Goal: Information Seeking & Learning: Check status

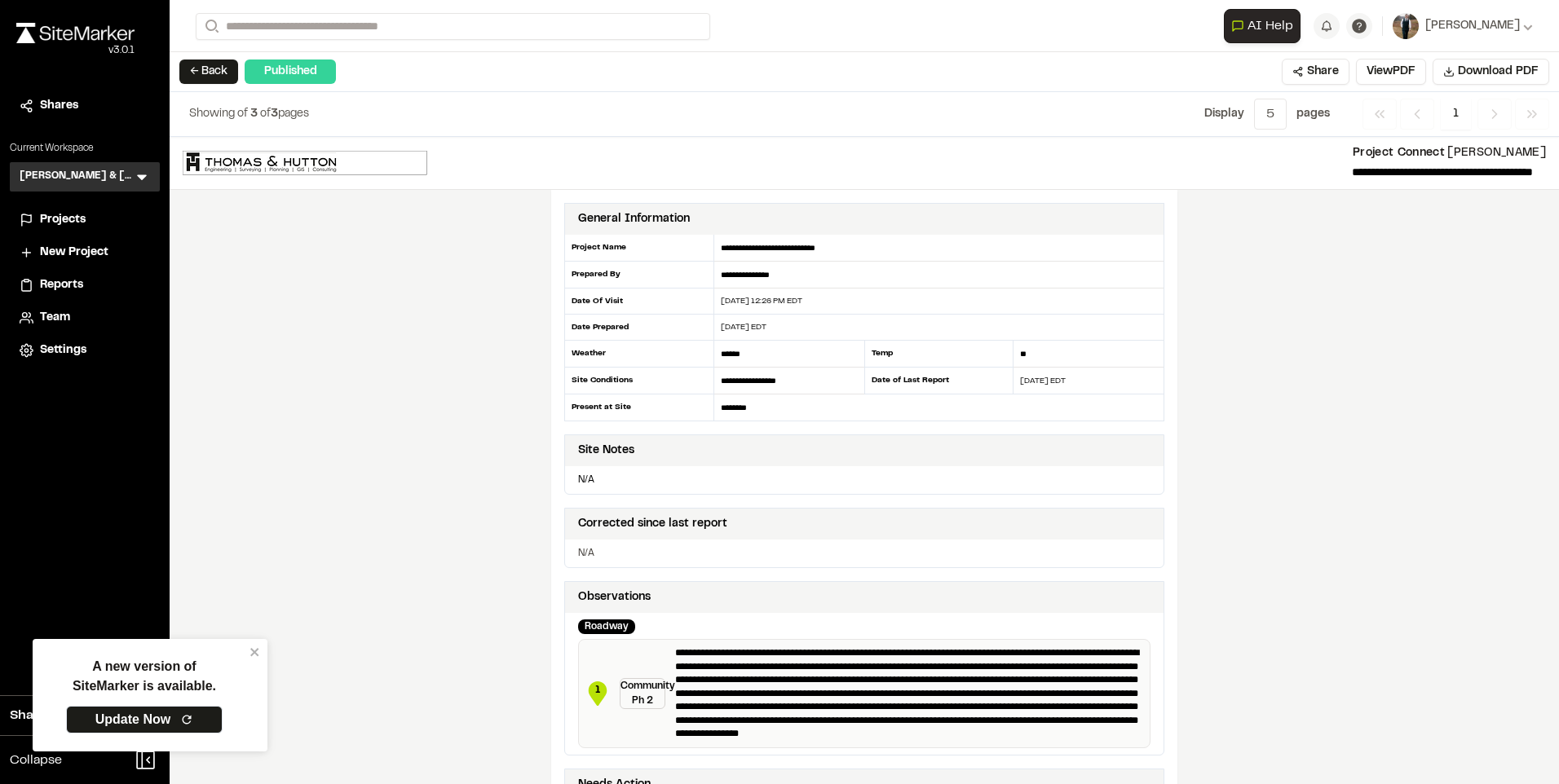
click at [59, 220] on span "Projects" at bounding box center [63, 220] width 46 height 18
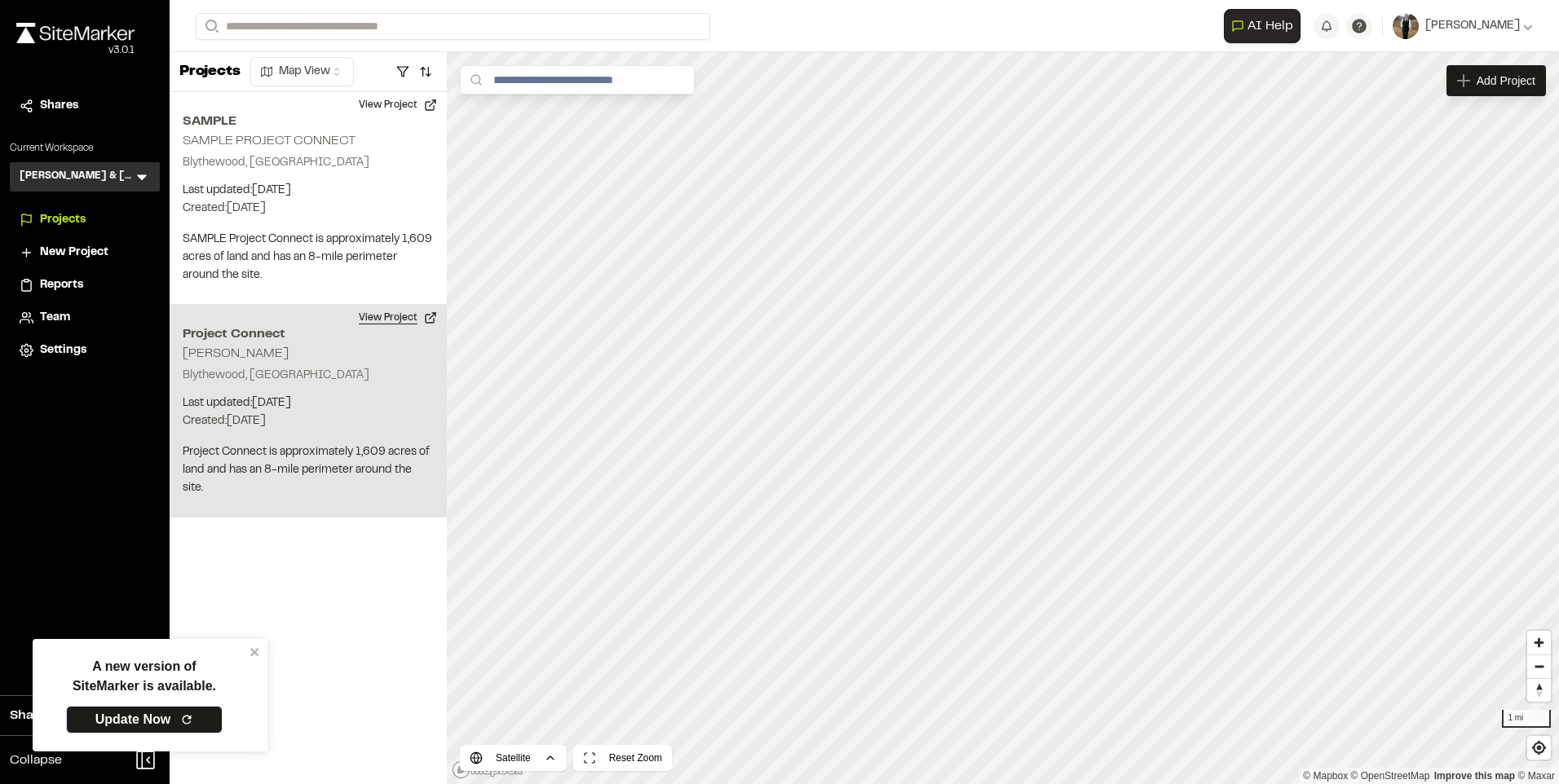
click at [388, 310] on button "View Project" at bounding box center [398, 317] width 98 height 26
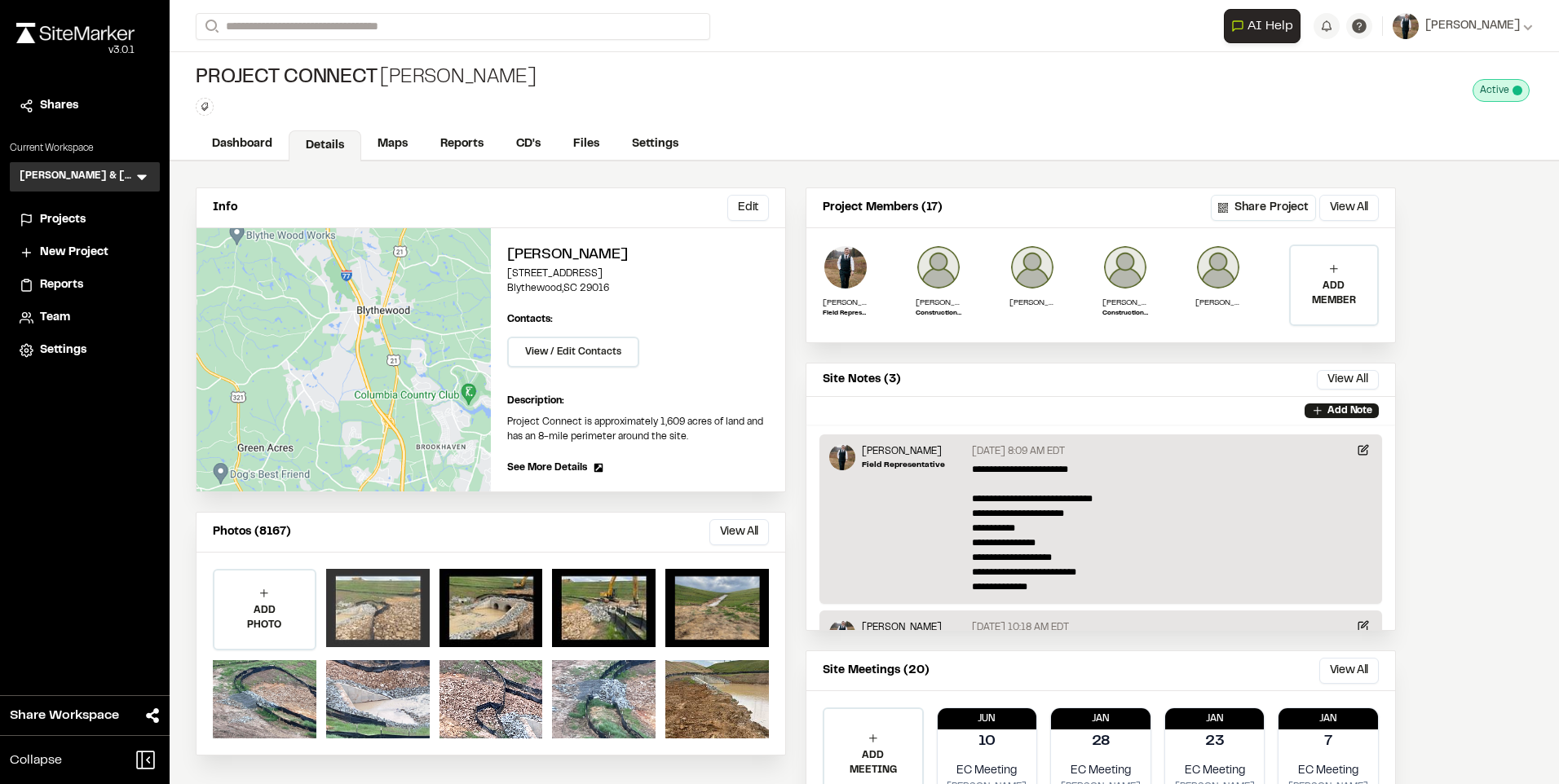
click at [372, 619] on div at bounding box center [378, 608] width 104 height 79
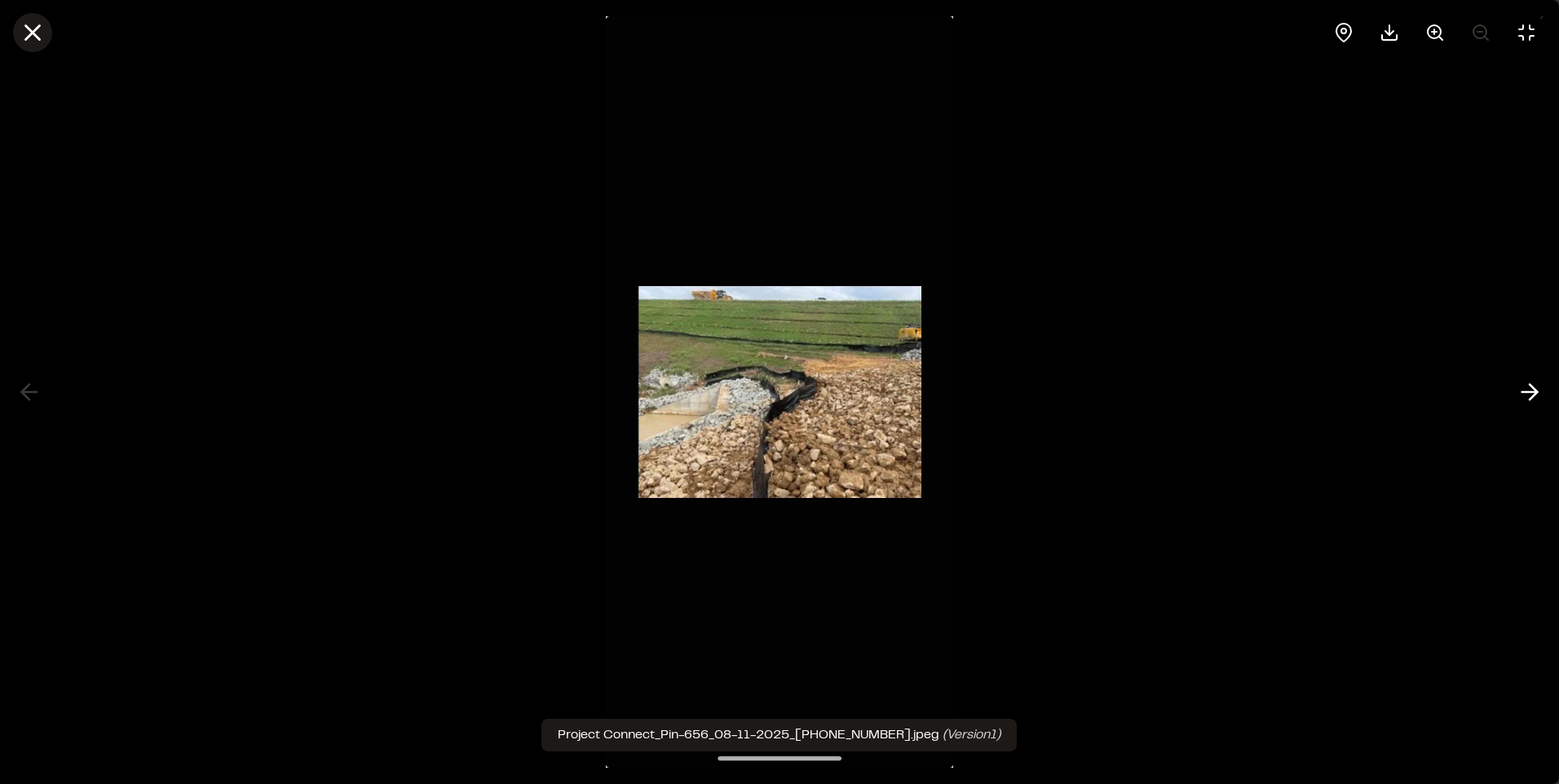
click at [24, 33] on icon at bounding box center [32, 32] width 28 height 28
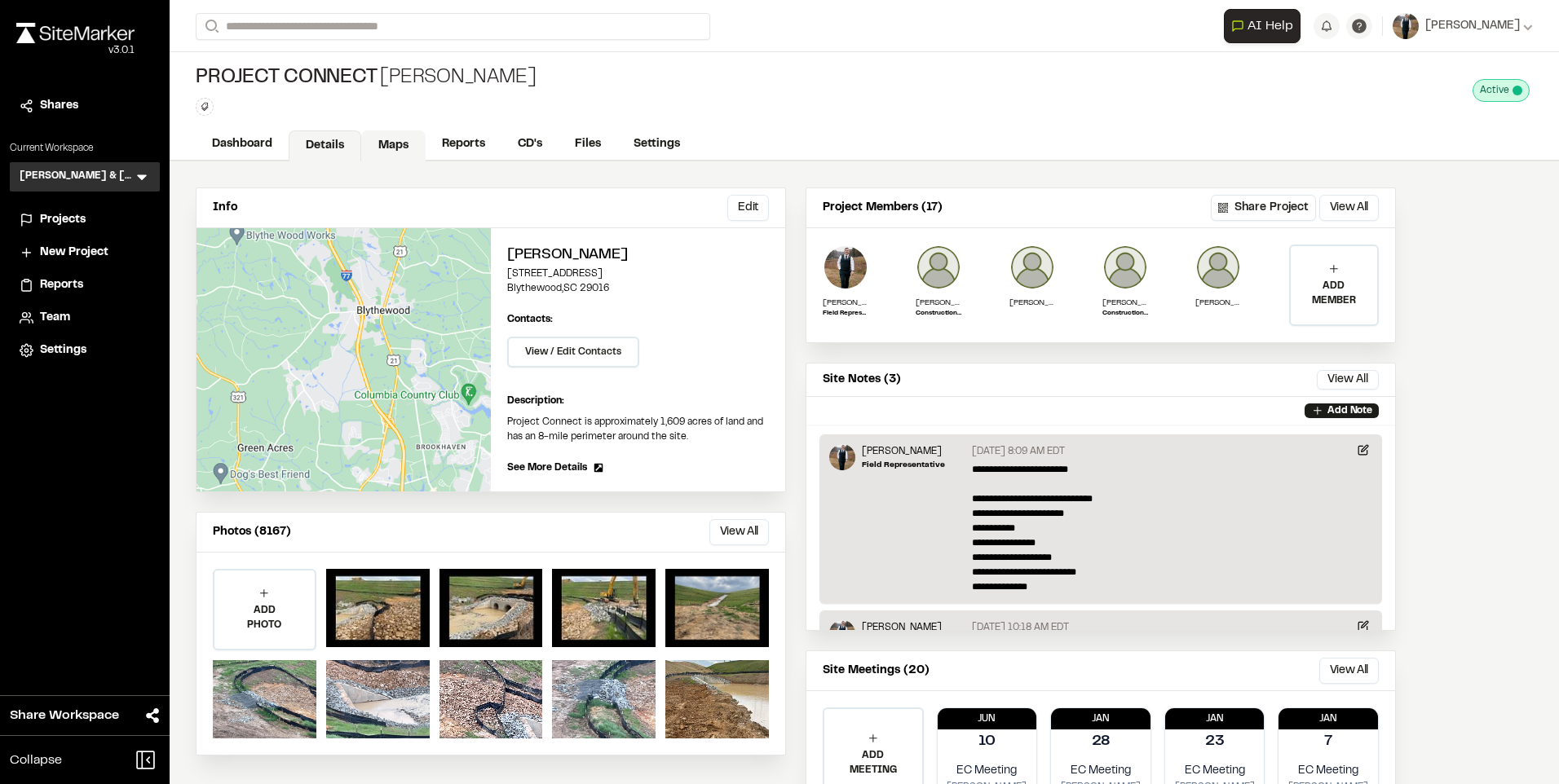
click at [411, 138] on link "Maps" at bounding box center [393, 146] width 64 height 31
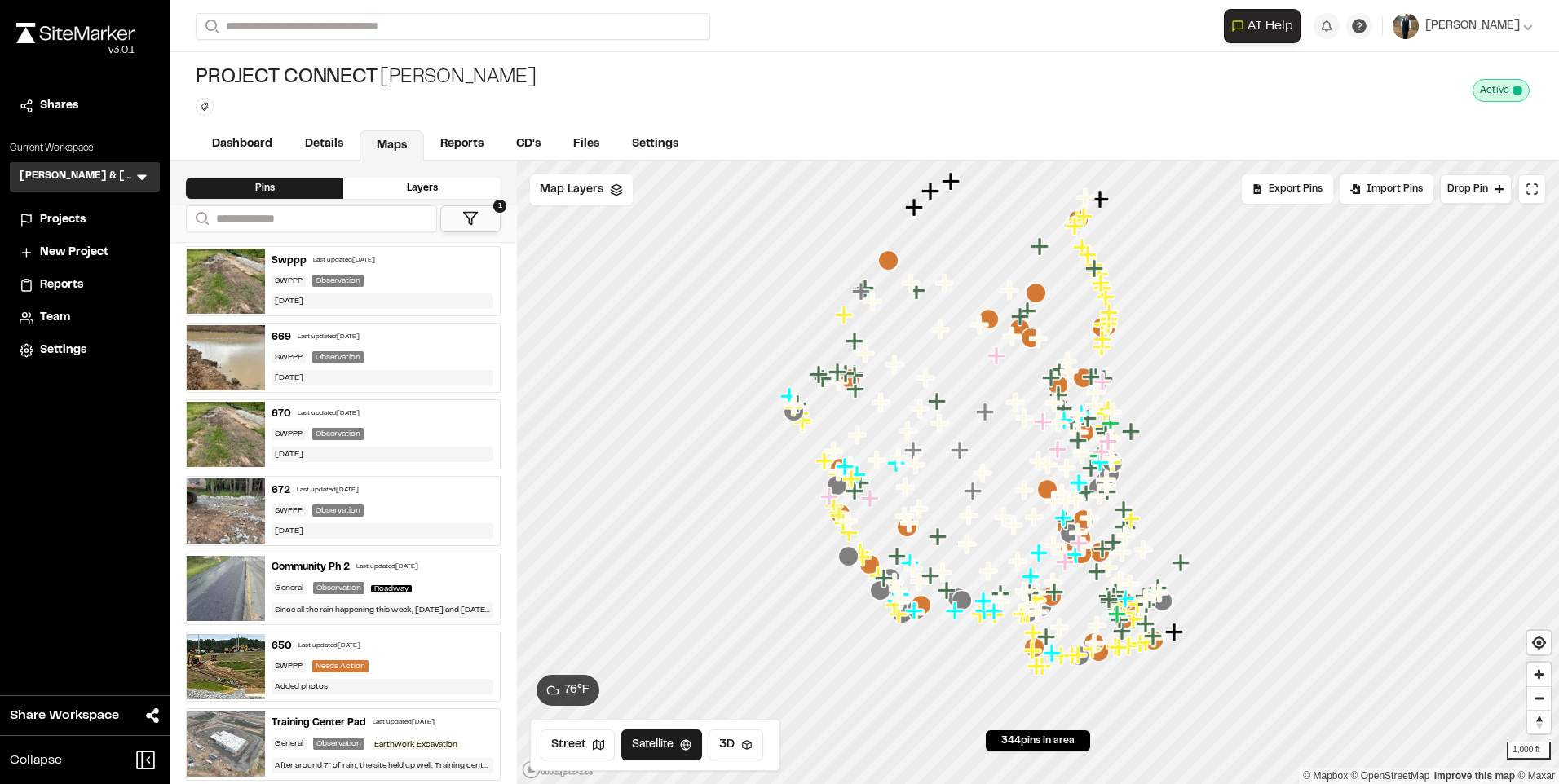
scroll to position [489, 0]
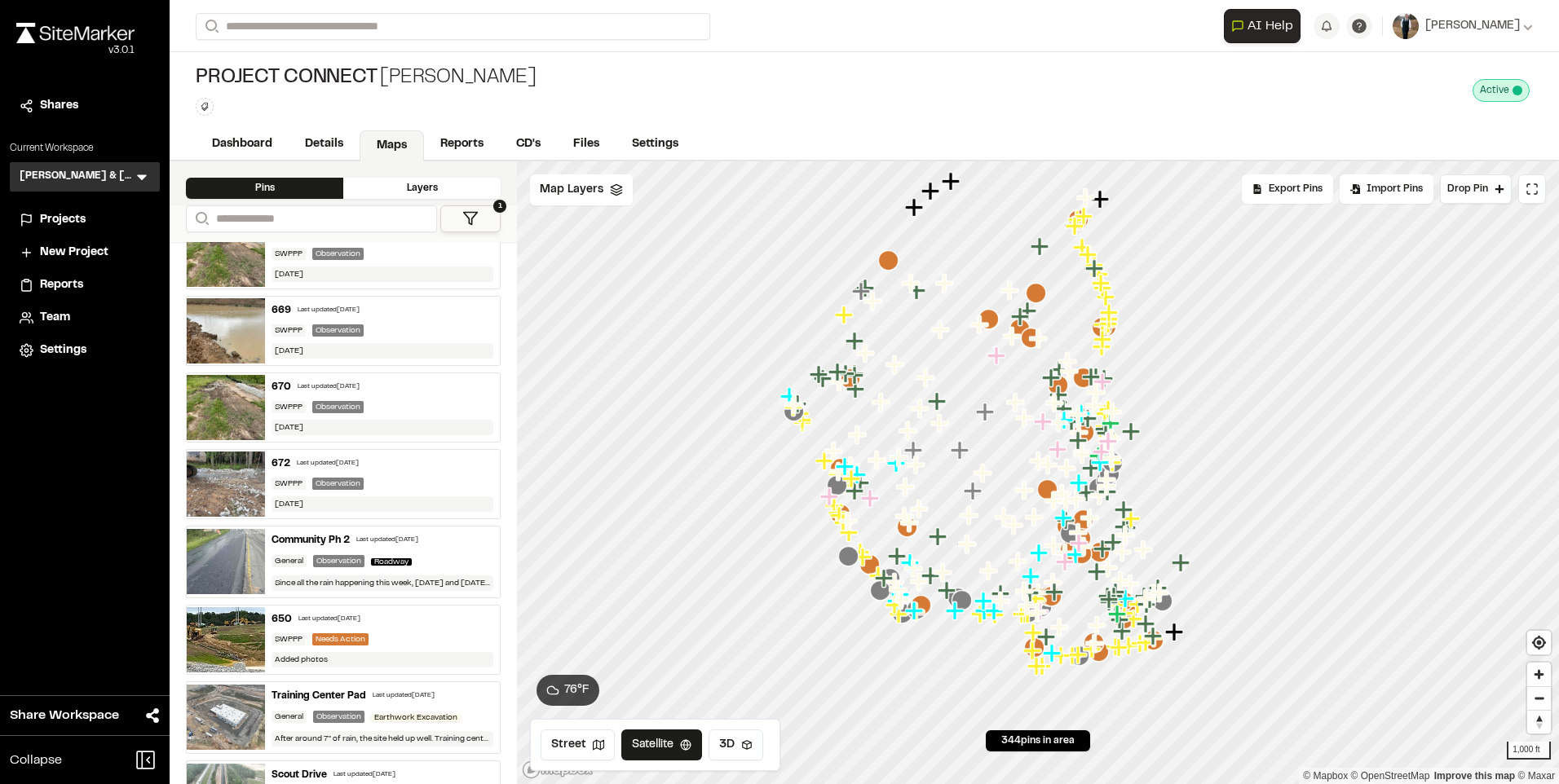
click at [319, 450] on div "672 Last updated [DATE] SWPPP Observation [DATE]" at bounding box center [382, 484] width 235 height 69
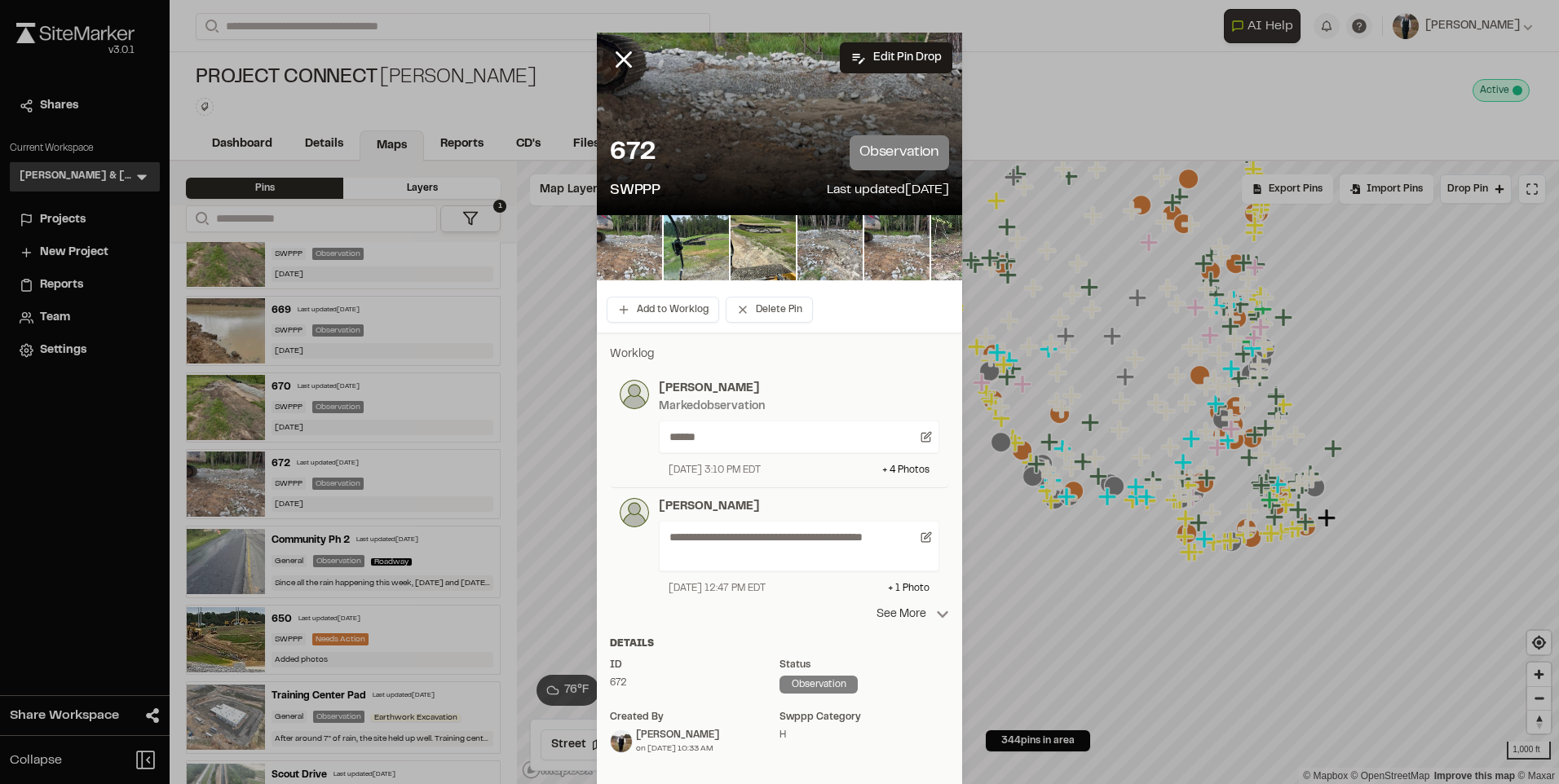
click at [885, 610] on p "See More" at bounding box center [912, 614] width 72 height 18
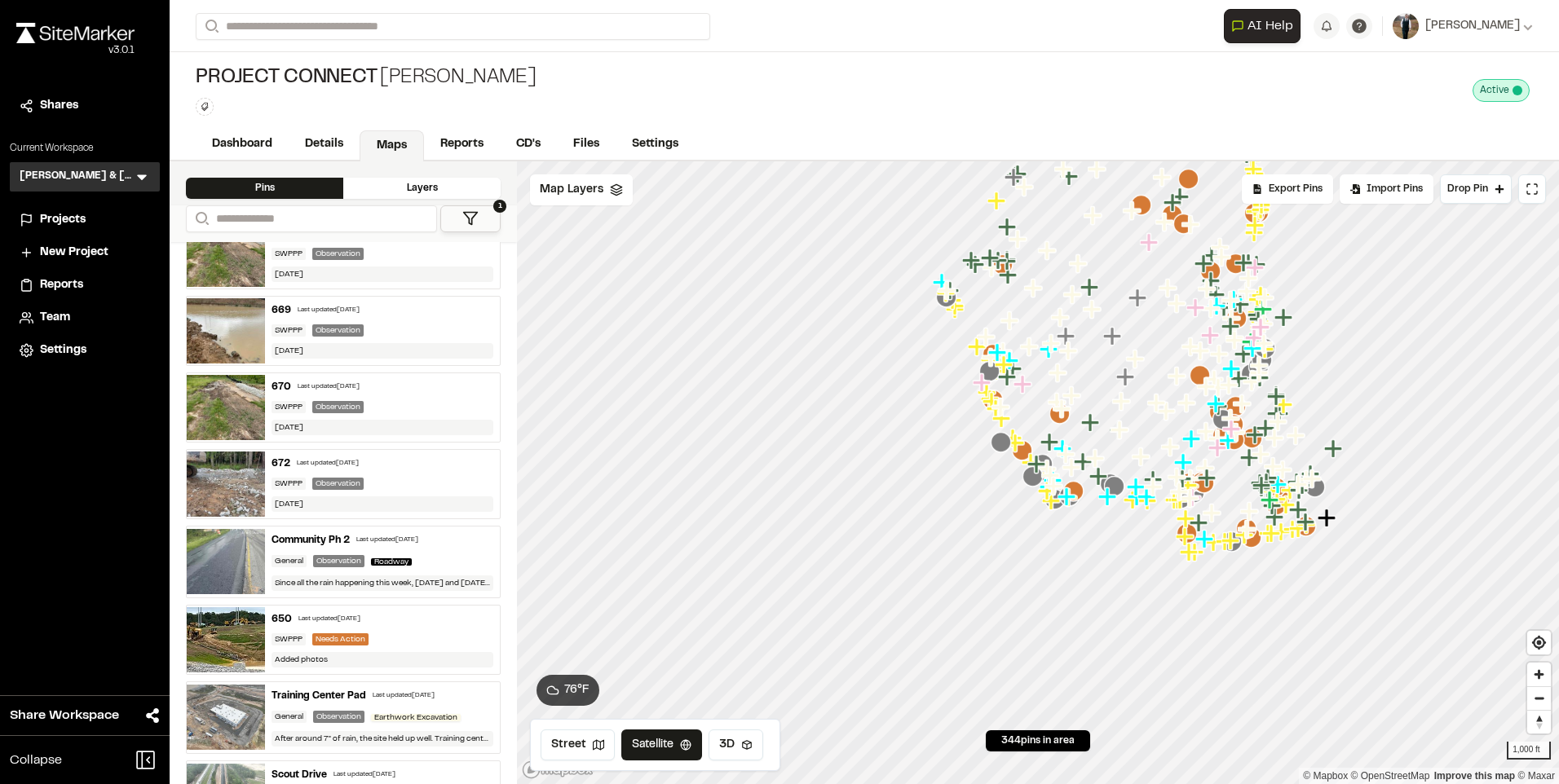
scroll to position [407, 0]
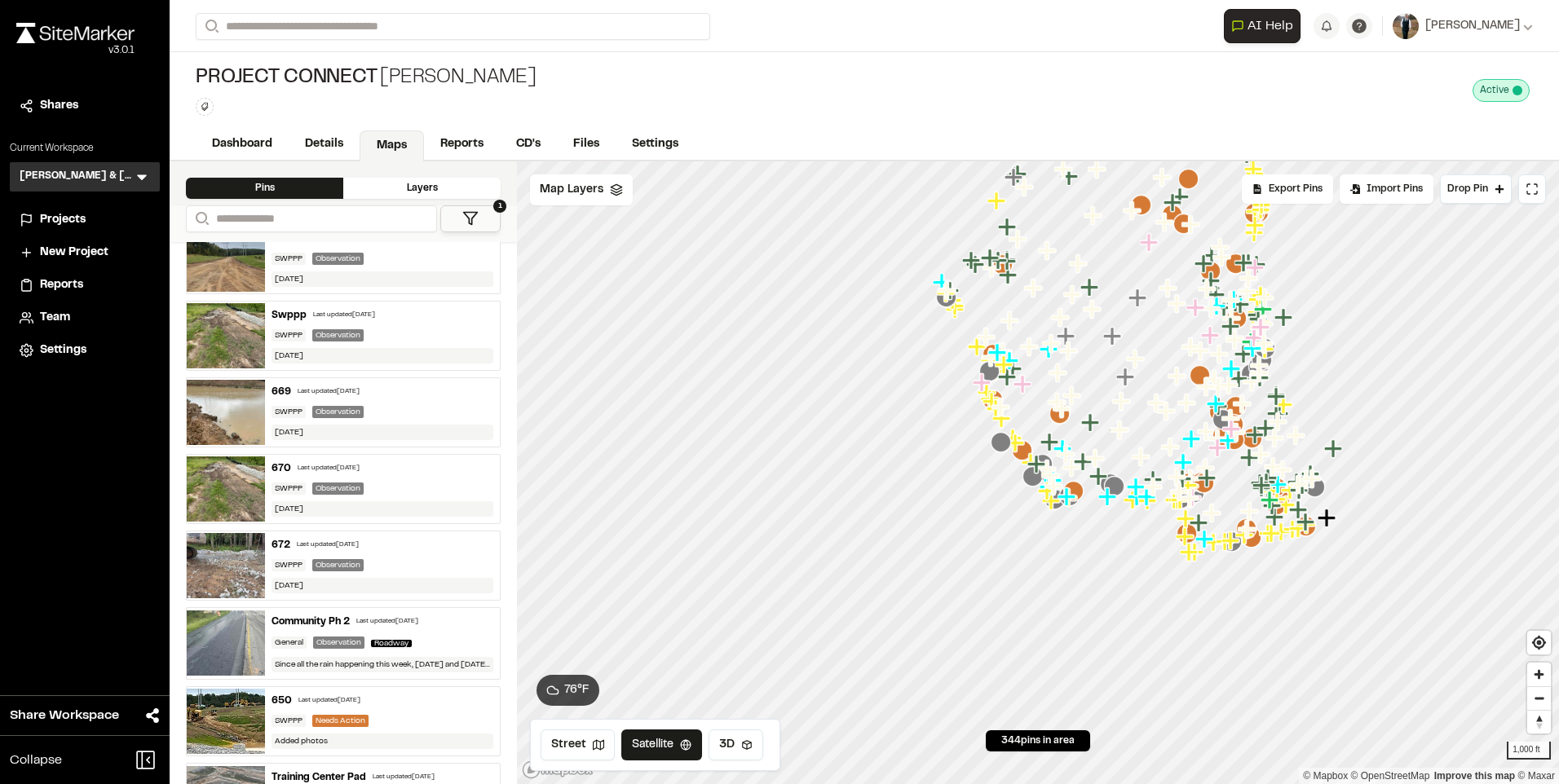
click at [367, 475] on div "670 Last updated [DATE] SWPPP Observation [DATE]" at bounding box center [382, 488] width 235 height 69
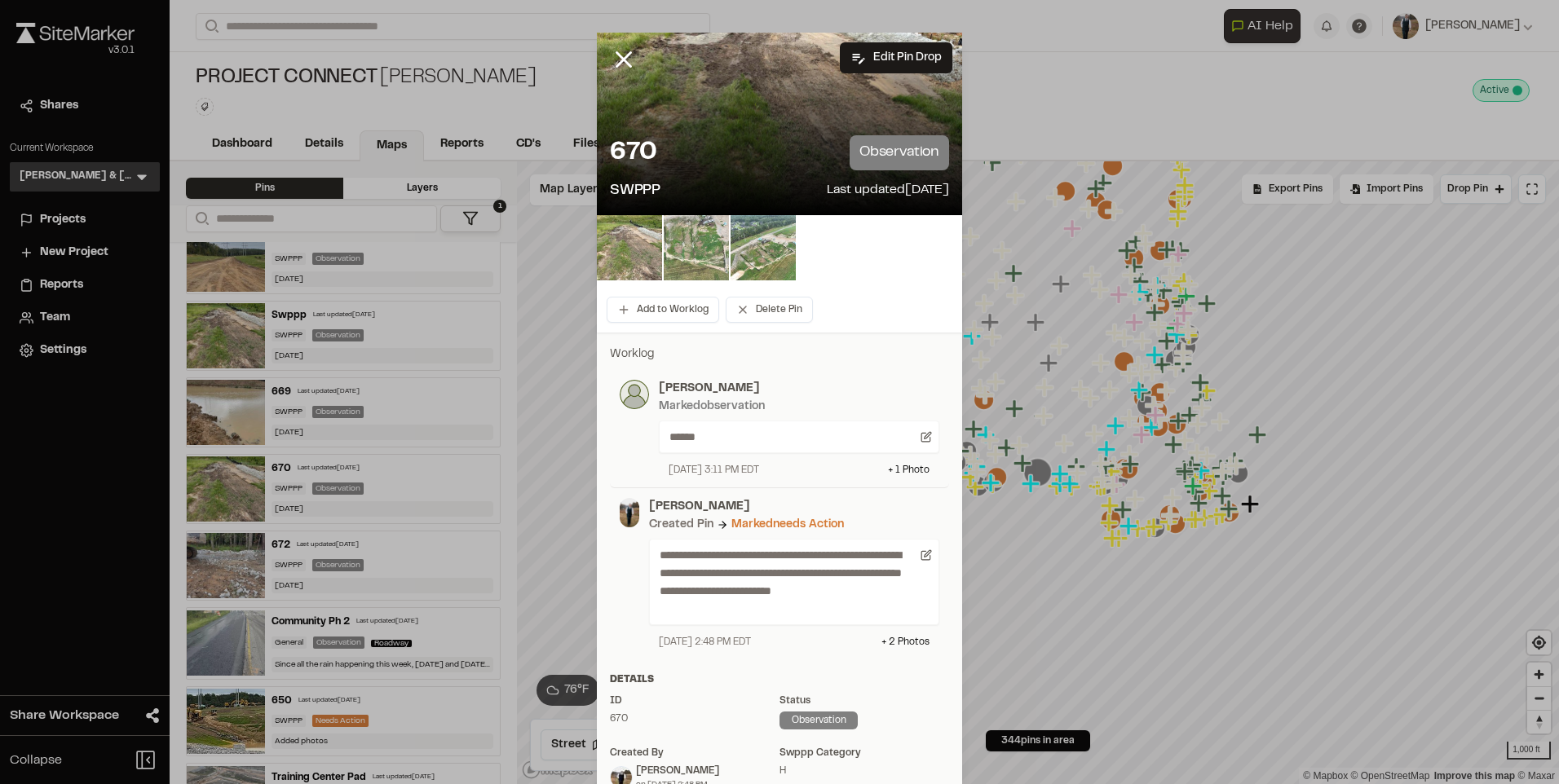
click at [616, 253] on img at bounding box center [629, 247] width 65 height 65
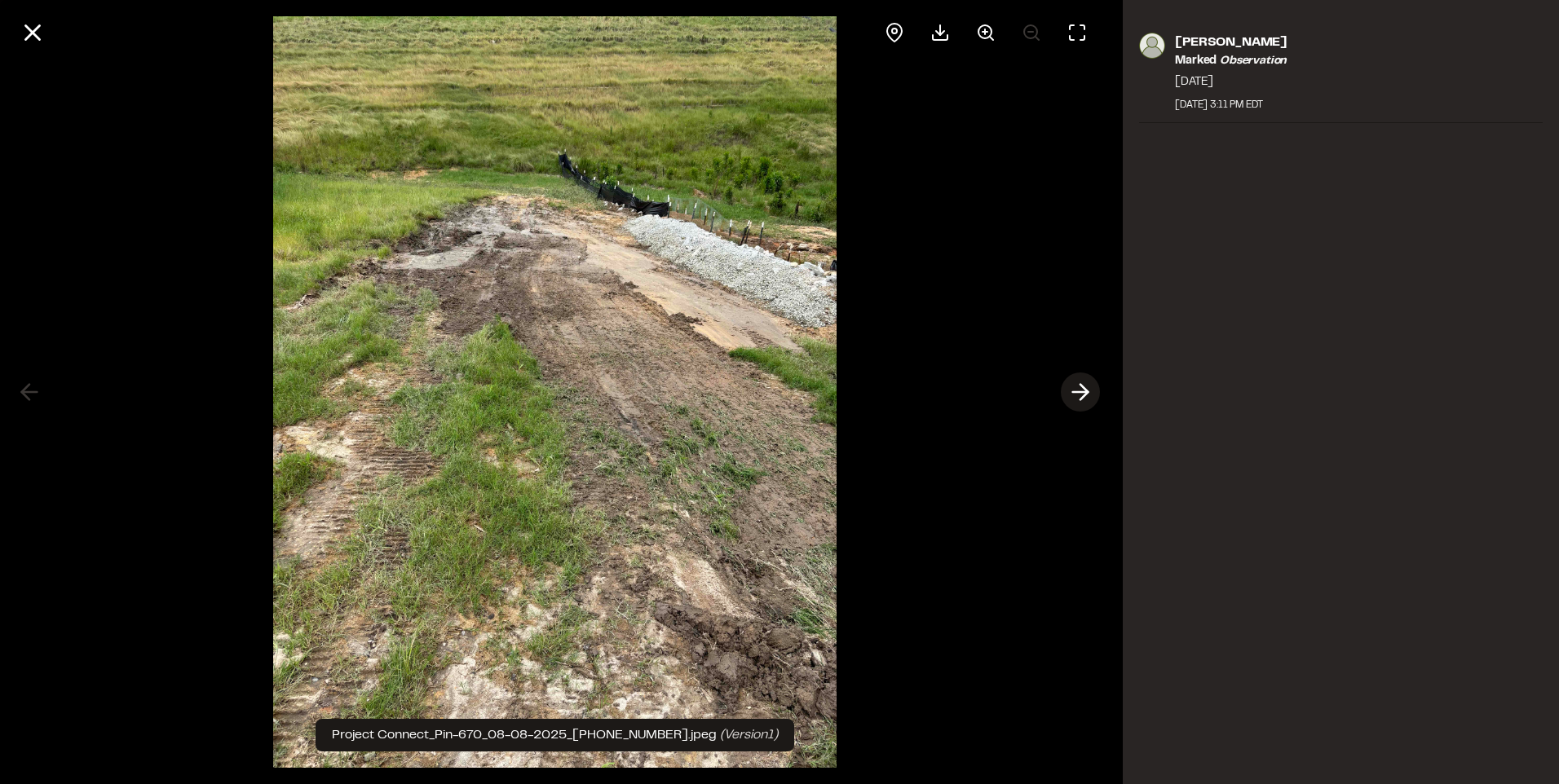
click at [1077, 398] on icon at bounding box center [1080, 392] width 26 height 28
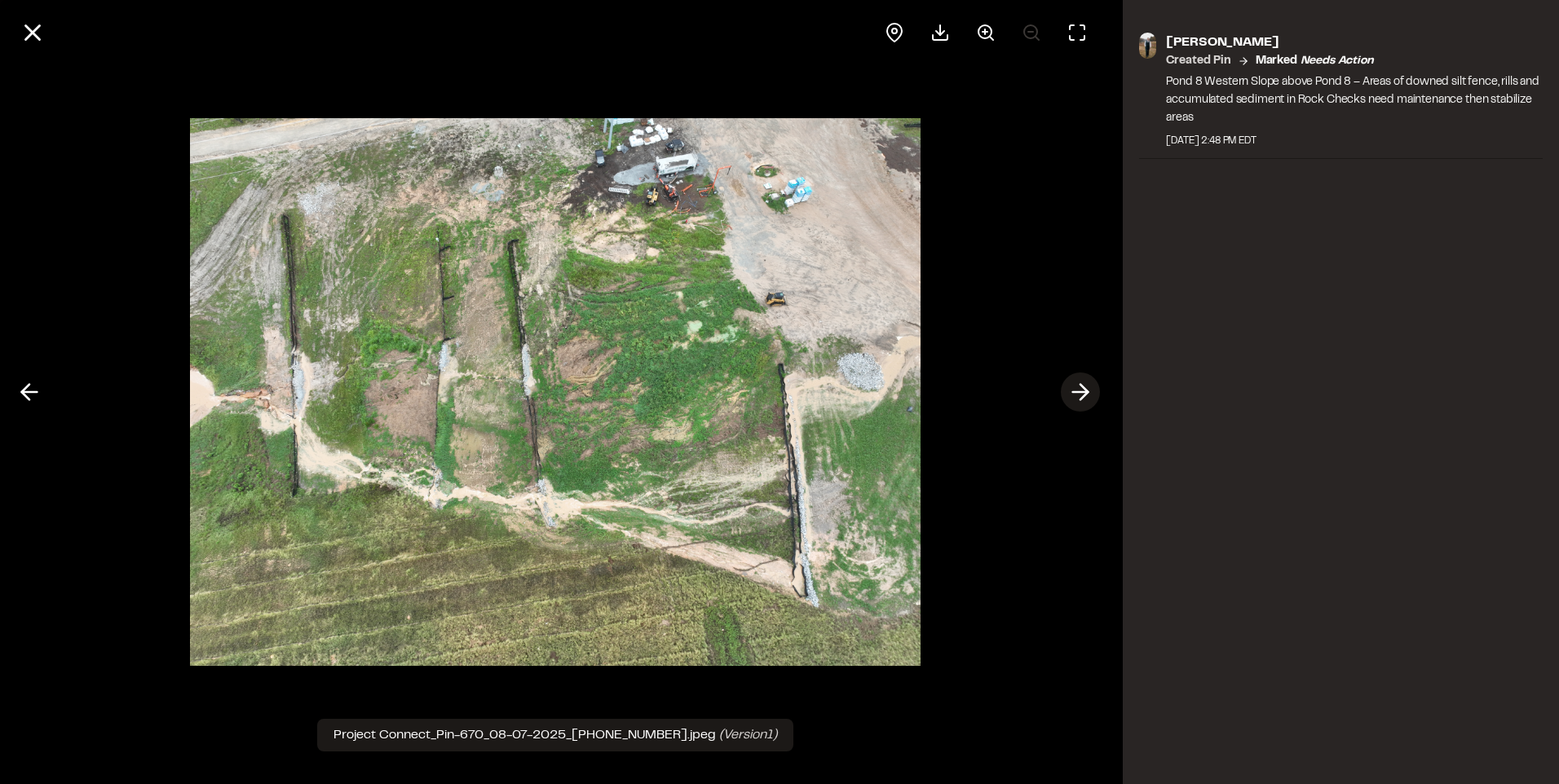
click at [1077, 398] on icon at bounding box center [1080, 392] width 26 height 28
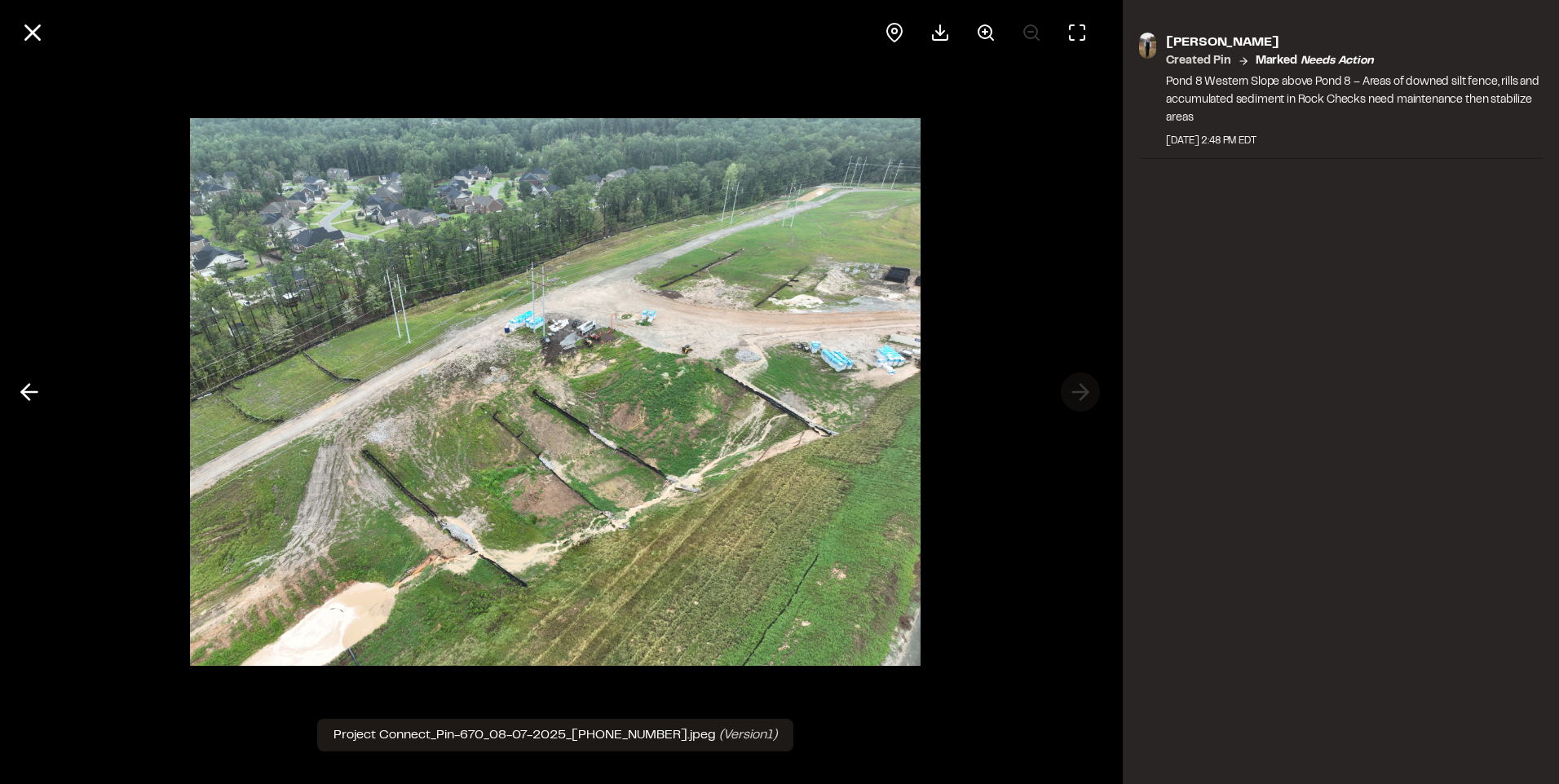
click at [1077, 398] on div at bounding box center [555, 392] width 1110 height 784
click at [21, 31] on icon at bounding box center [32, 32] width 28 height 28
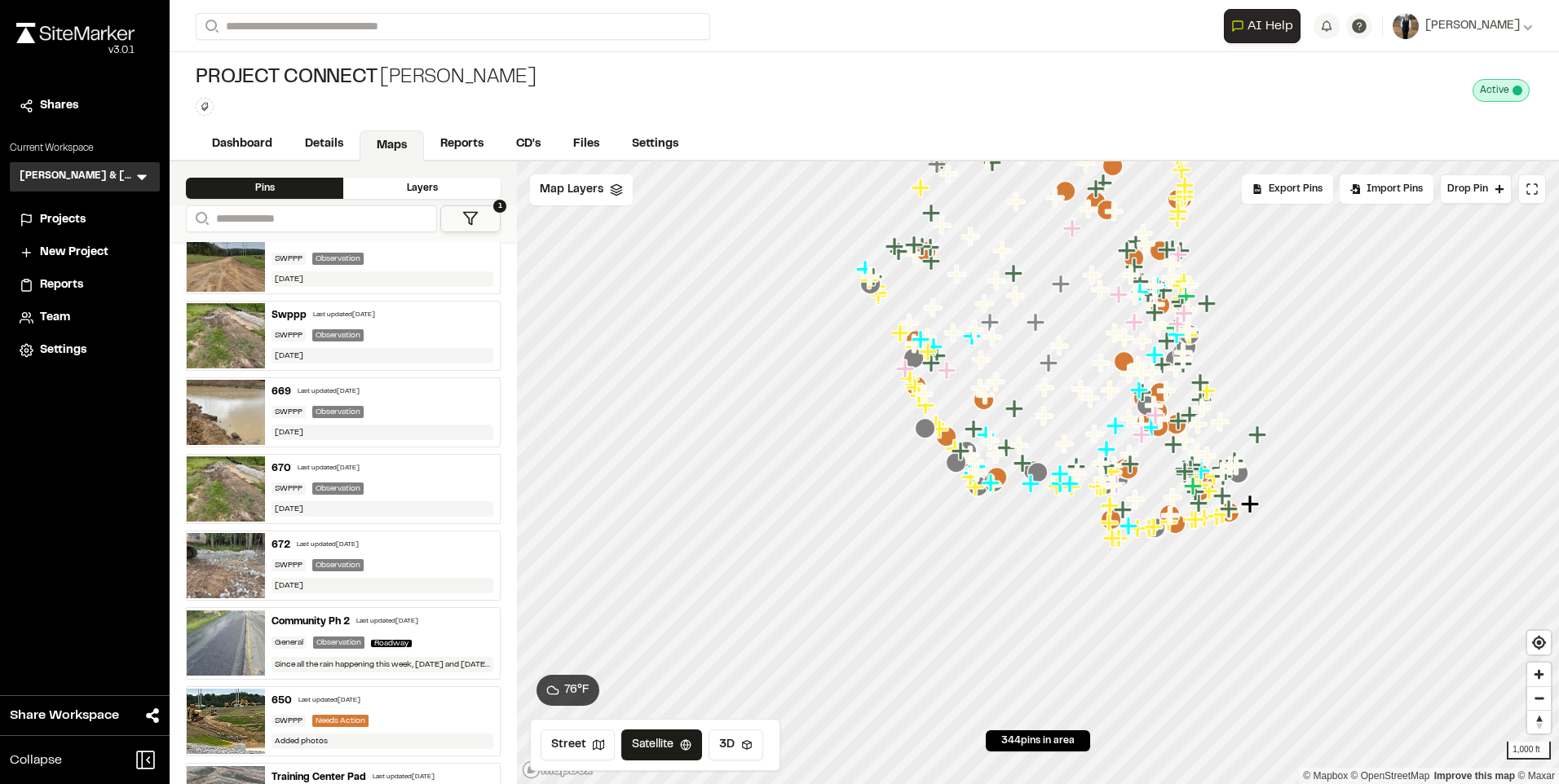
click at [376, 410] on div "SWPPP Observation" at bounding box center [382, 413] width 222 height 13
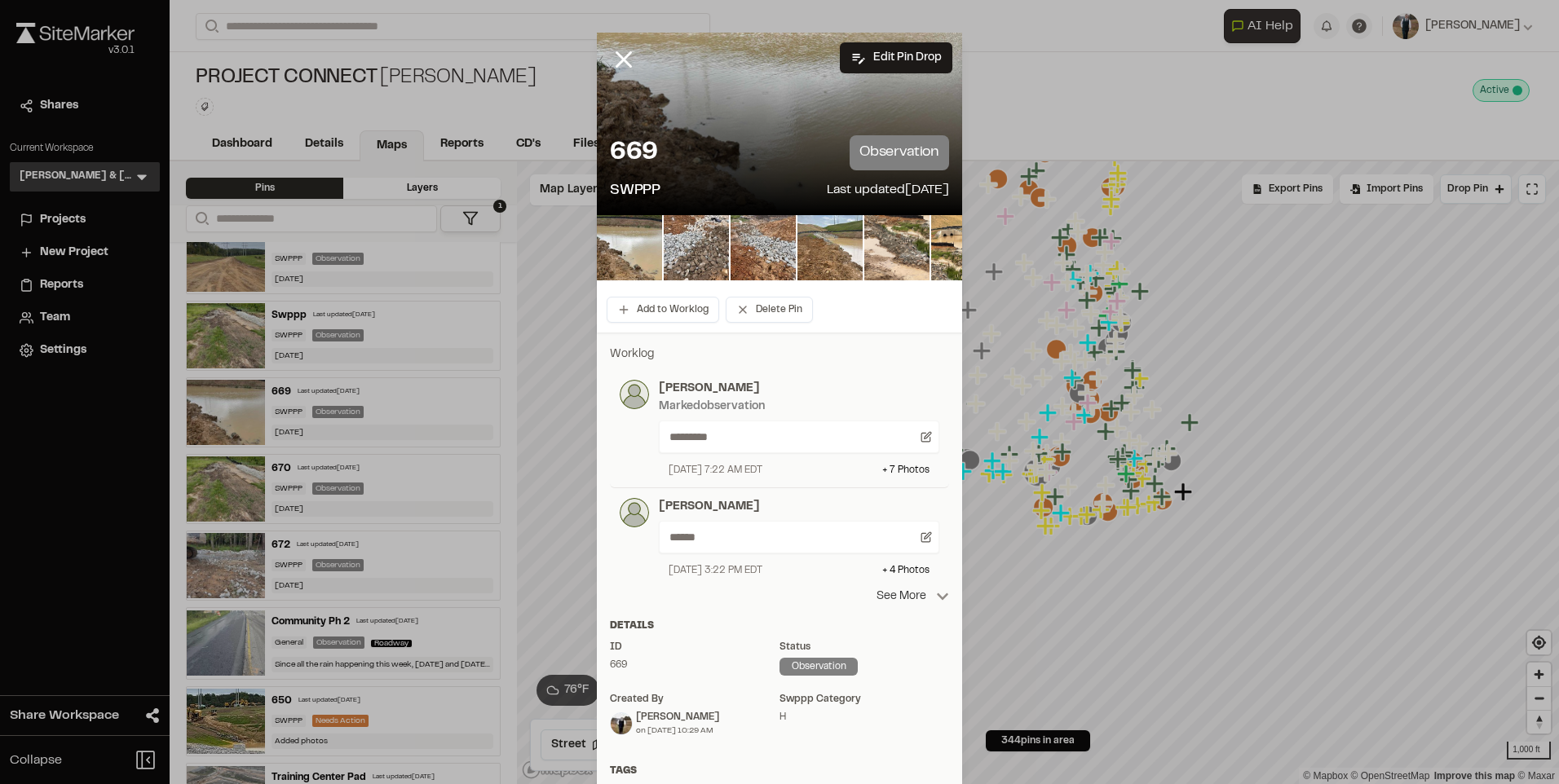
click at [894, 594] on p "See More" at bounding box center [912, 596] width 72 height 18
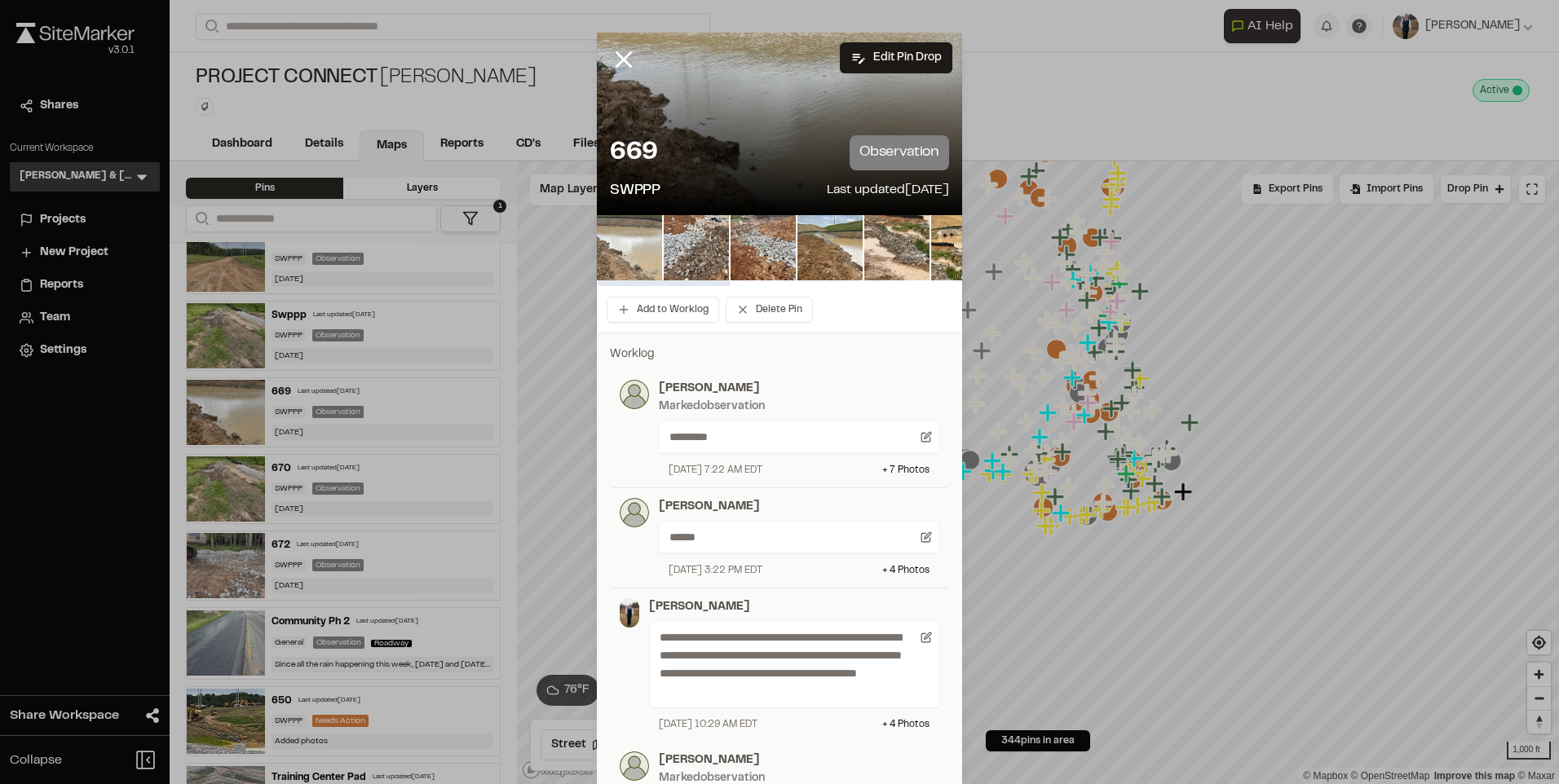
click at [633, 248] on img at bounding box center [629, 247] width 65 height 65
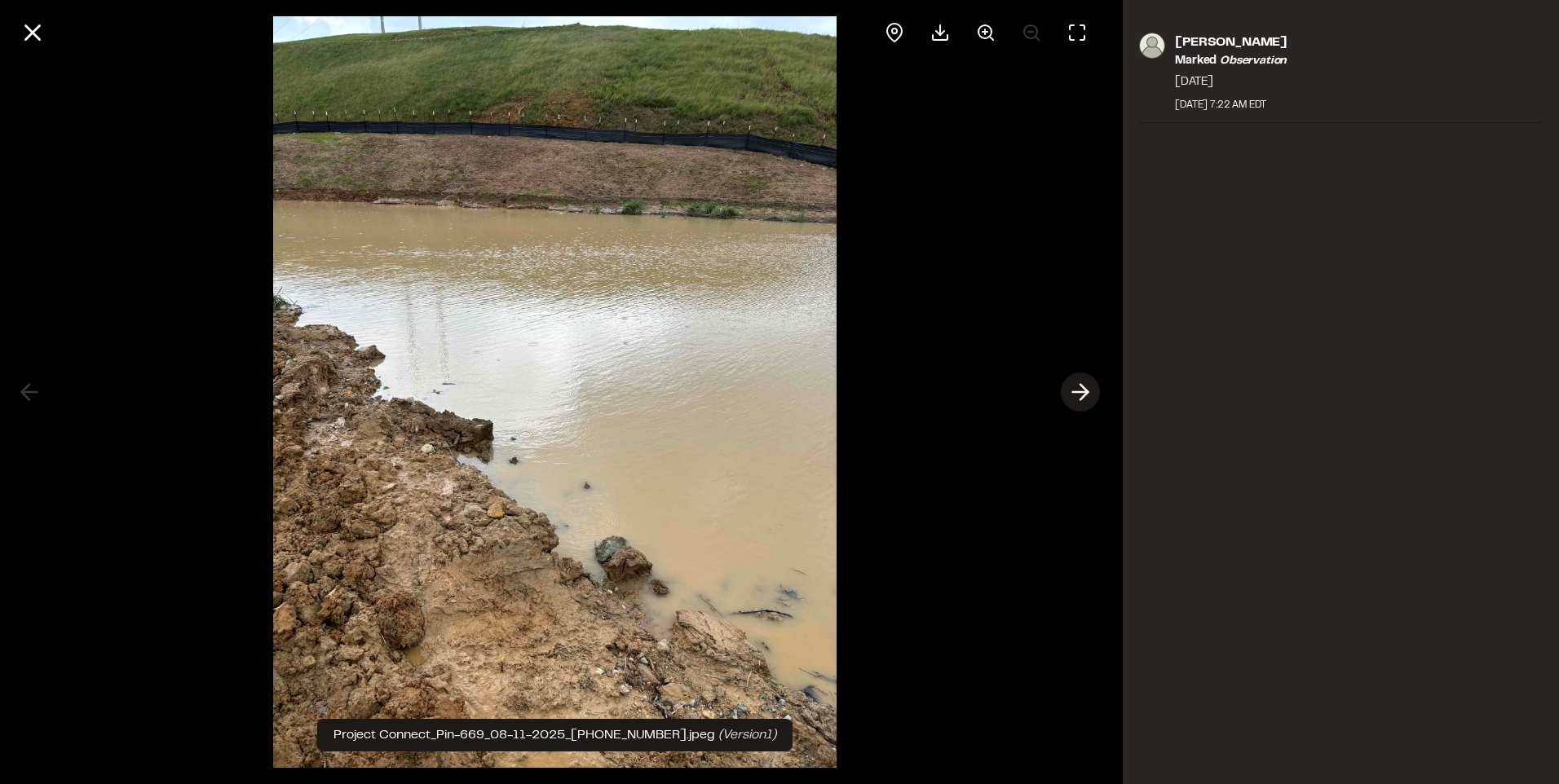
click at [1088, 409] on button at bounding box center [1081, 392] width 39 height 39
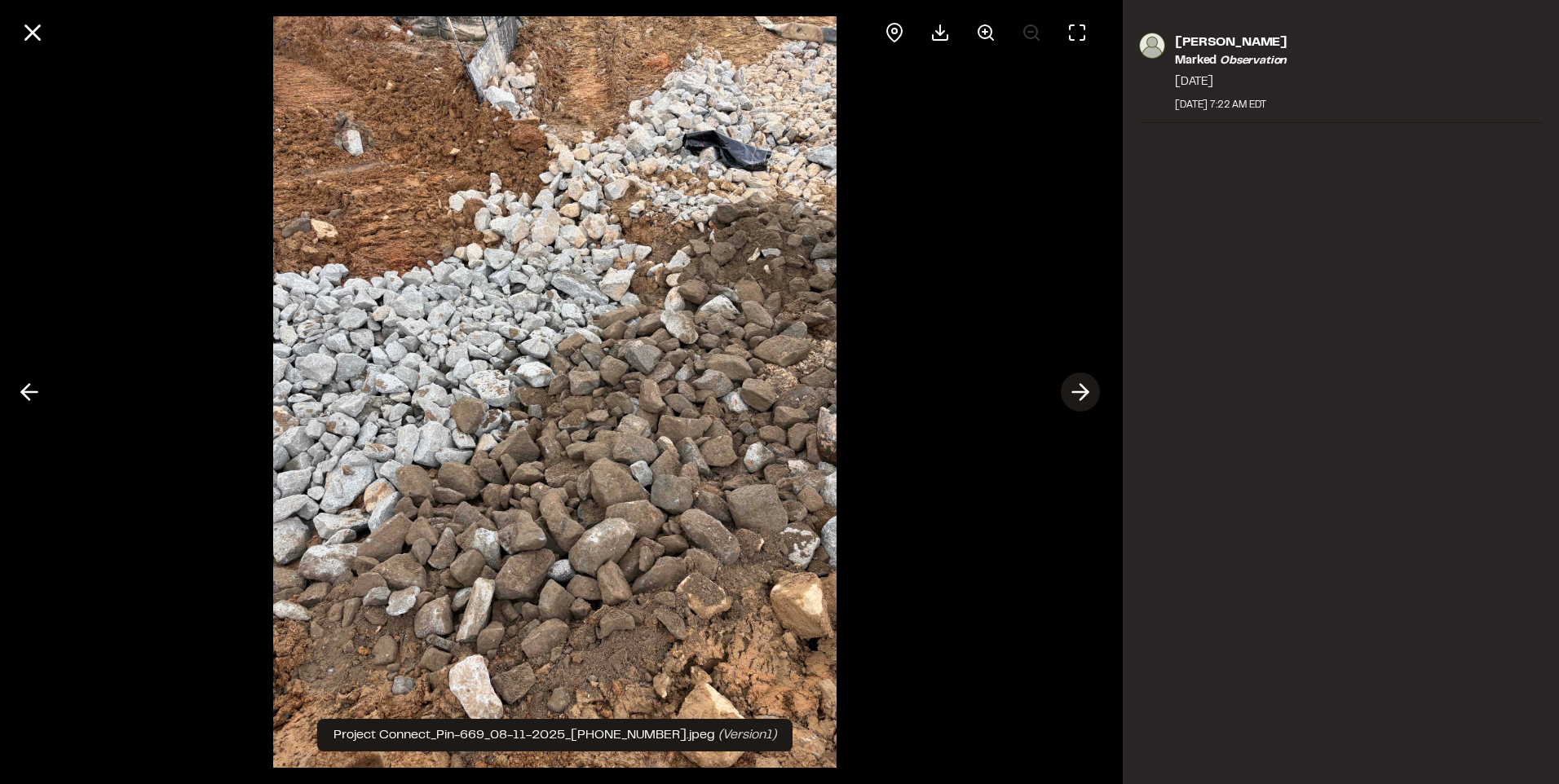
click at [1085, 386] on icon at bounding box center [1080, 392] width 26 height 28
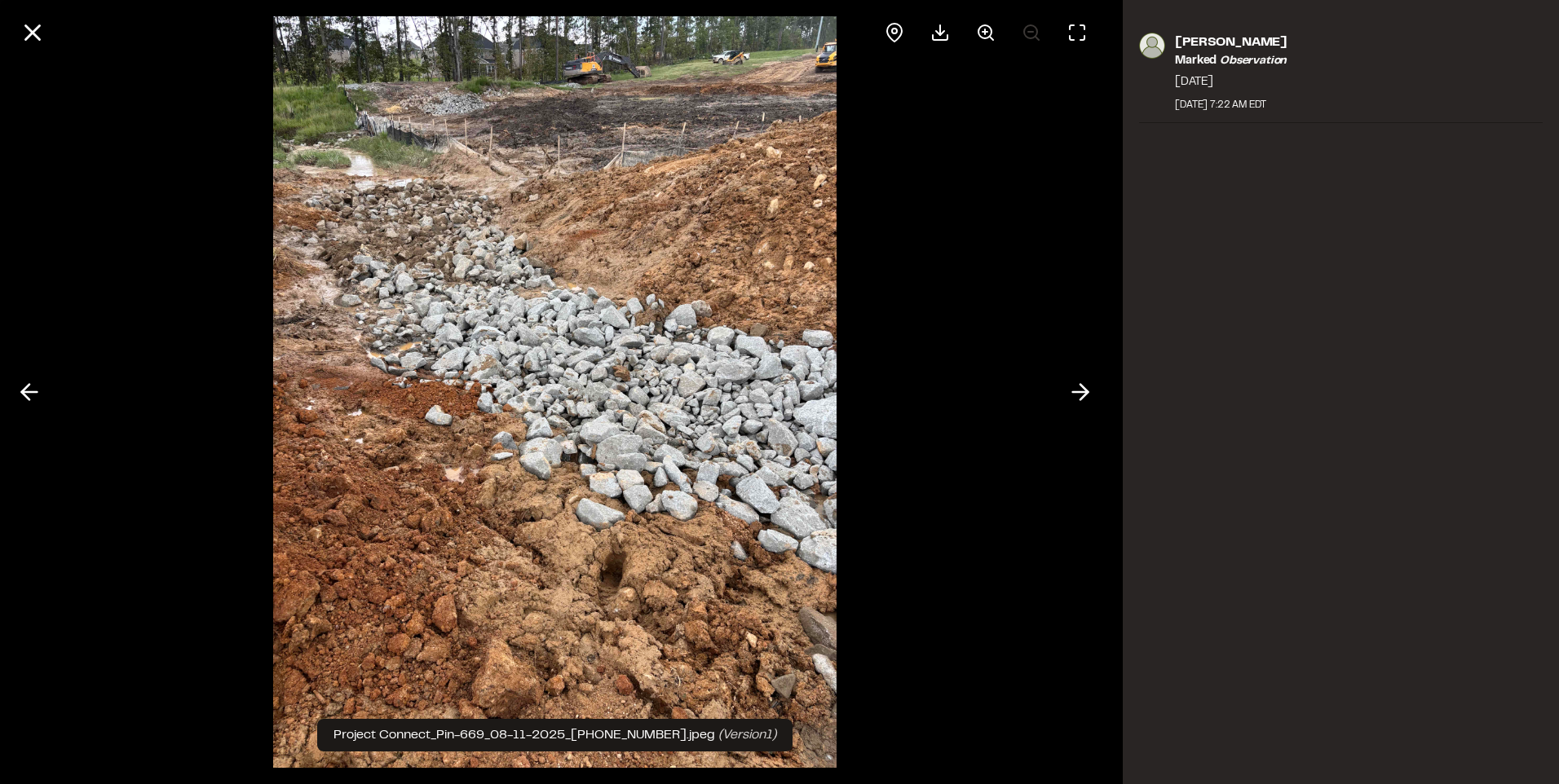
click at [1049, 368] on div at bounding box center [555, 392] width 1110 height 784
click at [1092, 391] on icon at bounding box center [1080, 392] width 26 height 28
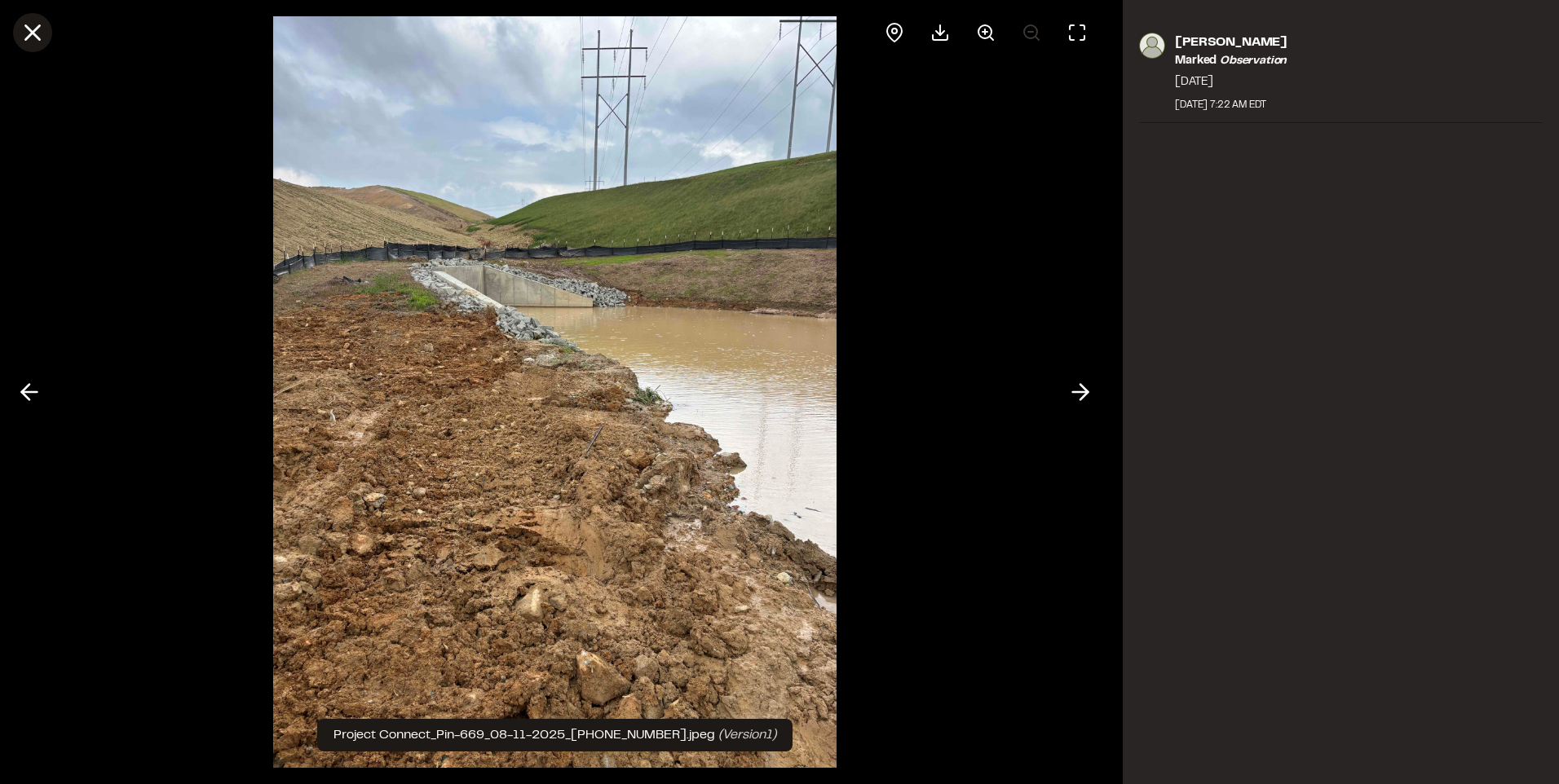
click at [37, 32] on icon at bounding box center [32, 32] width 28 height 28
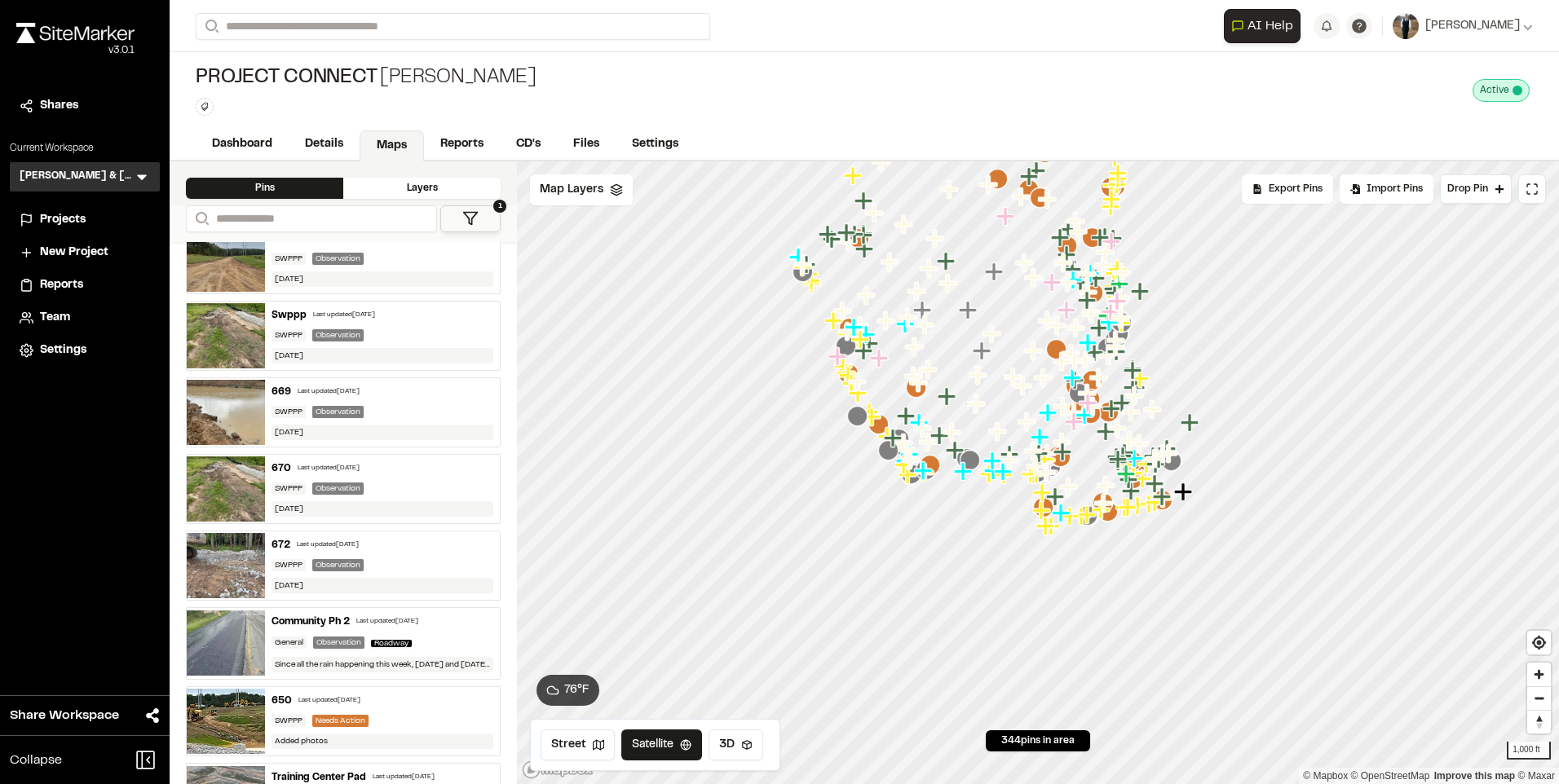
click at [341, 339] on div "Observation" at bounding box center [339, 336] width 52 height 13
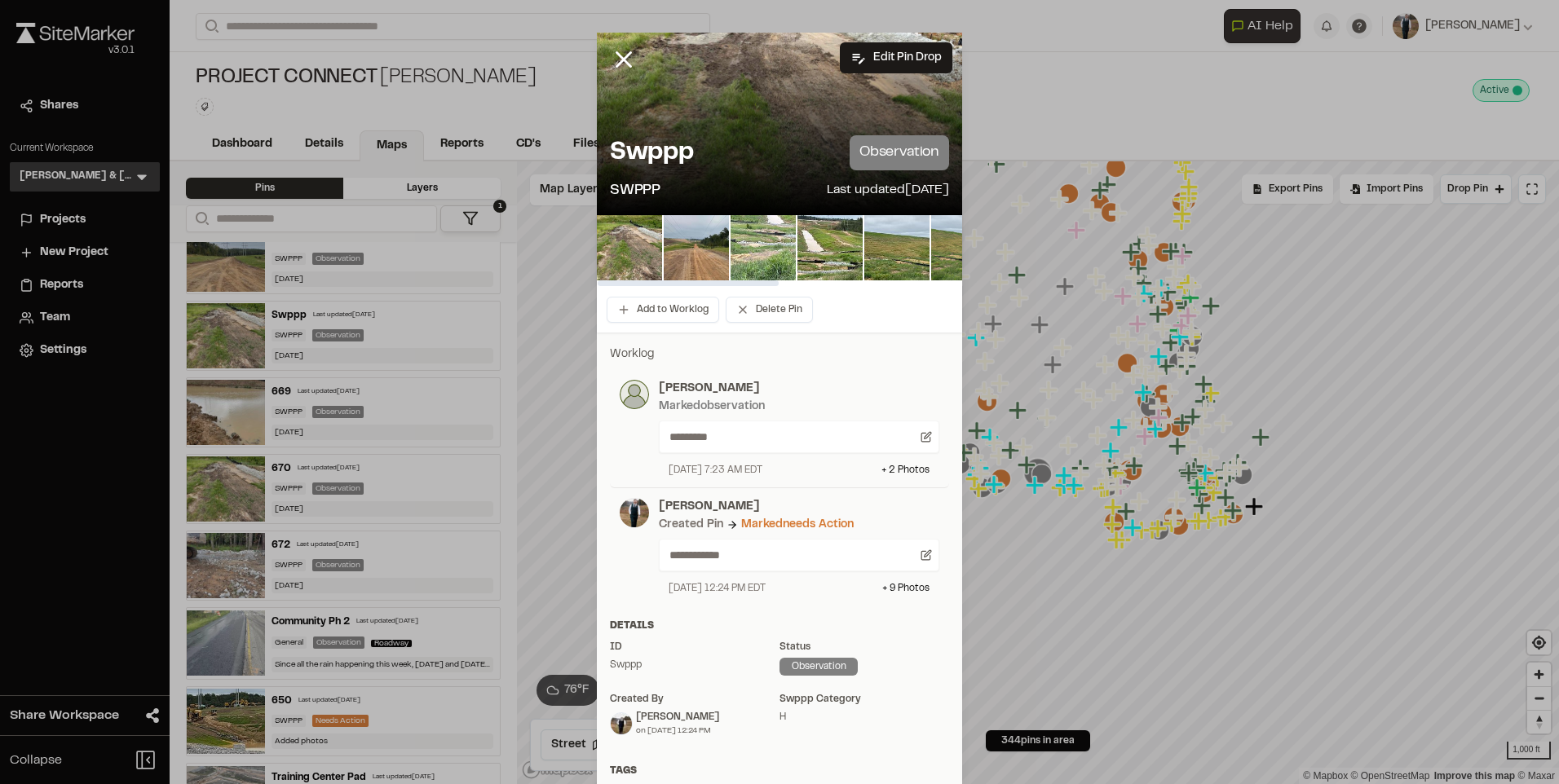
click at [756, 257] on img at bounding box center [763, 247] width 65 height 65
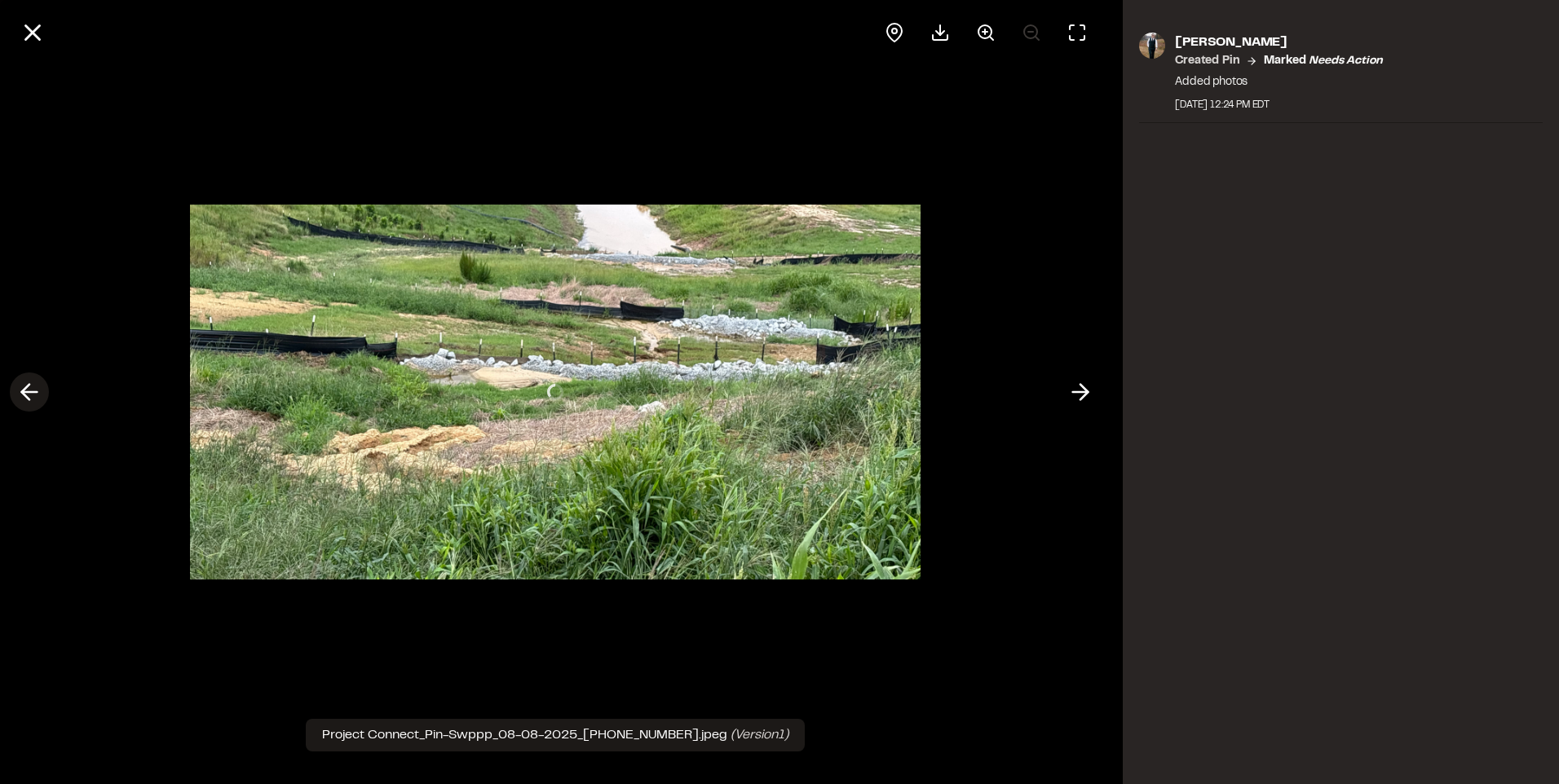
click at [35, 392] on line at bounding box center [29, 392] width 15 height 0
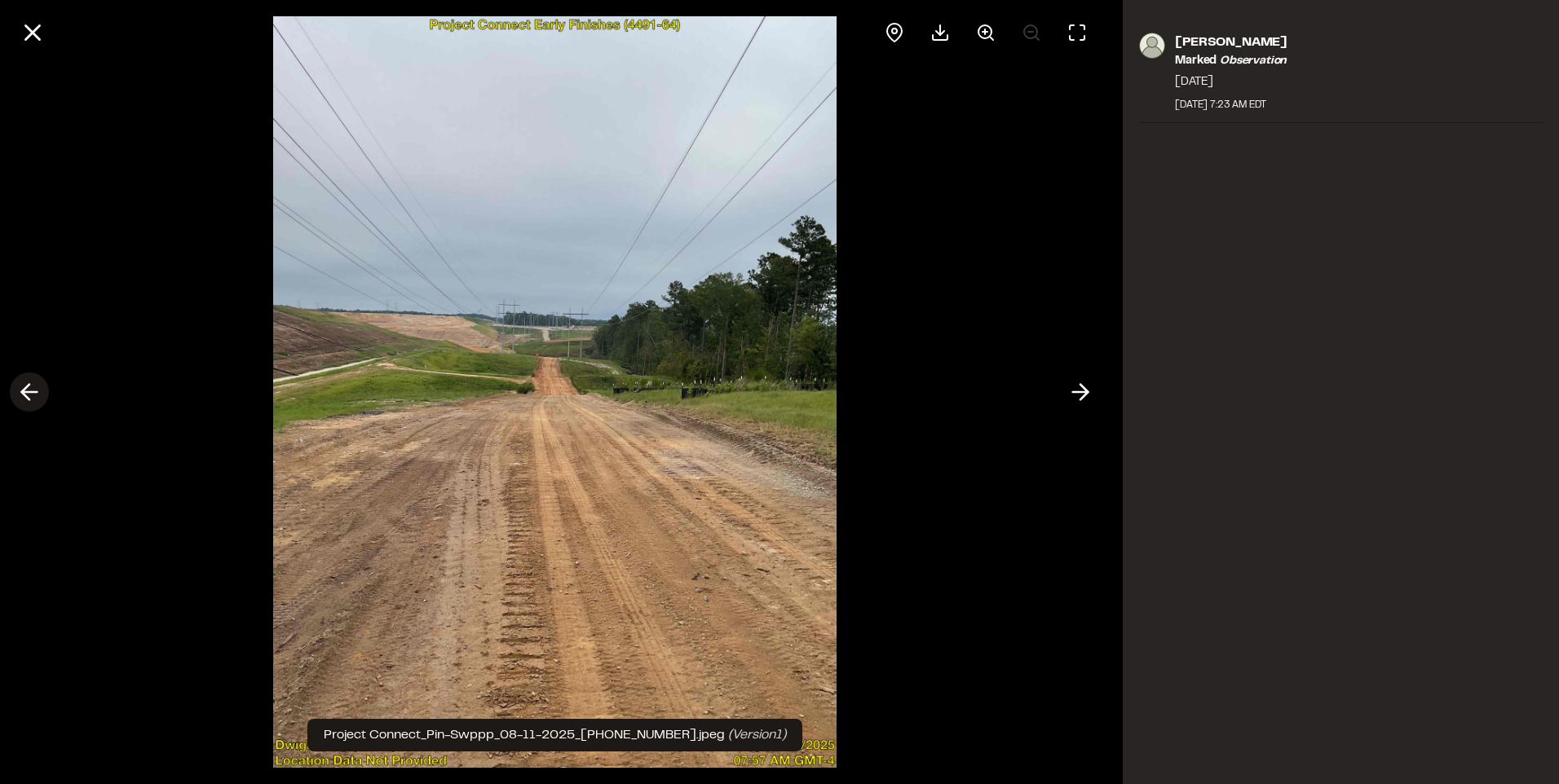
click at [35, 392] on line at bounding box center [29, 392] width 15 height 0
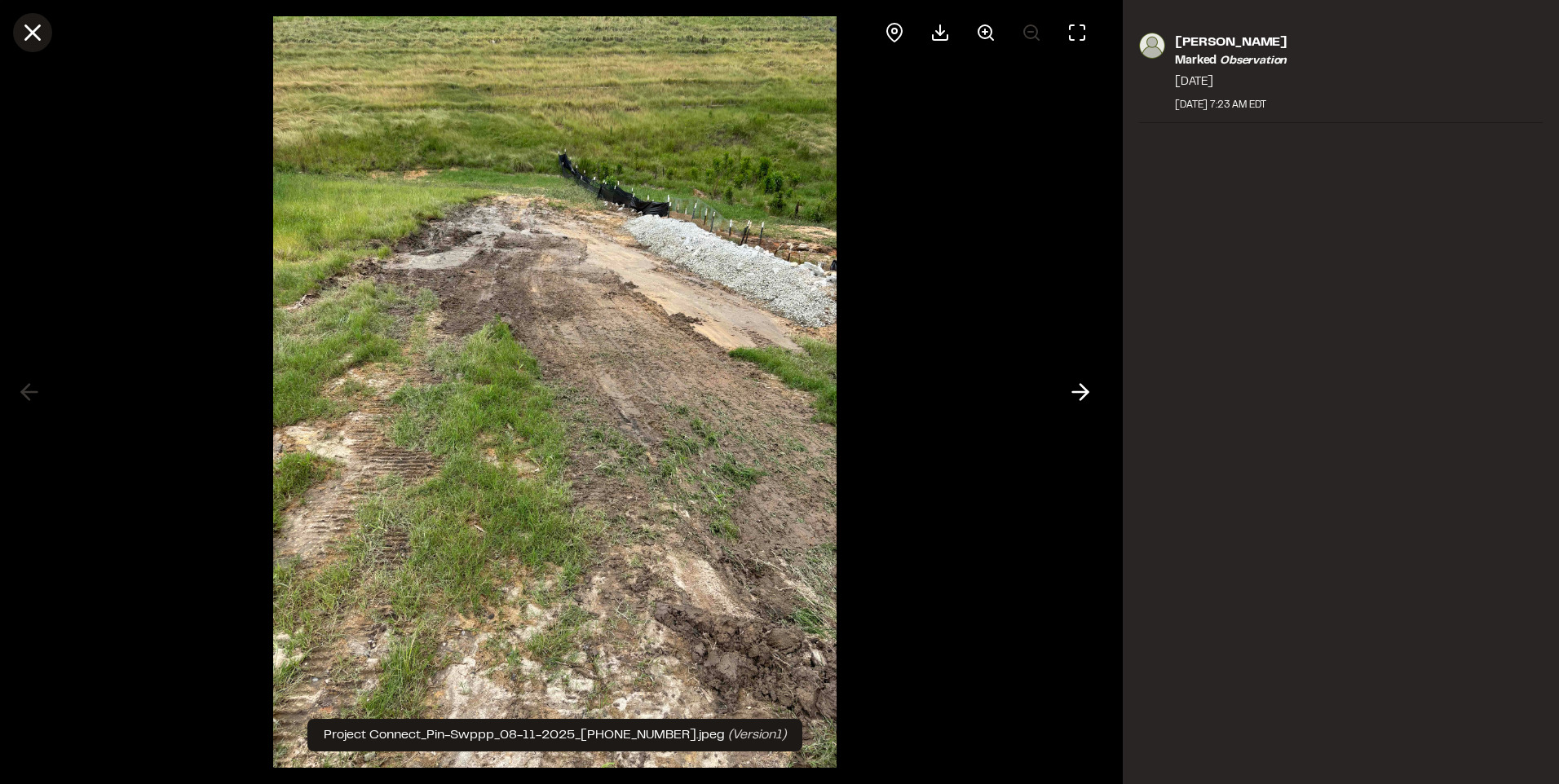
click at [32, 33] on line at bounding box center [33, 33] width 14 height 14
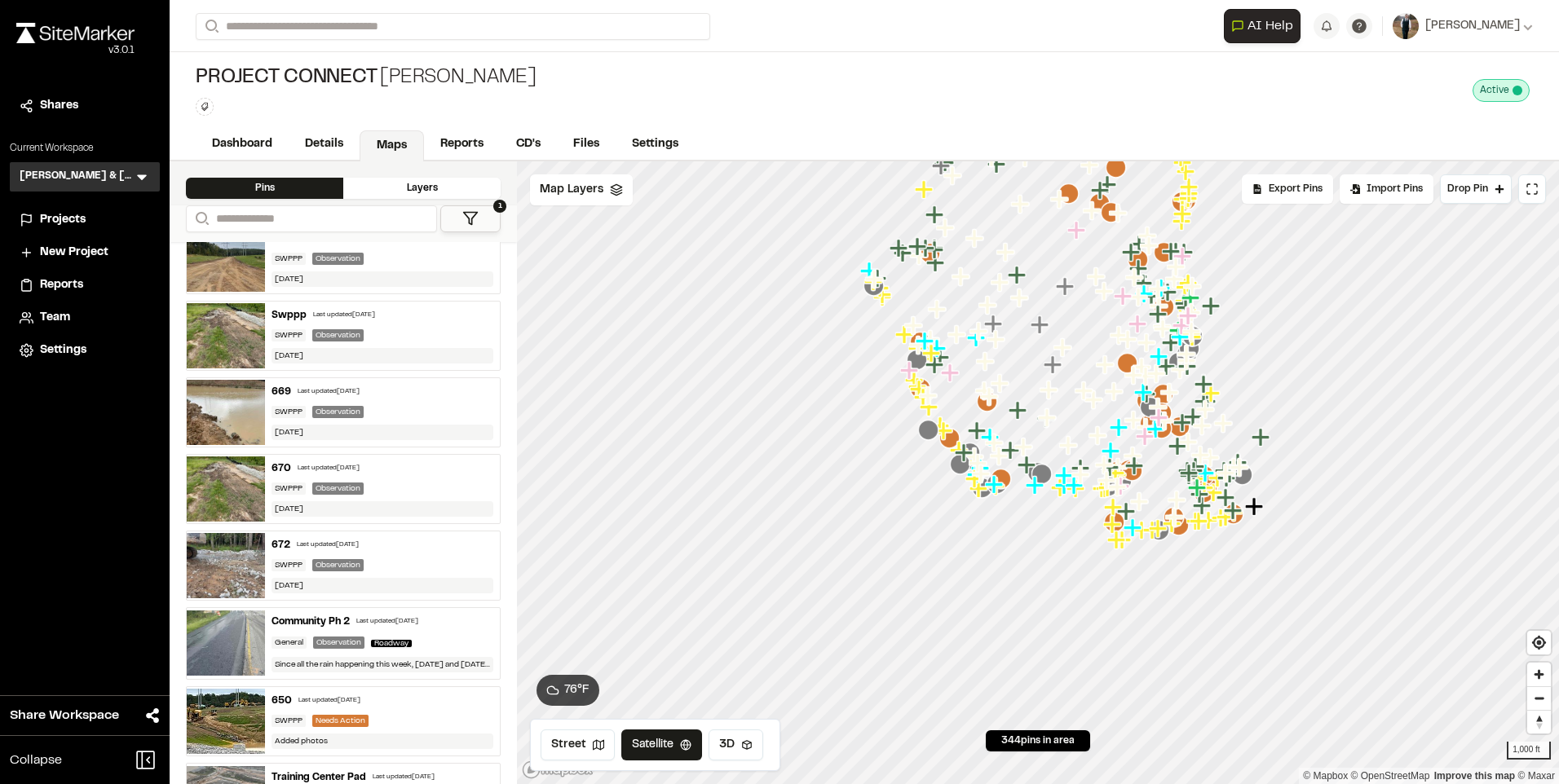
scroll to position [326, 0]
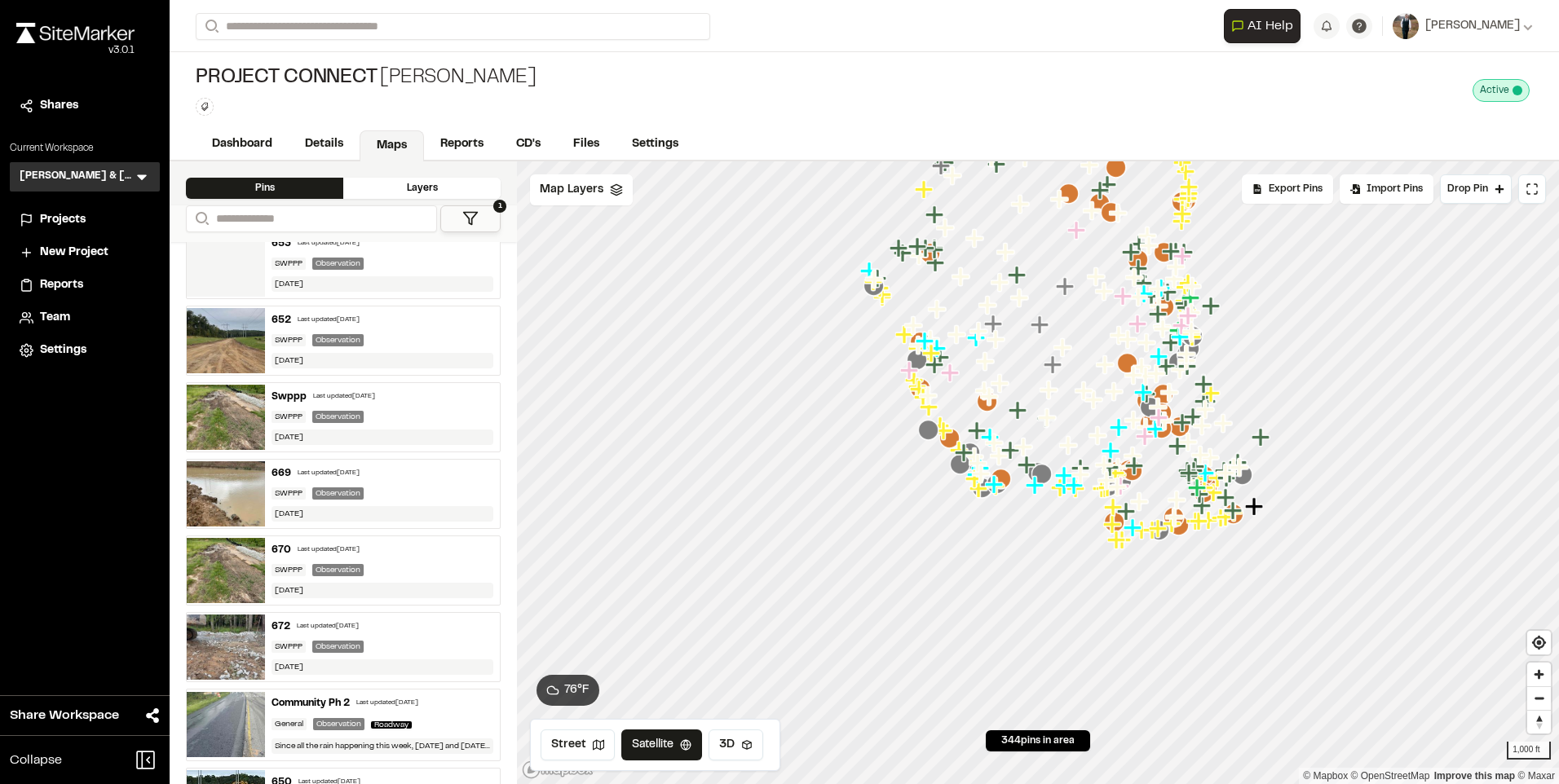
click at [334, 321] on div "Last updated [DATE]" at bounding box center [328, 320] width 62 height 10
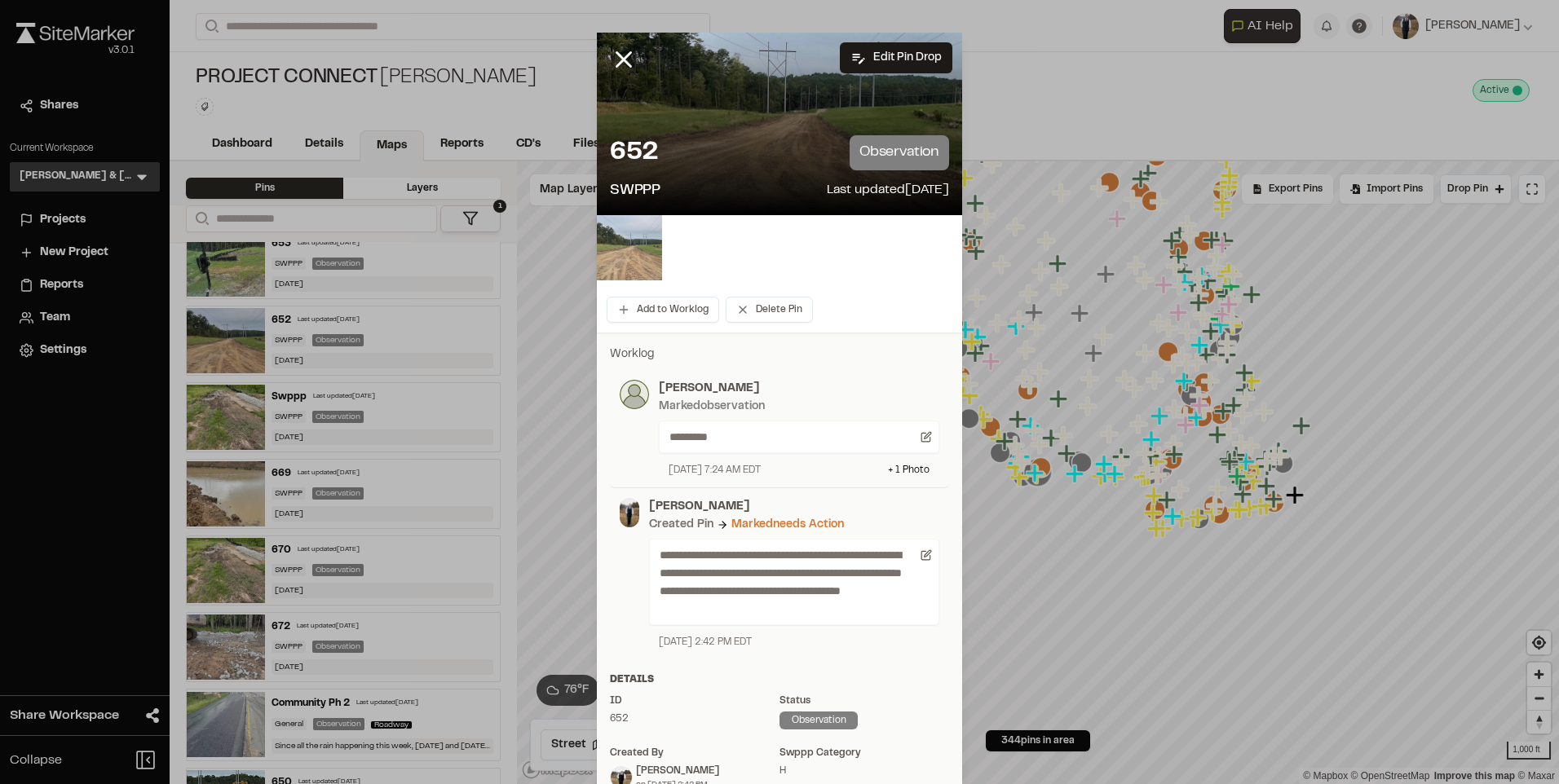
click at [631, 250] on img at bounding box center [629, 247] width 65 height 65
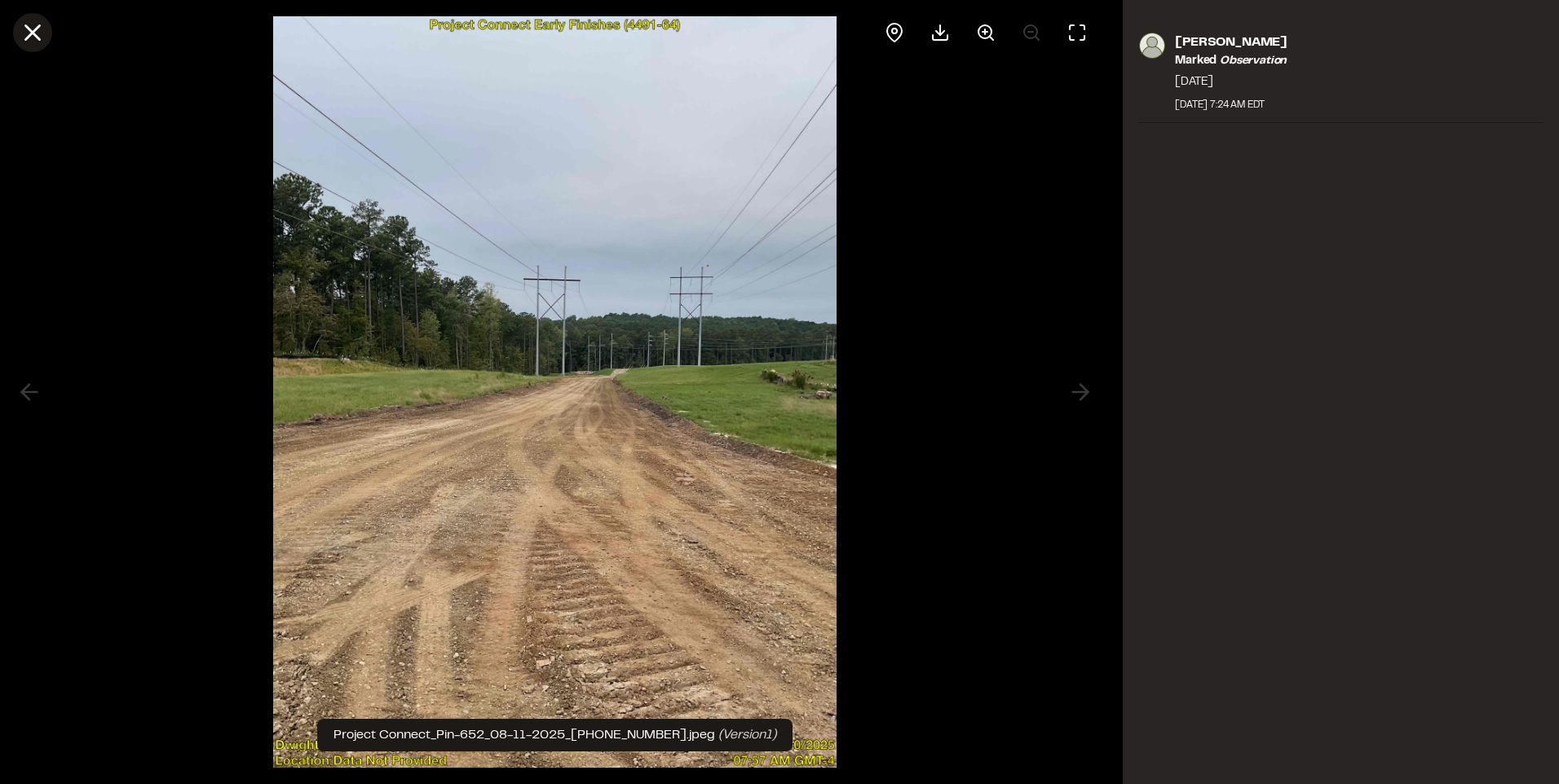
click at [23, 36] on icon at bounding box center [32, 32] width 28 height 28
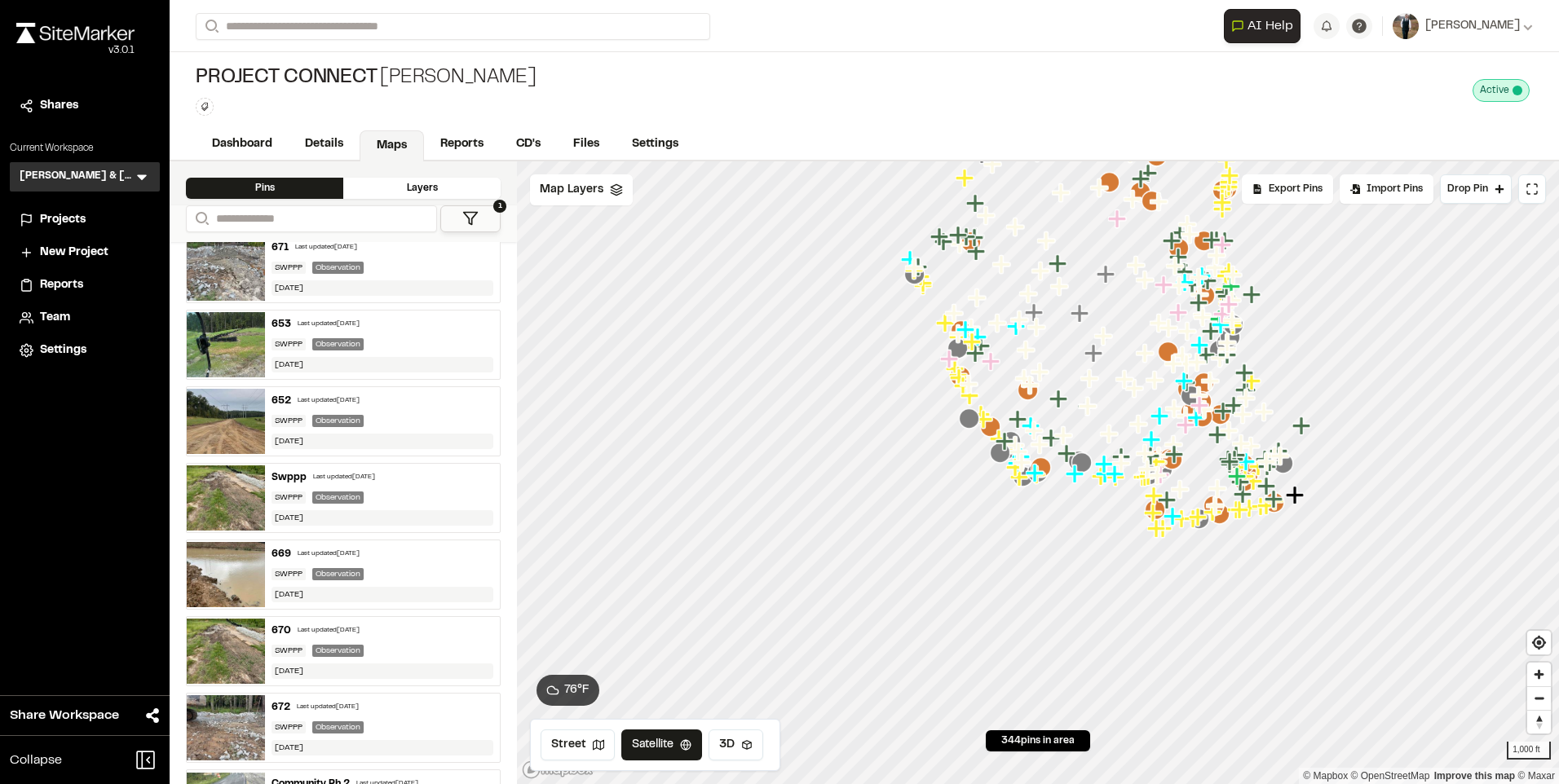
scroll to position [245, 0]
click at [352, 321] on div "Last updated [DATE]" at bounding box center [328, 325] width 62 height 10
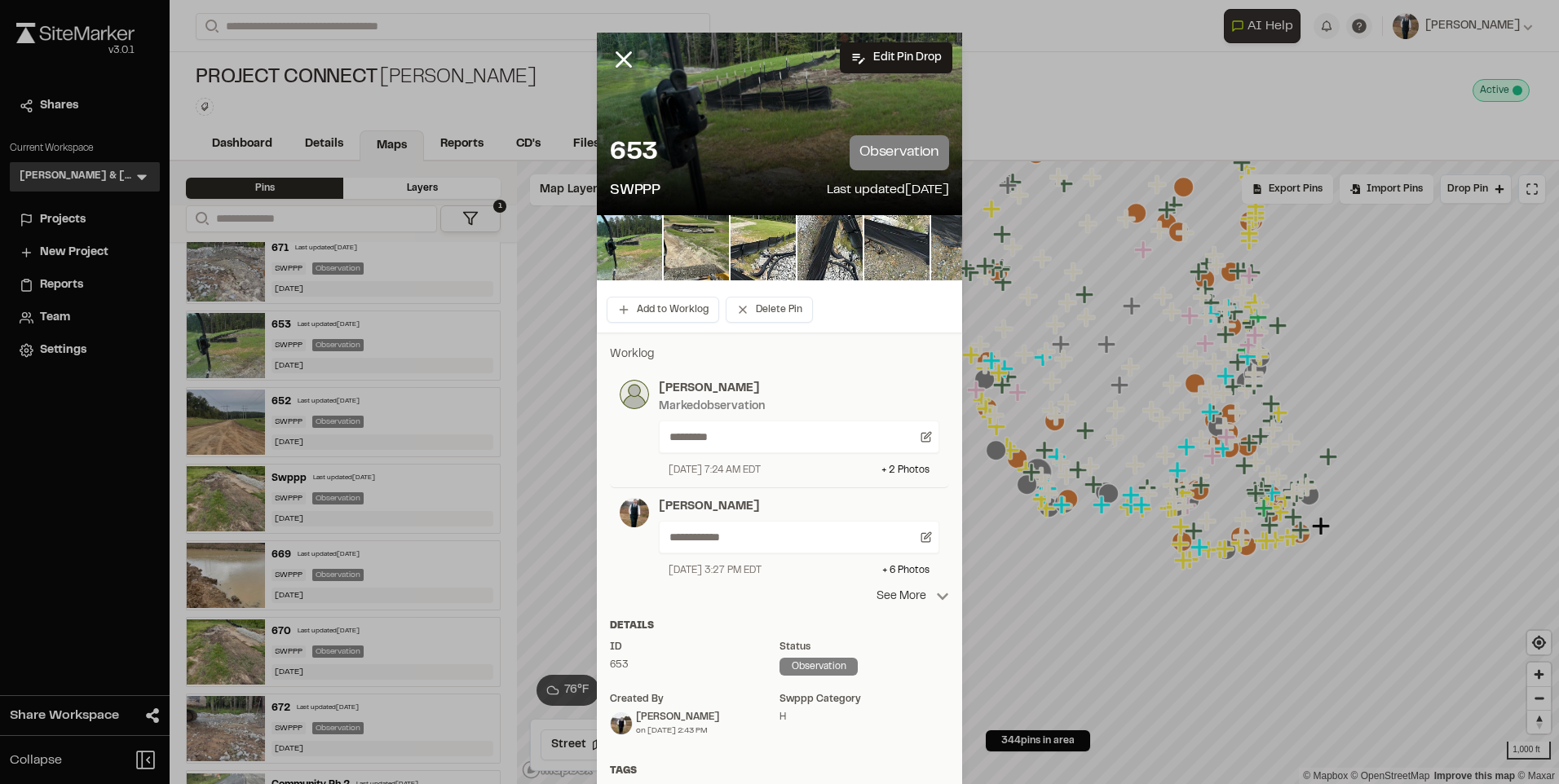
click at [908, 594] on p "See More" at bounding box center [912, 596] width 72 height 18
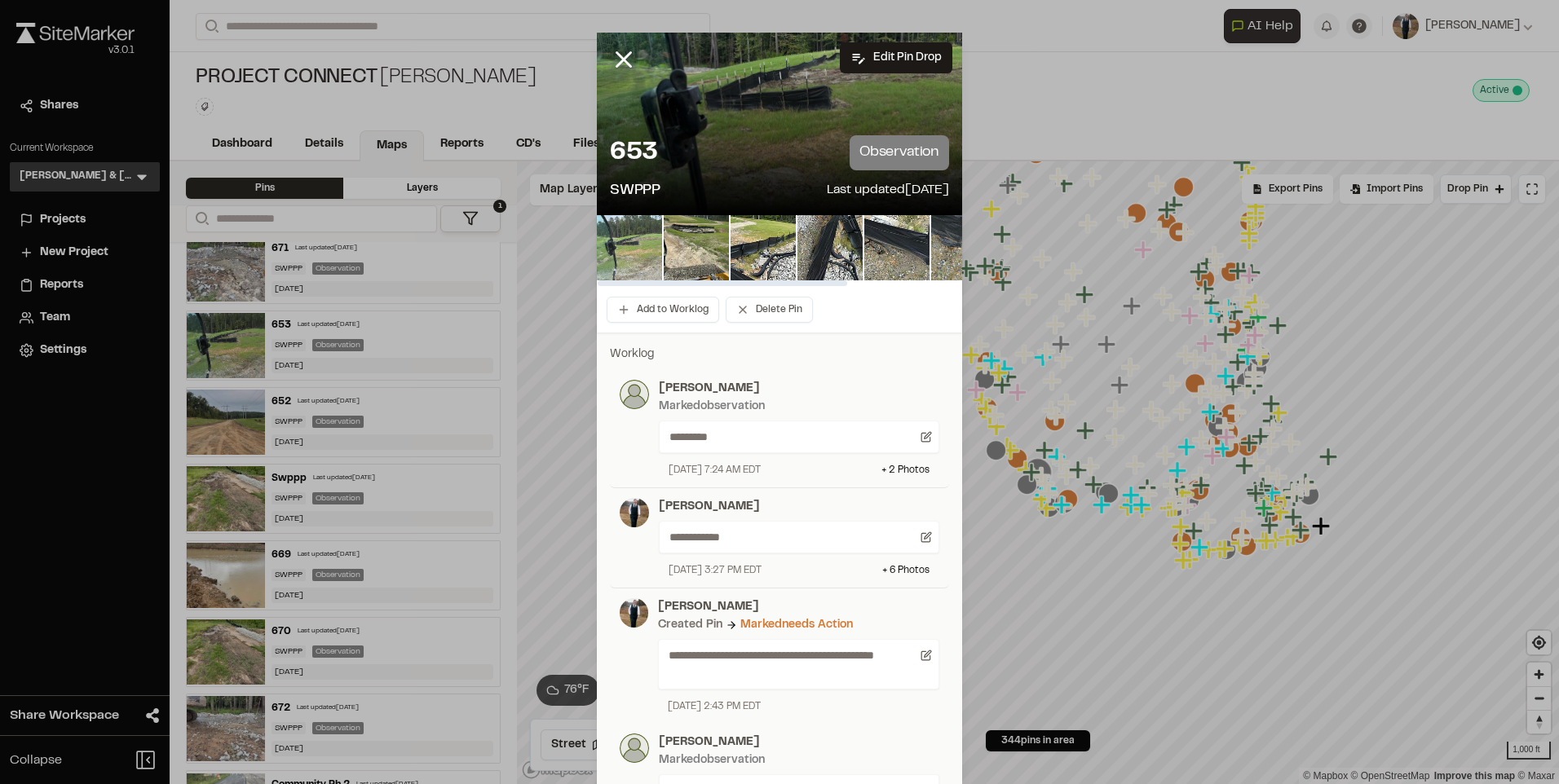
click at [614, 251] on img at bounding box center [629, 247] width 65 height 65
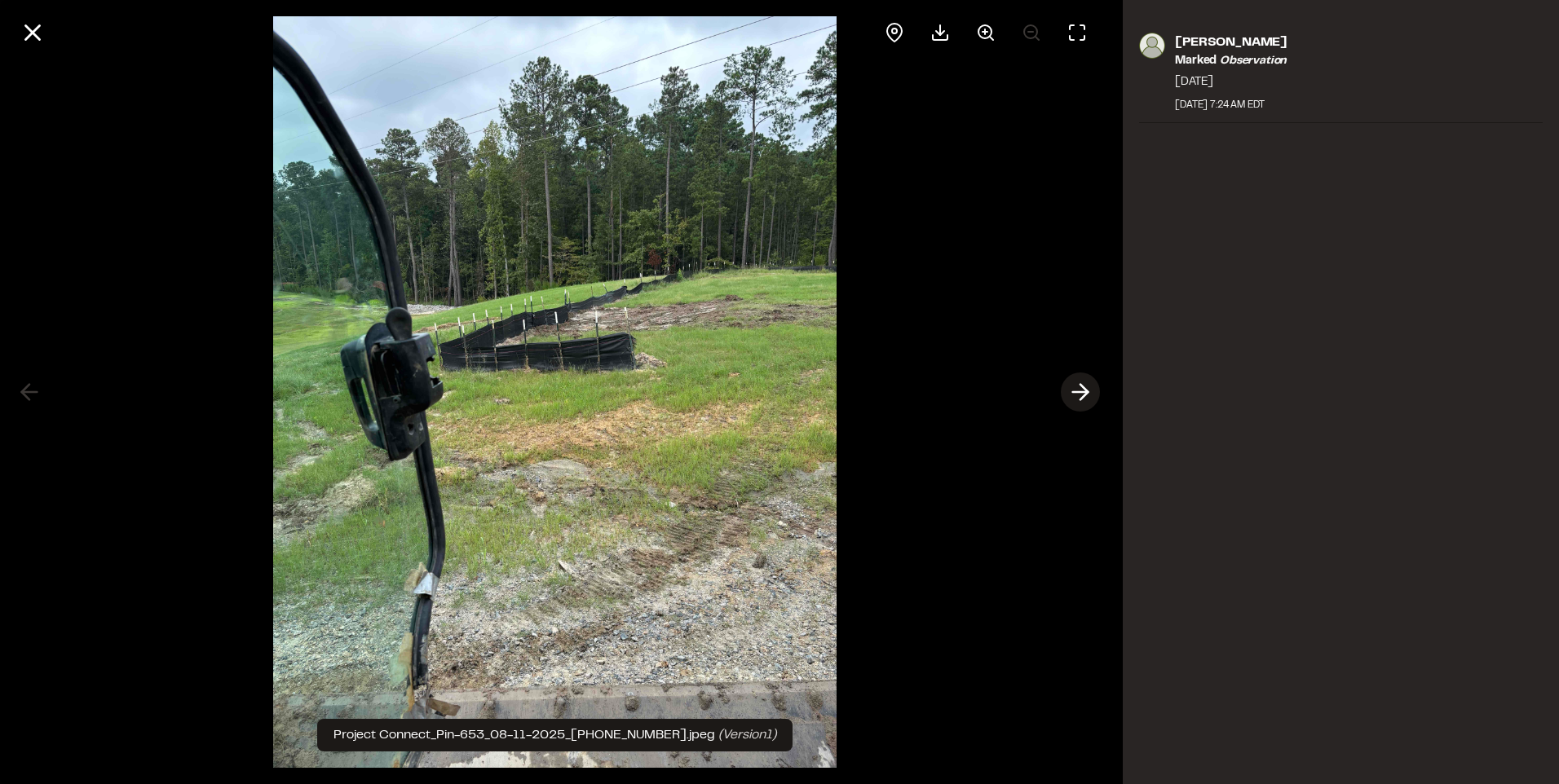
click at [1083, 386] on polyline at bounding box center [1085, 392] width 7 height 15
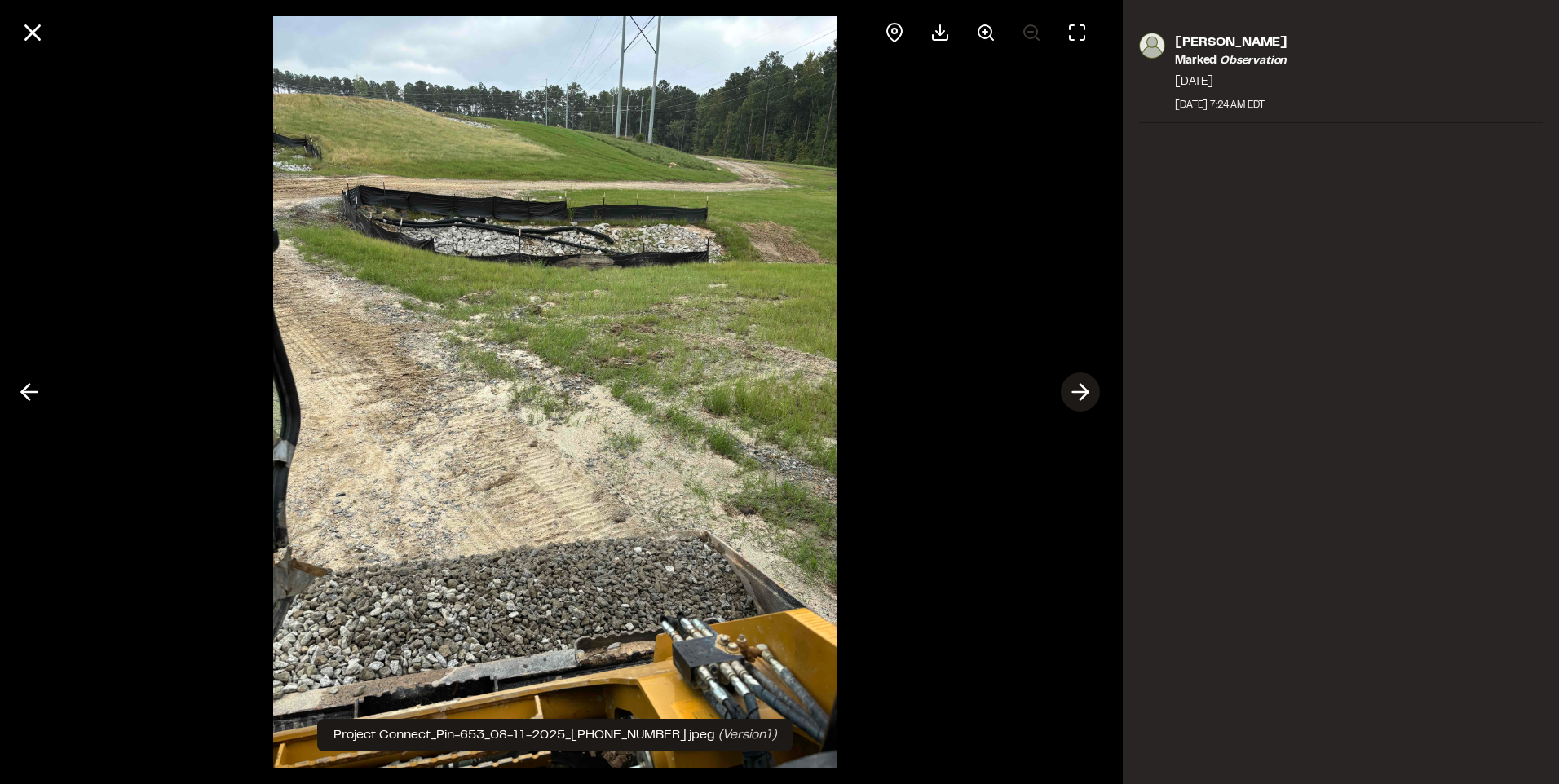
click at [1083, 386] on polyline at bounding box center [1085, 392] width 7 height 15
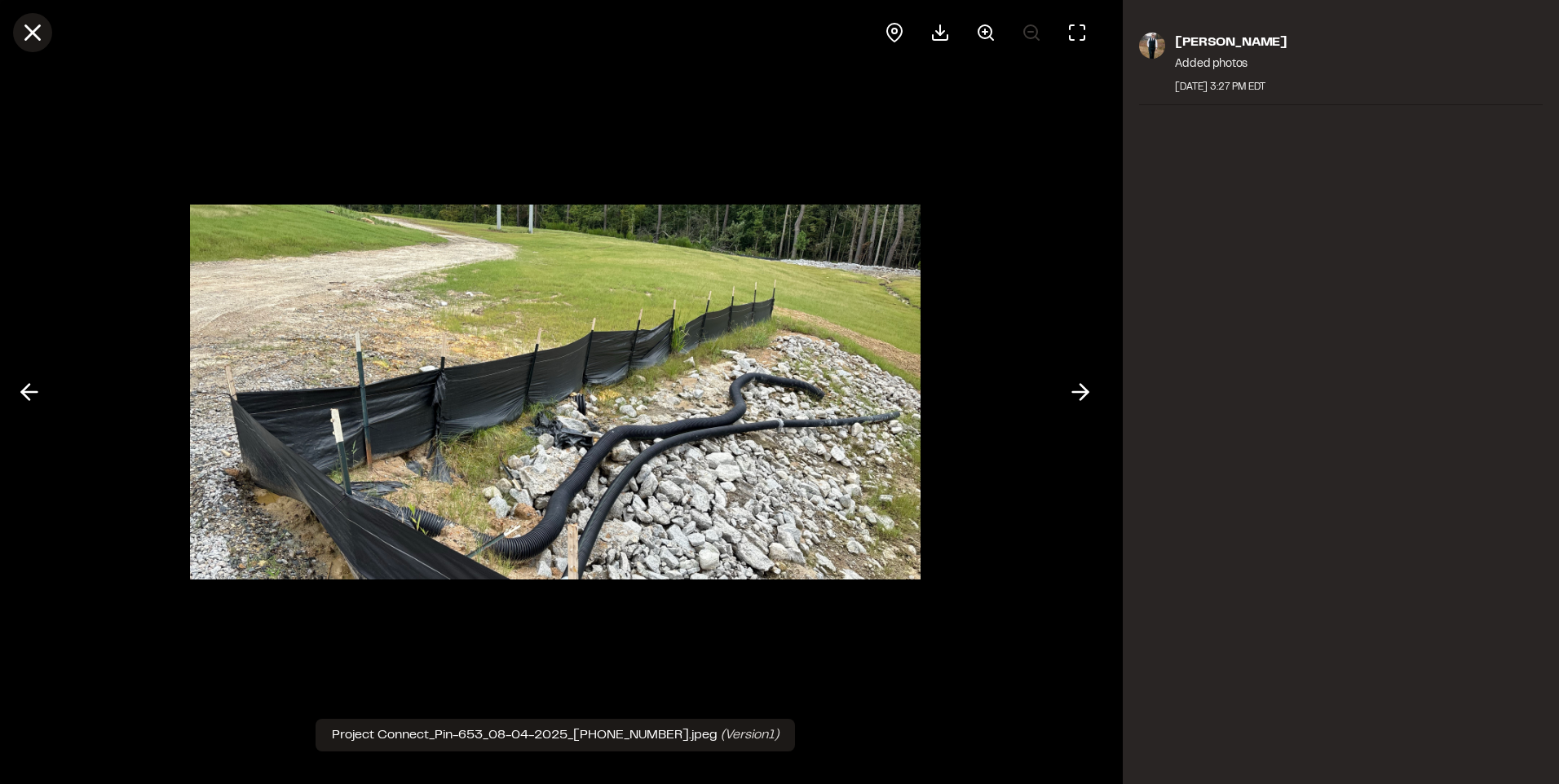
click at [23, 26] on icon at bounding box center [32, 32] width 28 height 28
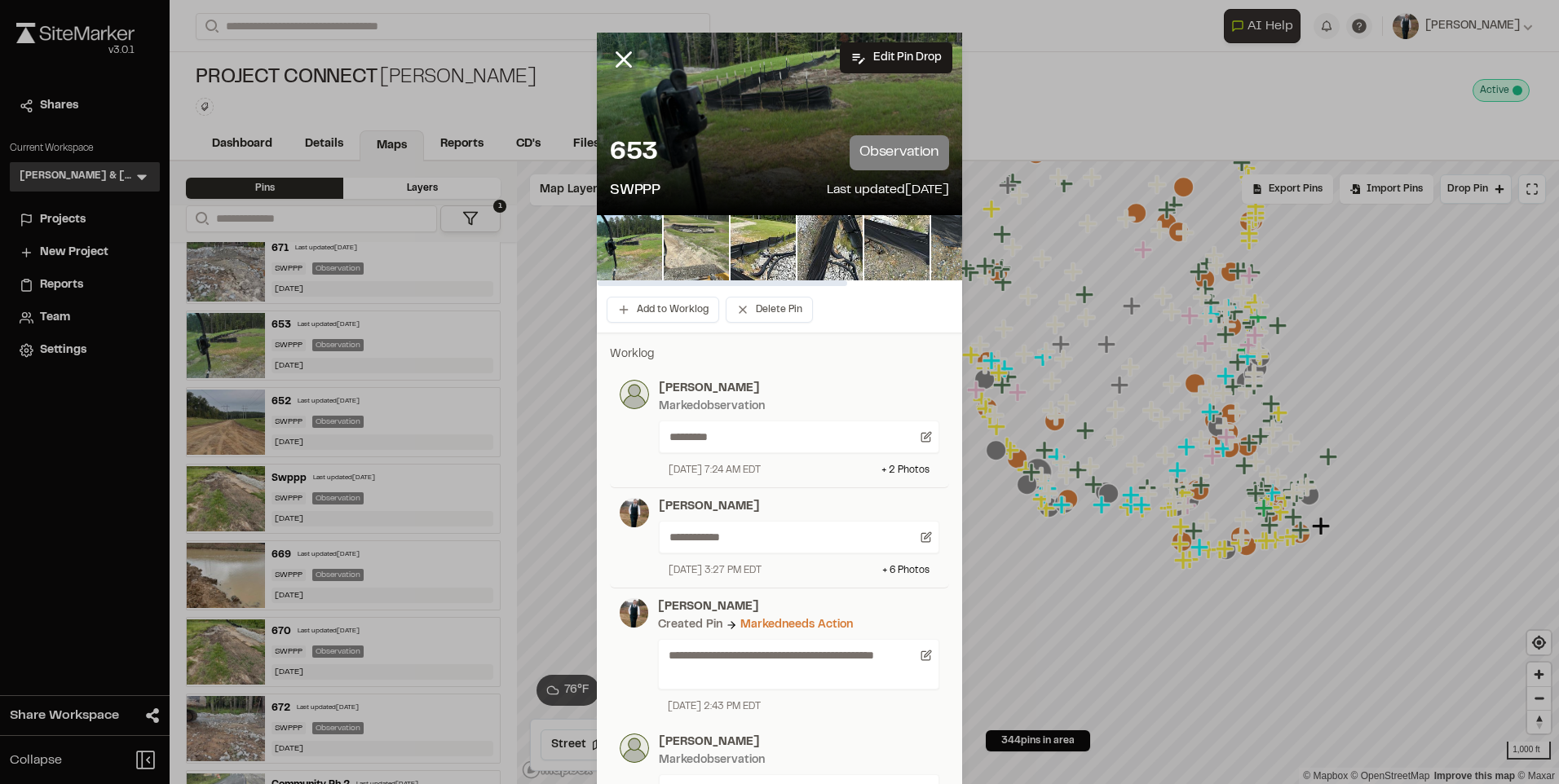
click at [673, 260] on img at bounding box center [696, 247] width 65 height 65
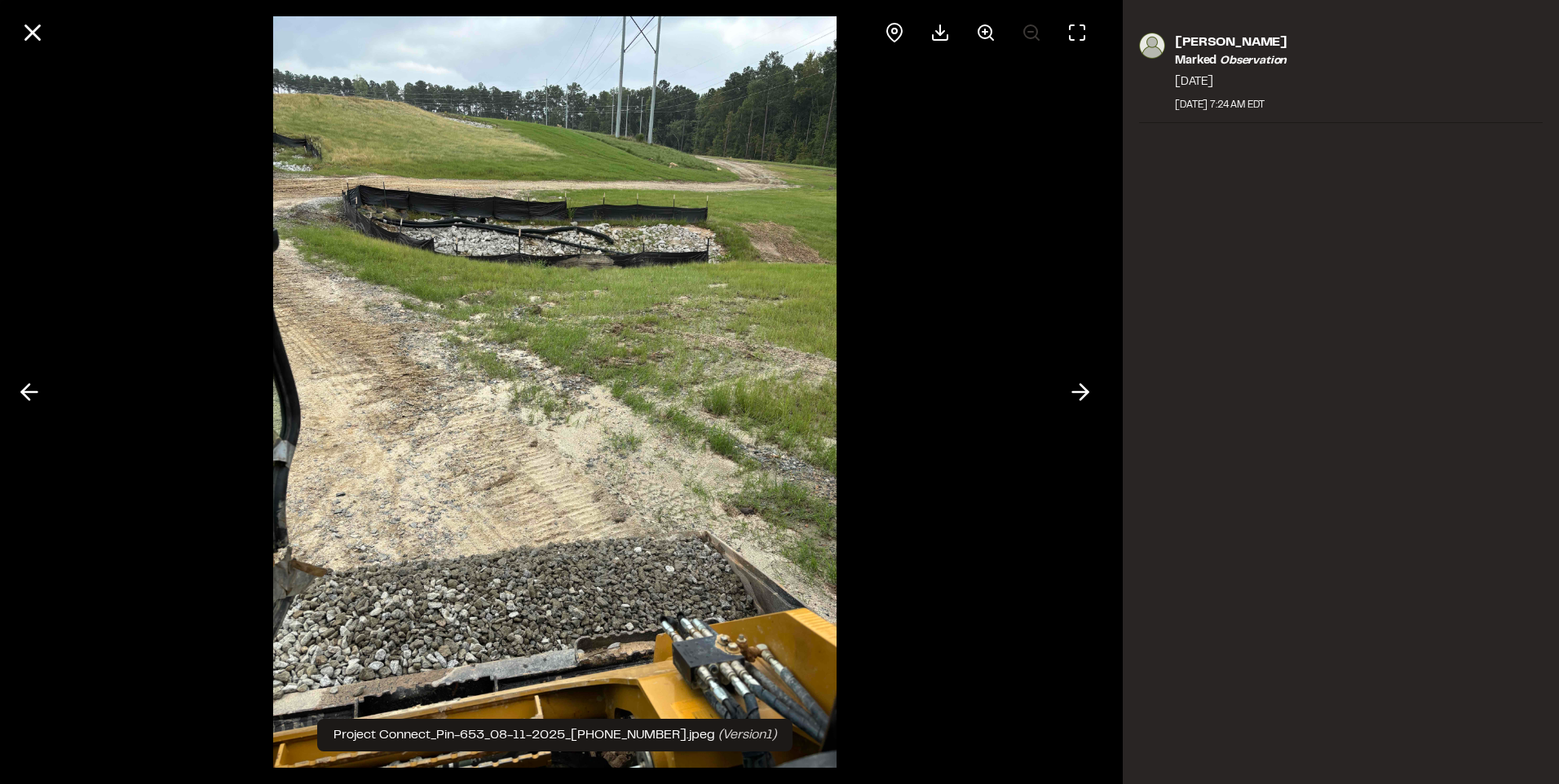
click at [1052, 388] on div at bounding box center [555, 392] width 1110 height 784
click at [1074, 385] on icon at bounding box center [1080, 392] width 26 height 28
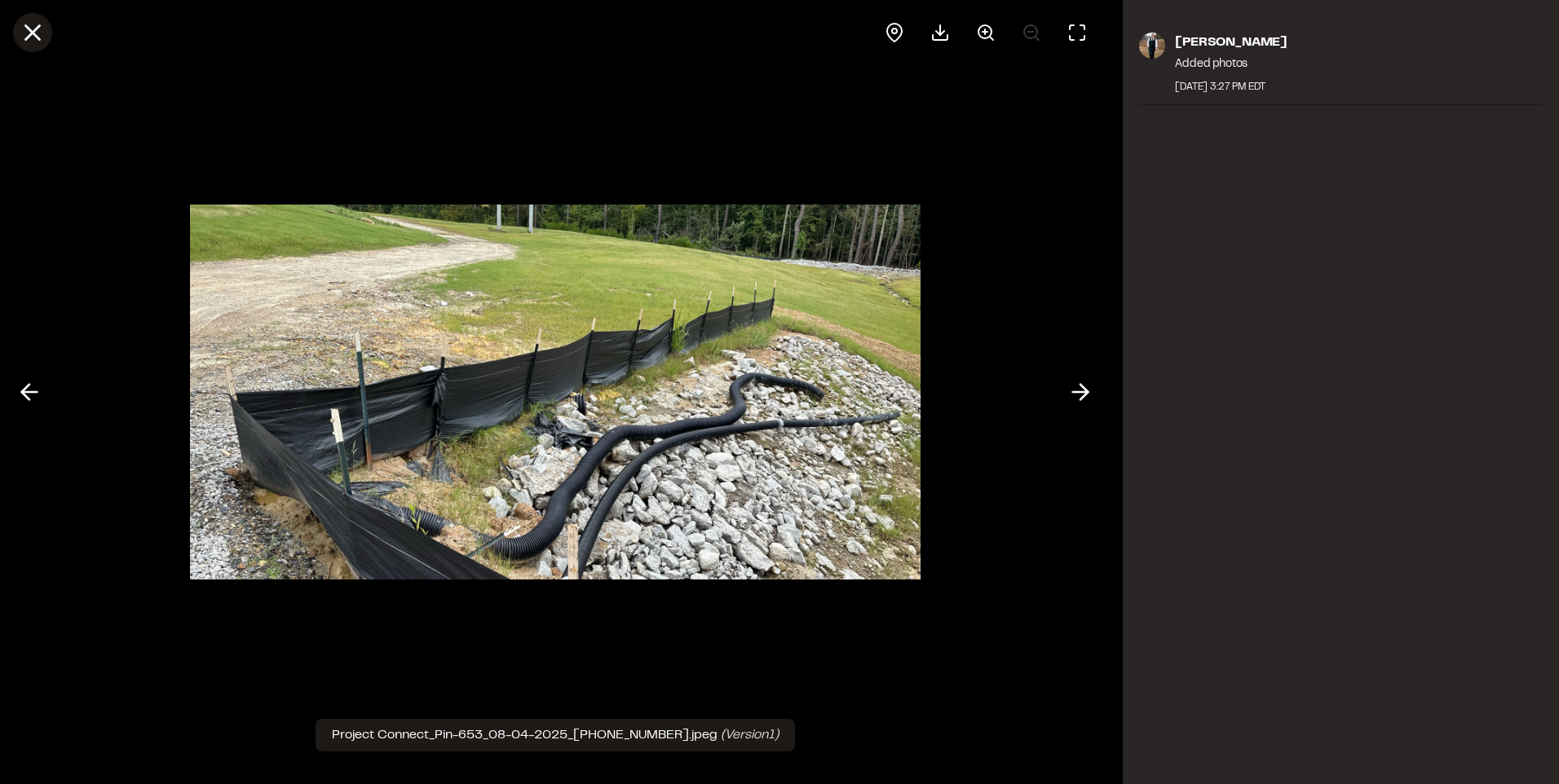
click at [41, 28] on icon at bounding box center [32, 32] width 28 height 28
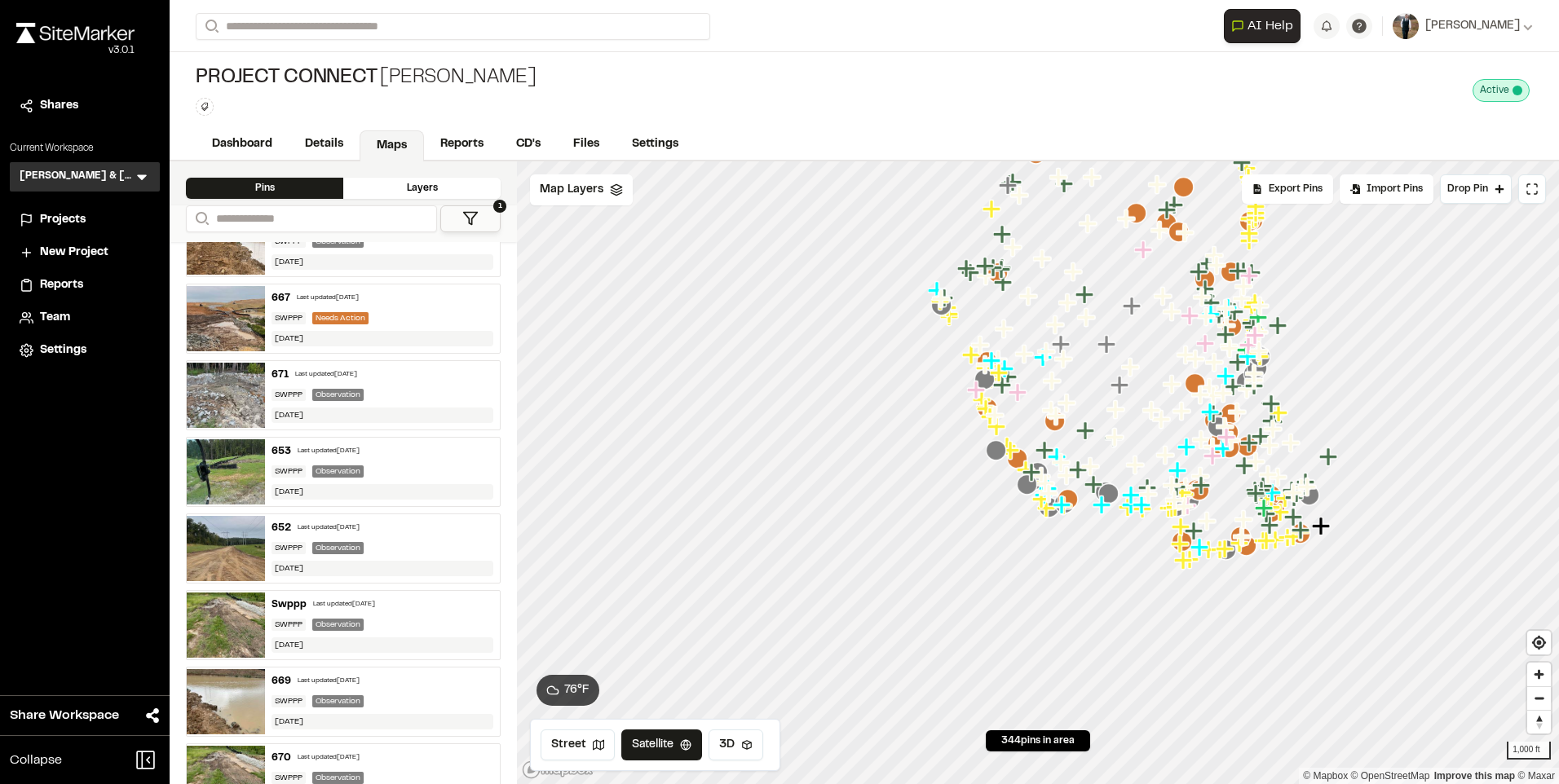
scroll to position [0, 0]
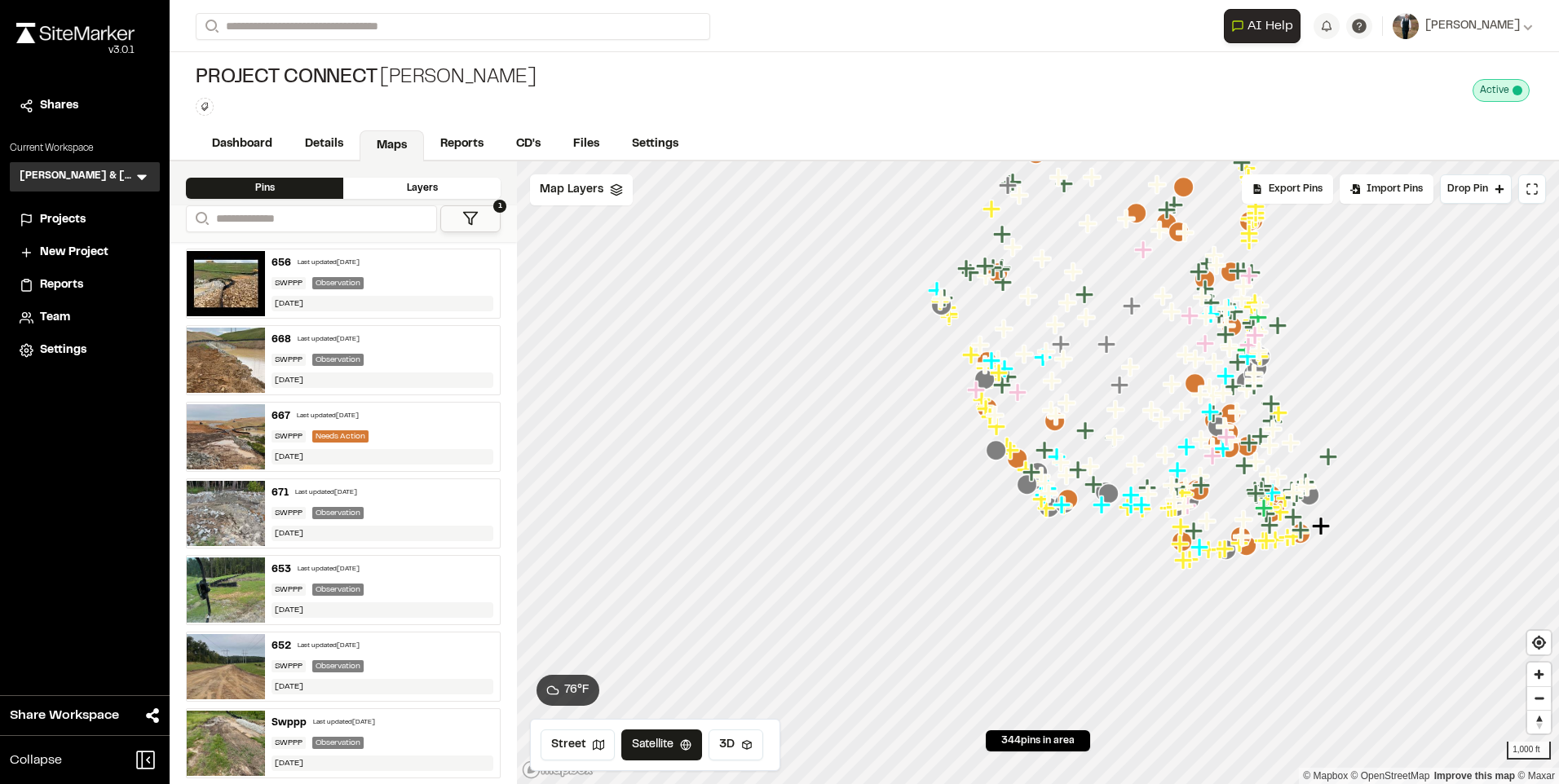
click at [357, 496] on div "Last updated [DATE]" at bounding box center [325, 493] width 62 height 10
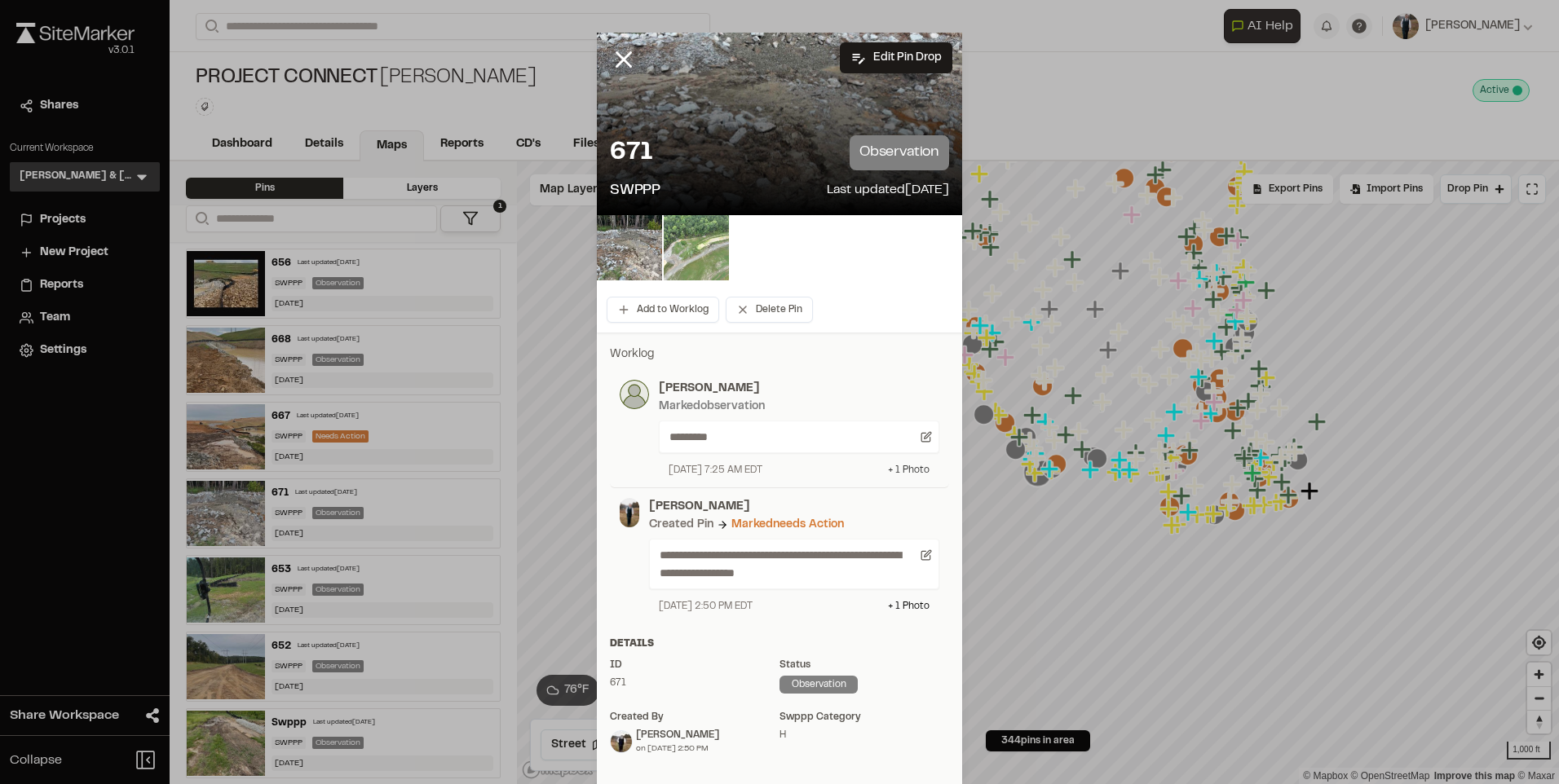
click at [905, 471] on div "+ 1 Photo" at bounding box center [909, 471] width 42 height 14
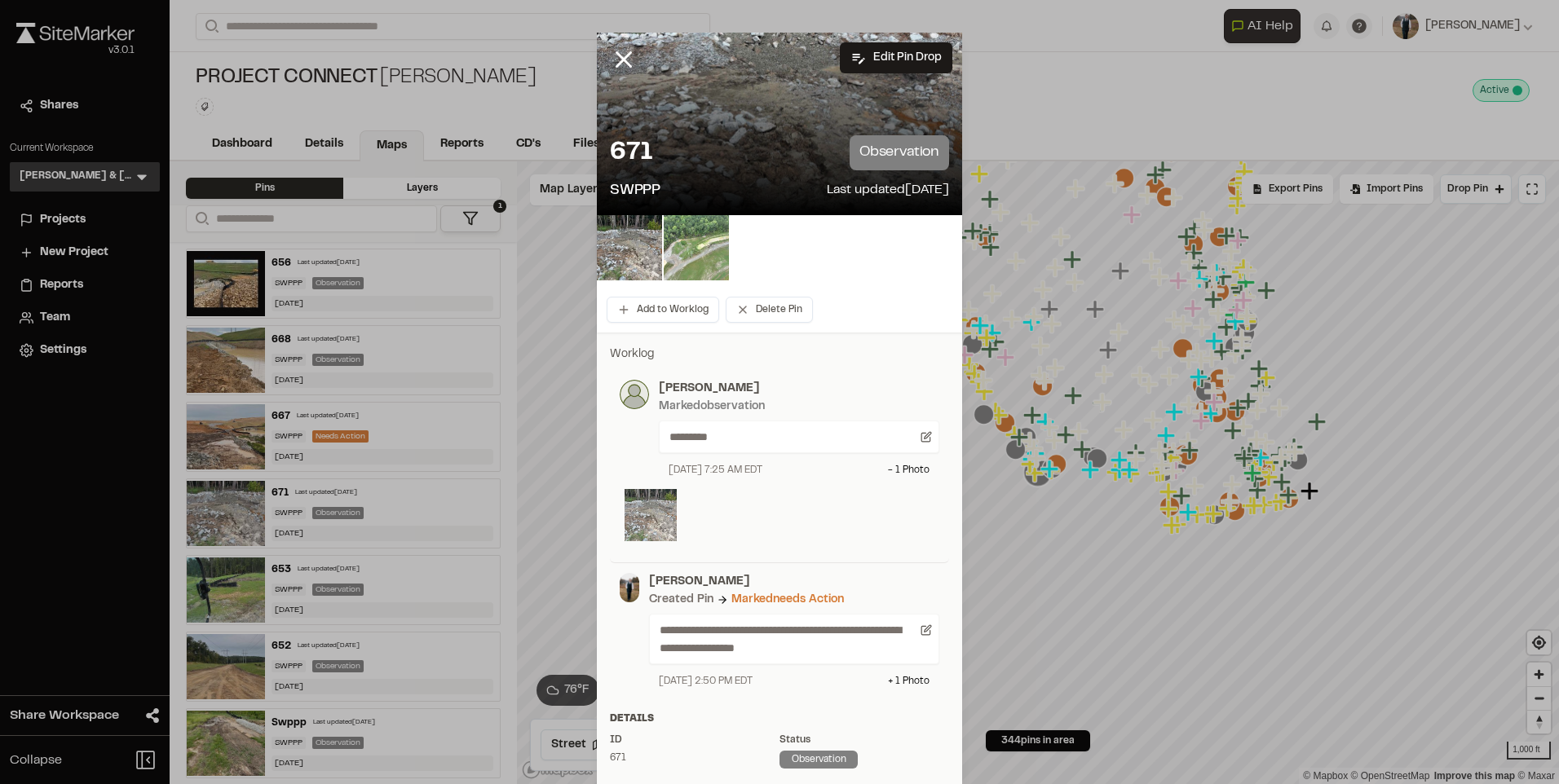
click at [650, 518] on img at bounding box center [650, 515] width 52 height 52
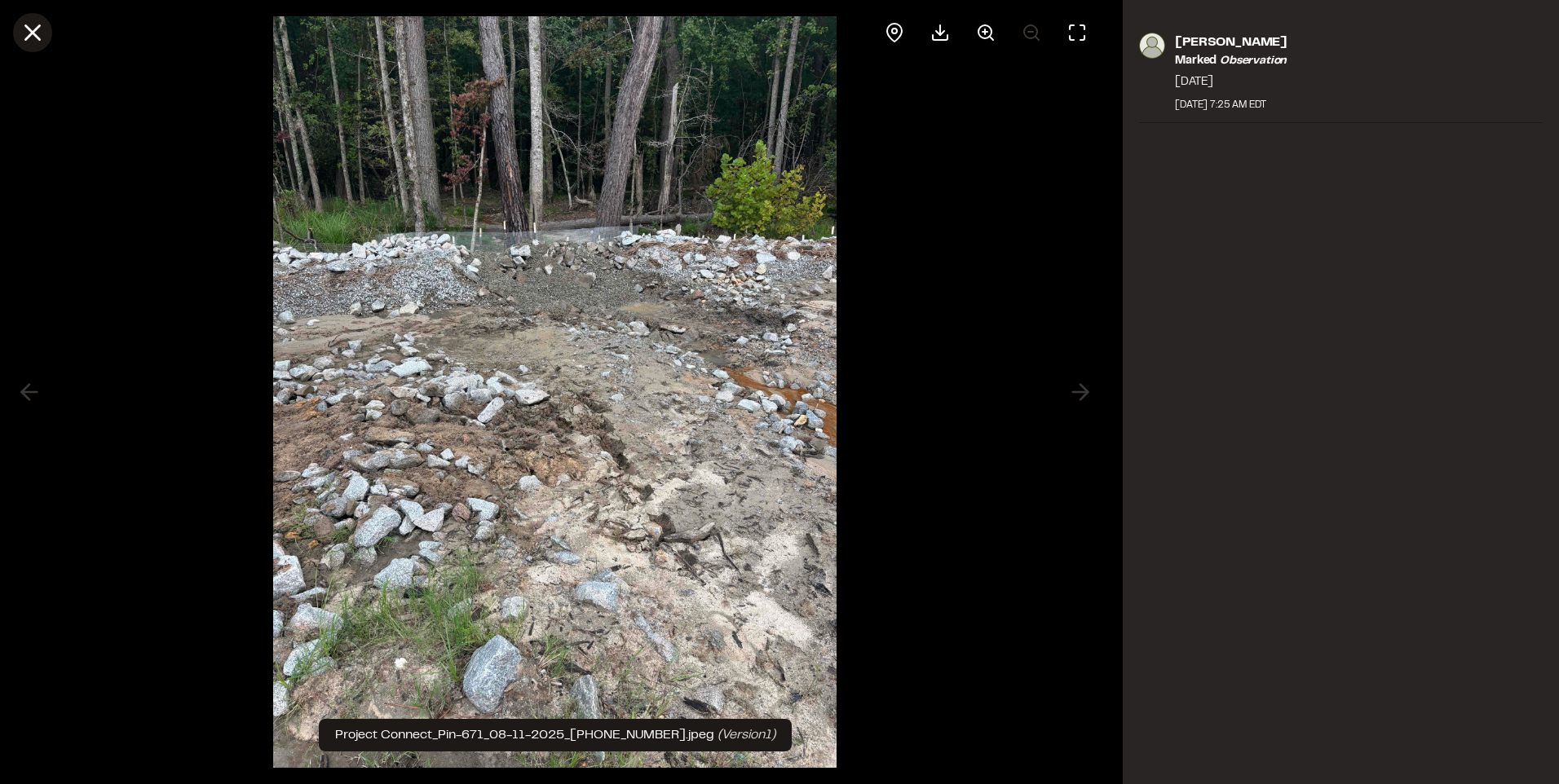
click at [23, 42] on icon at bounding box center [32, 32] width 28 height 28
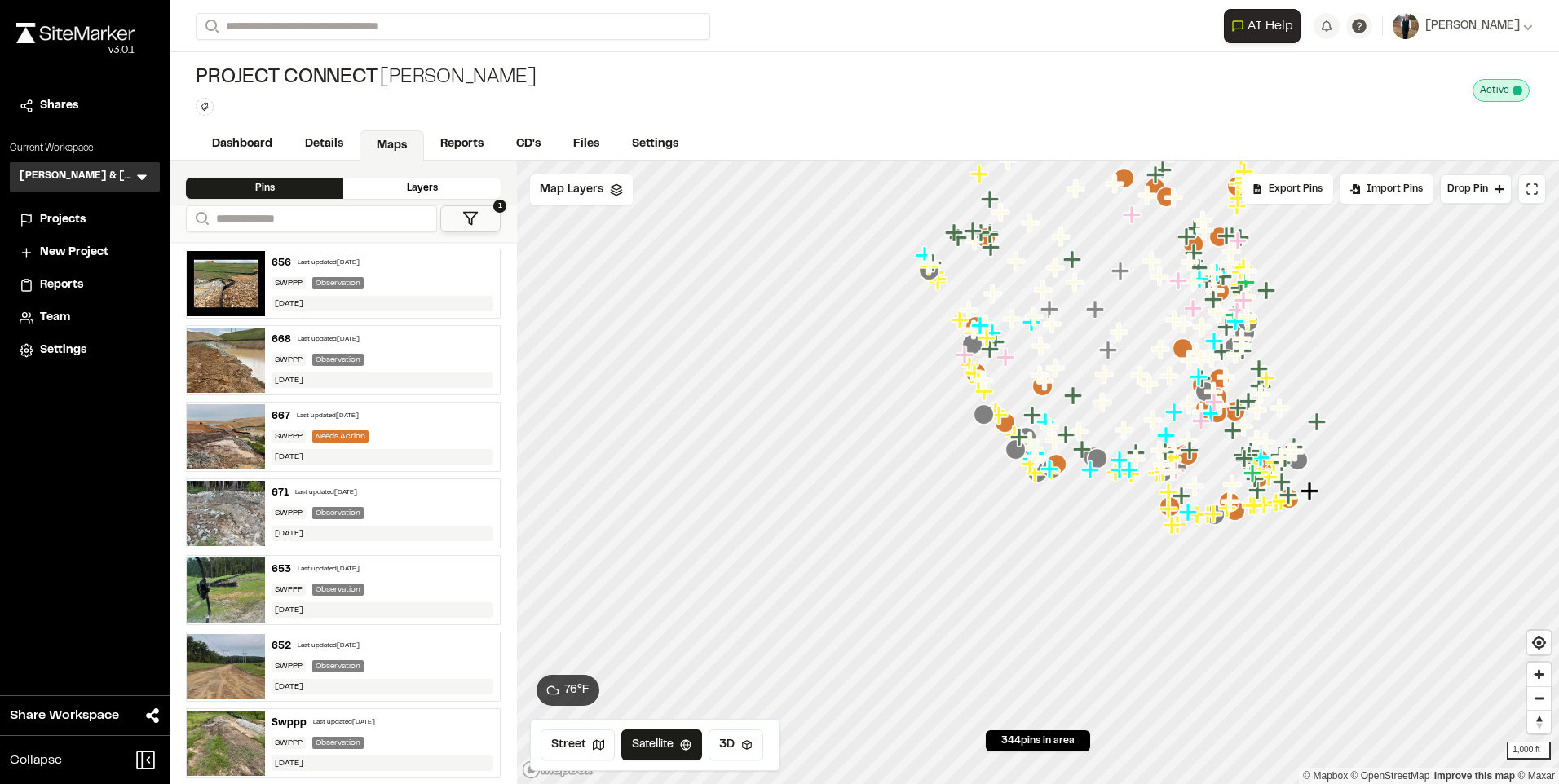
click at [351, 423] on div "667 Last updated [DATE] SWPPP Needs Action [DATE]" at bounding box center [382, 437] width 235 height 69
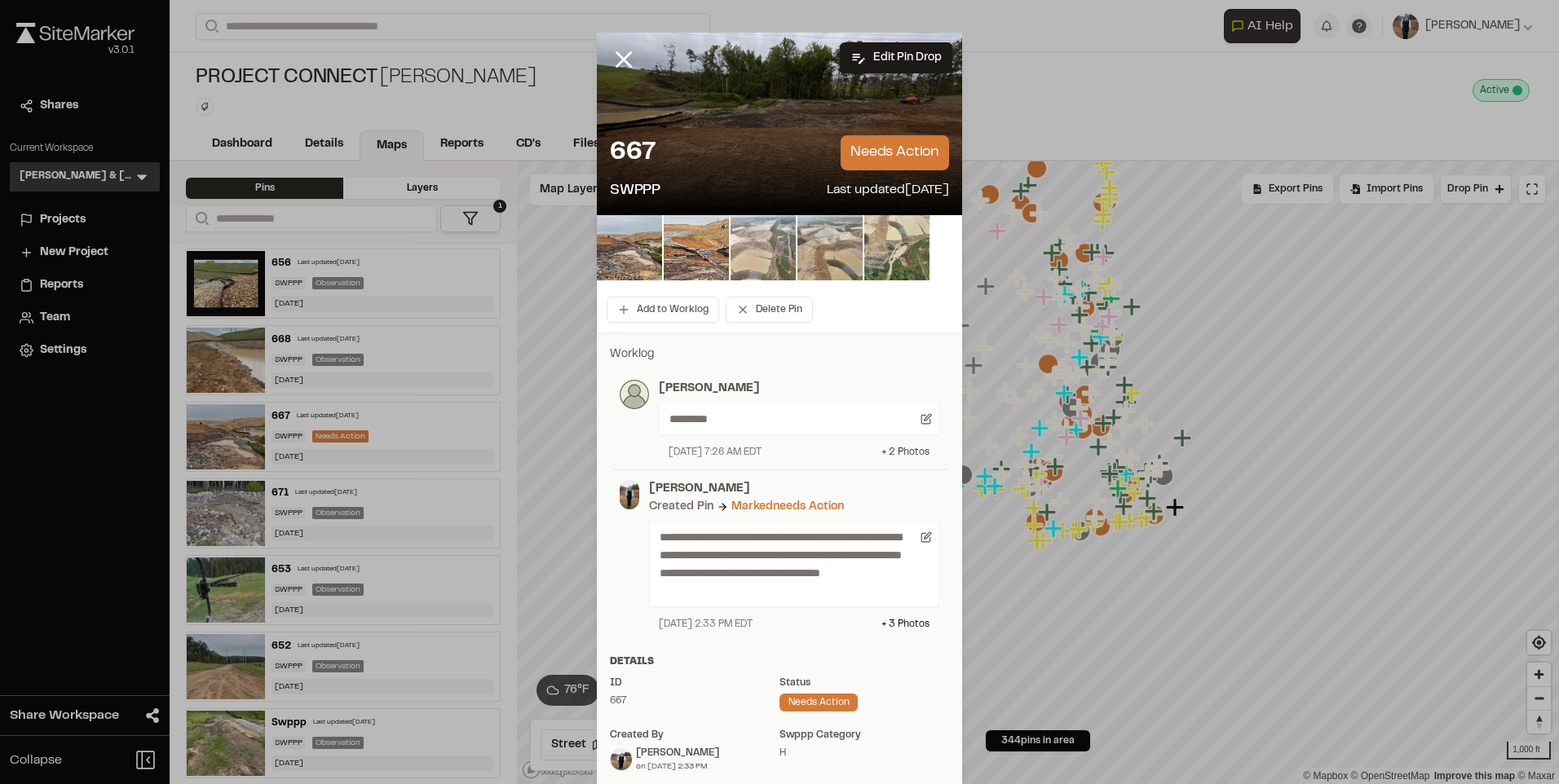
click at [890, 454] on div "+ 2 Photo s" at bounding box center [906, 452] width 48 height 14
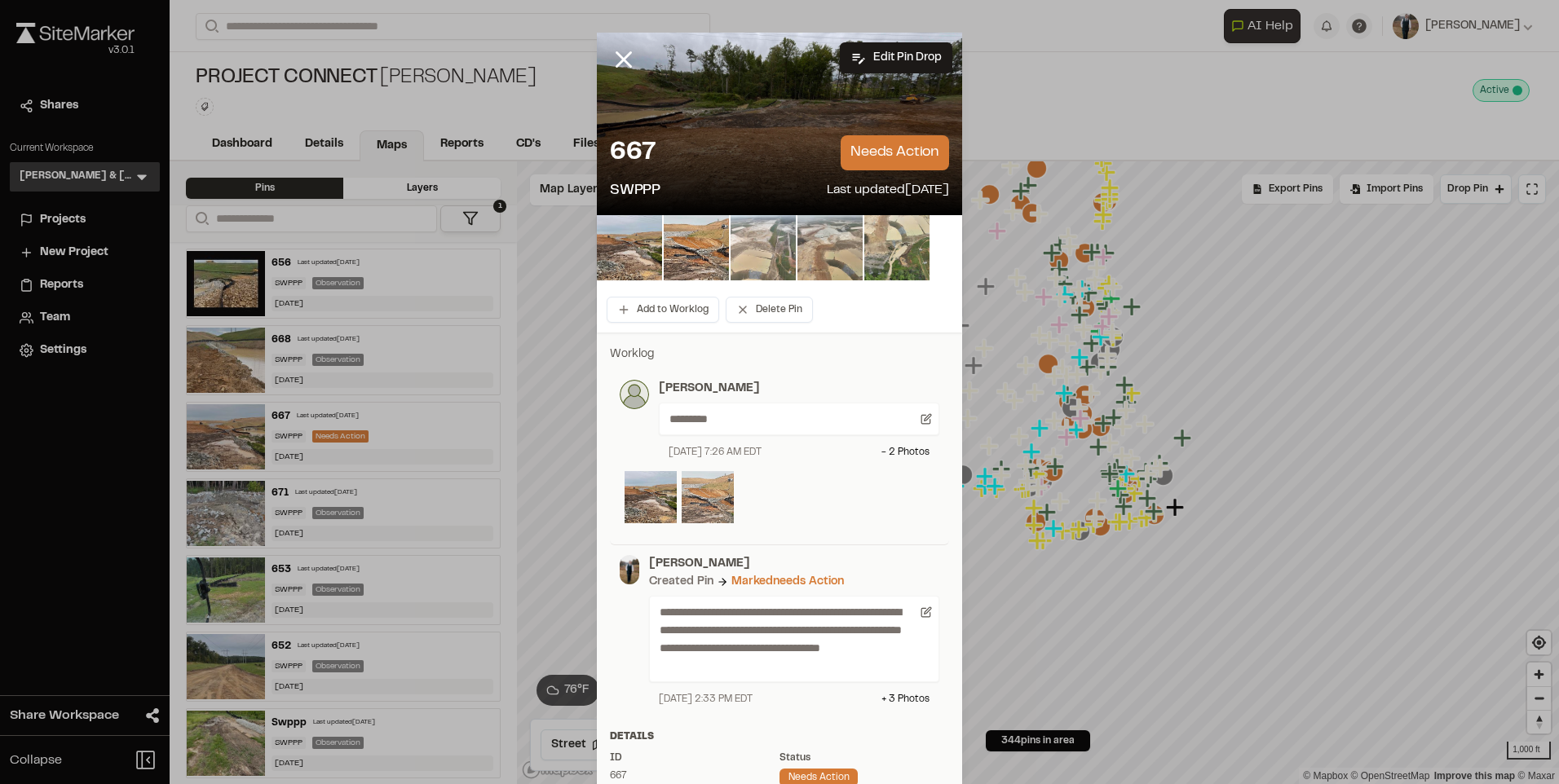
click at [703, 512] on img at bounding box center [708, 497] width 52 height 52
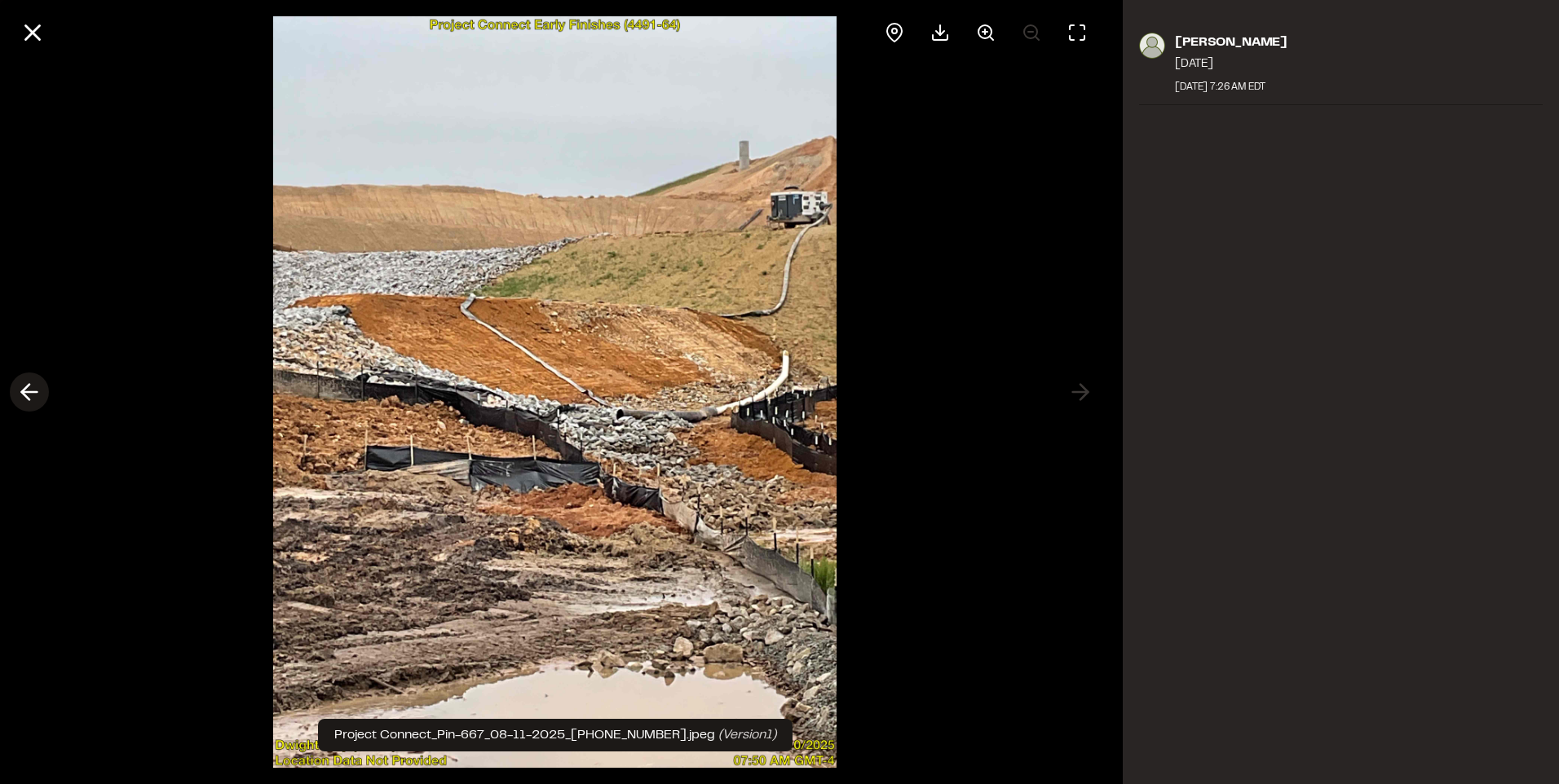
click at [33, 395] on icon at bounding box center [29, 392] width 26 height 28
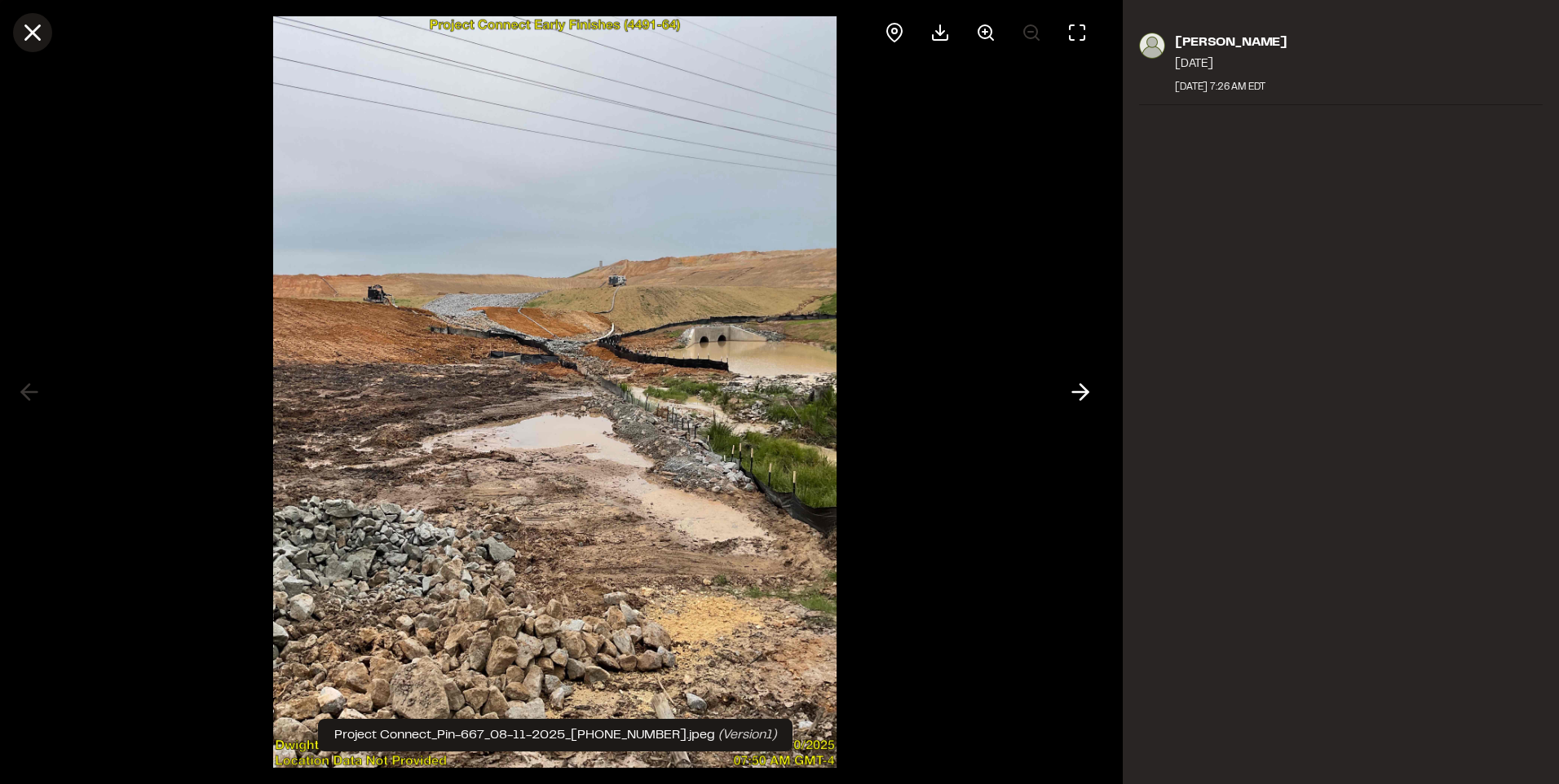
click at [26, 29] on icon at bounding box center [32, 32] width 28 height 28
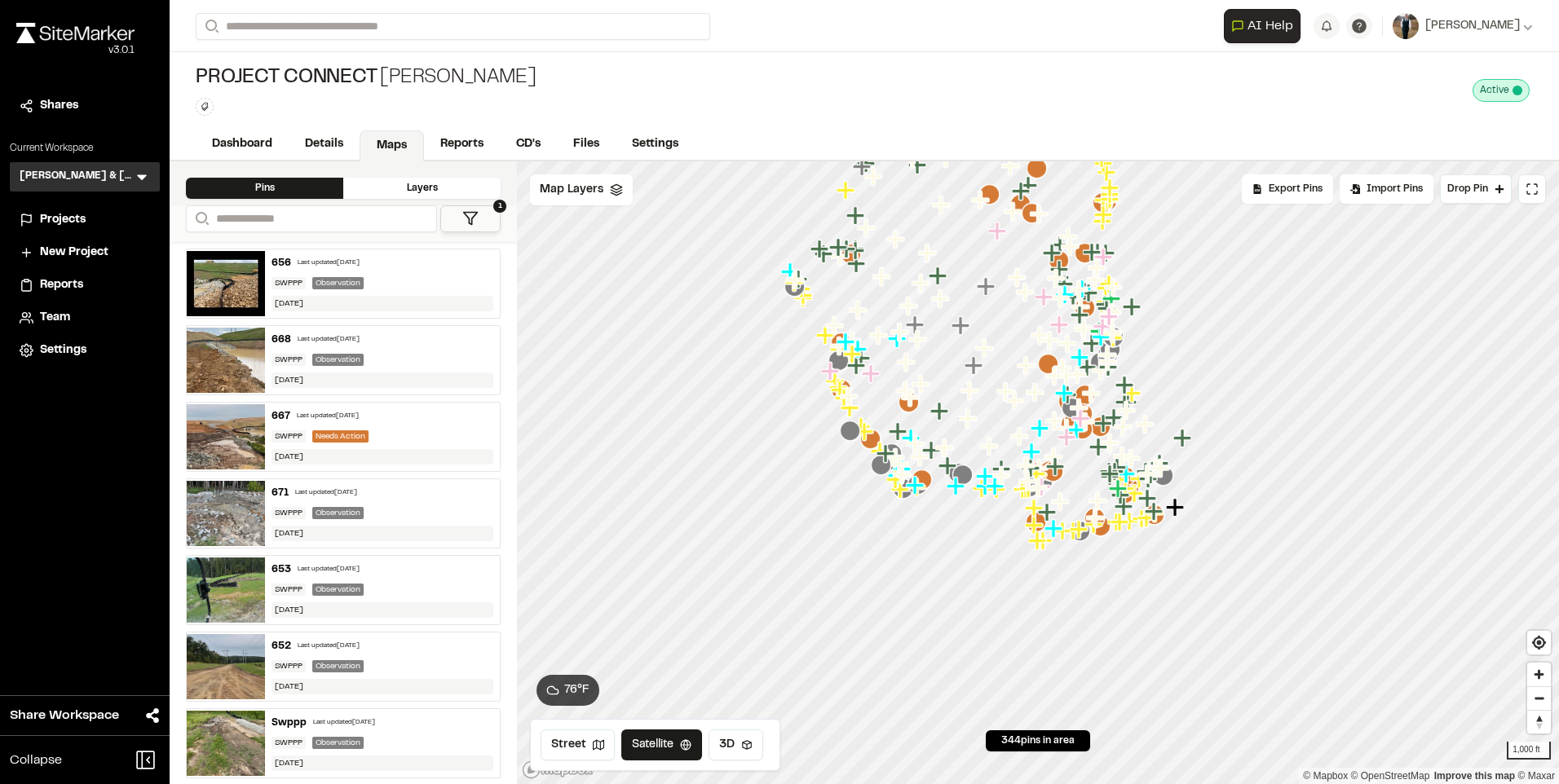
click at [345, 332] on div "668 Last updated [DATE]" at bounding box center [382, 339] width 222 height 14
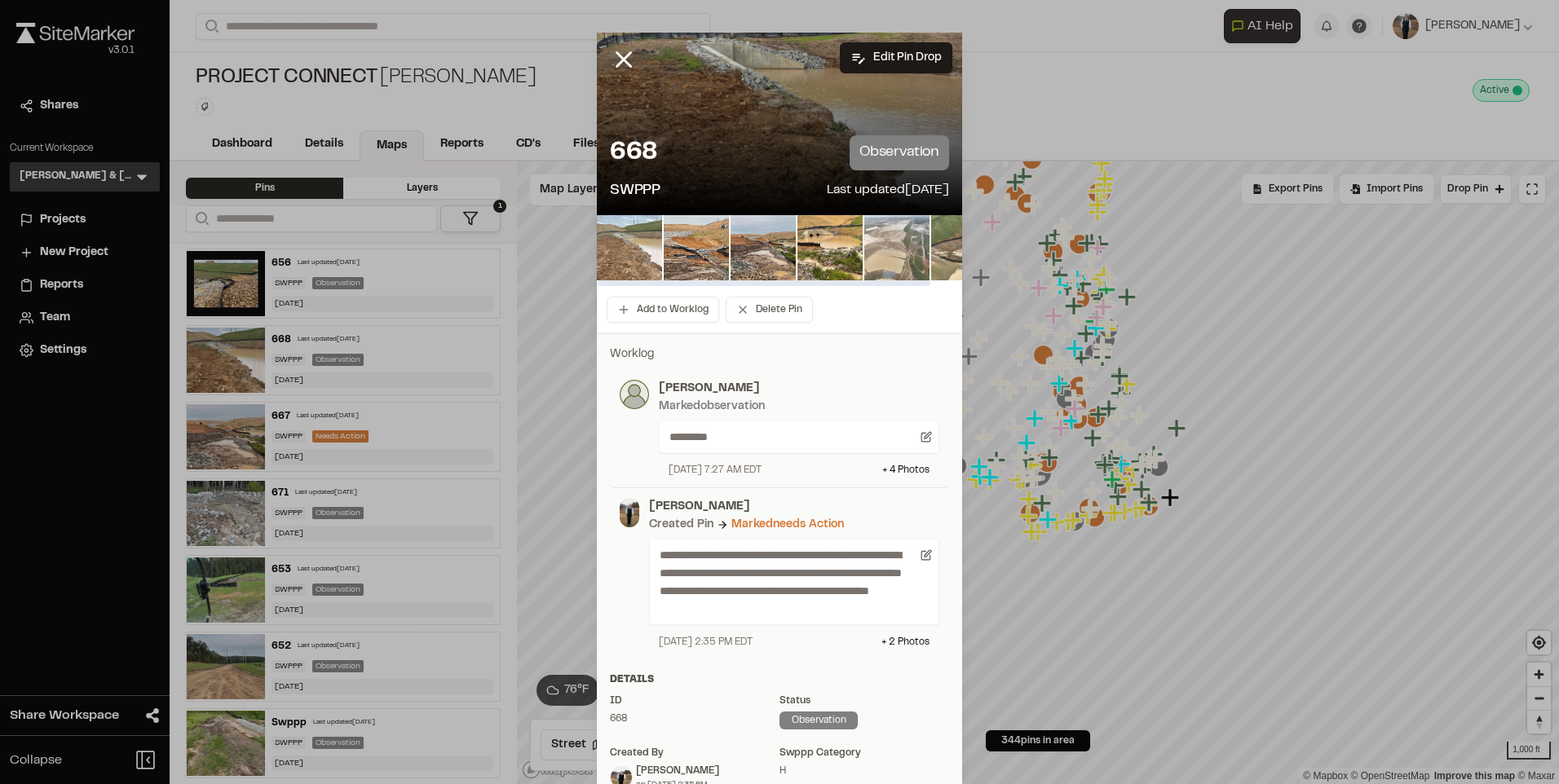
click at [629, 244] on img at bounding box center [629, 247] width 65 height 65
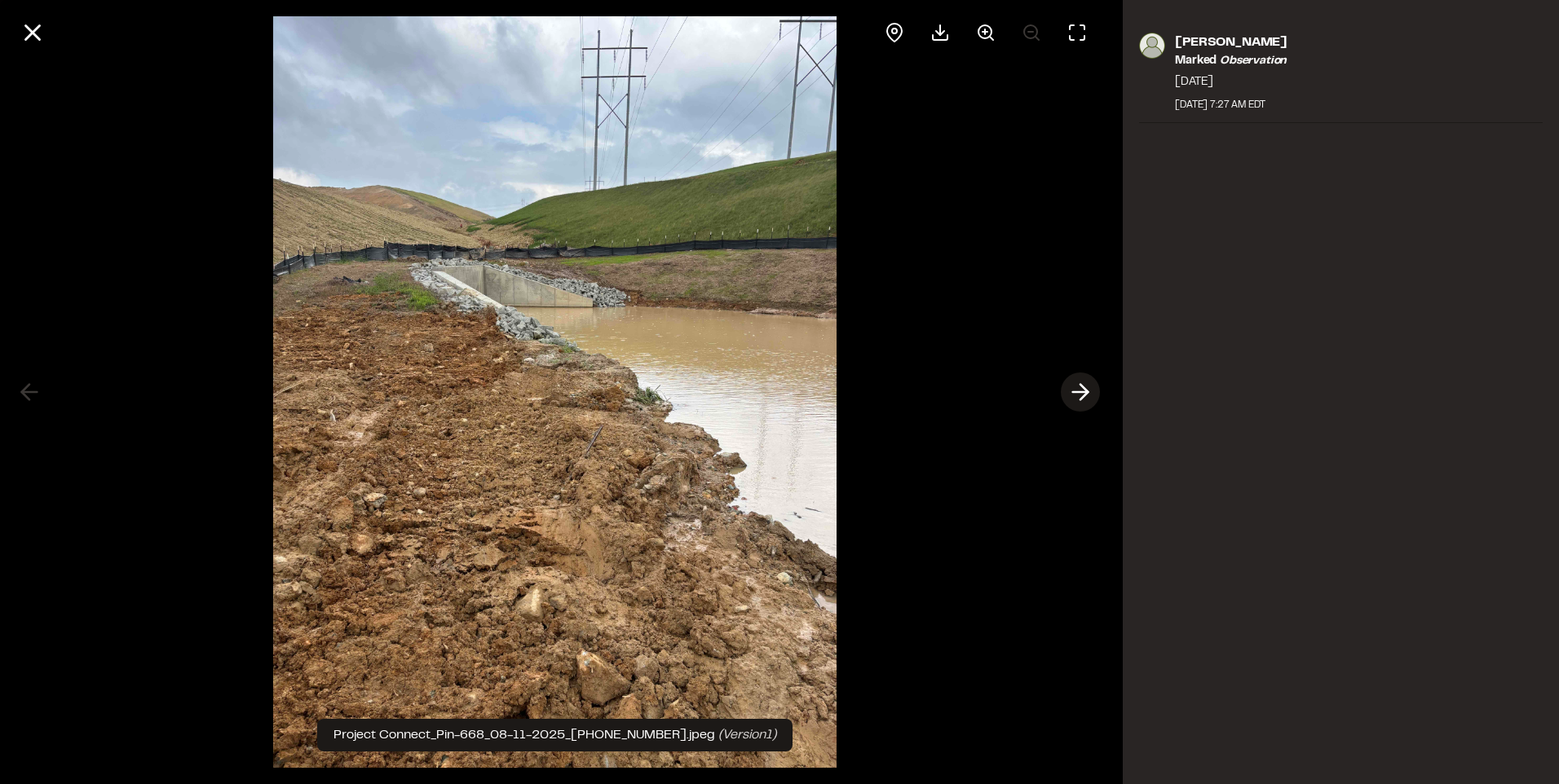
click at [1082, 382] on icon at bounding box center [1080, 392] width 26 height 28
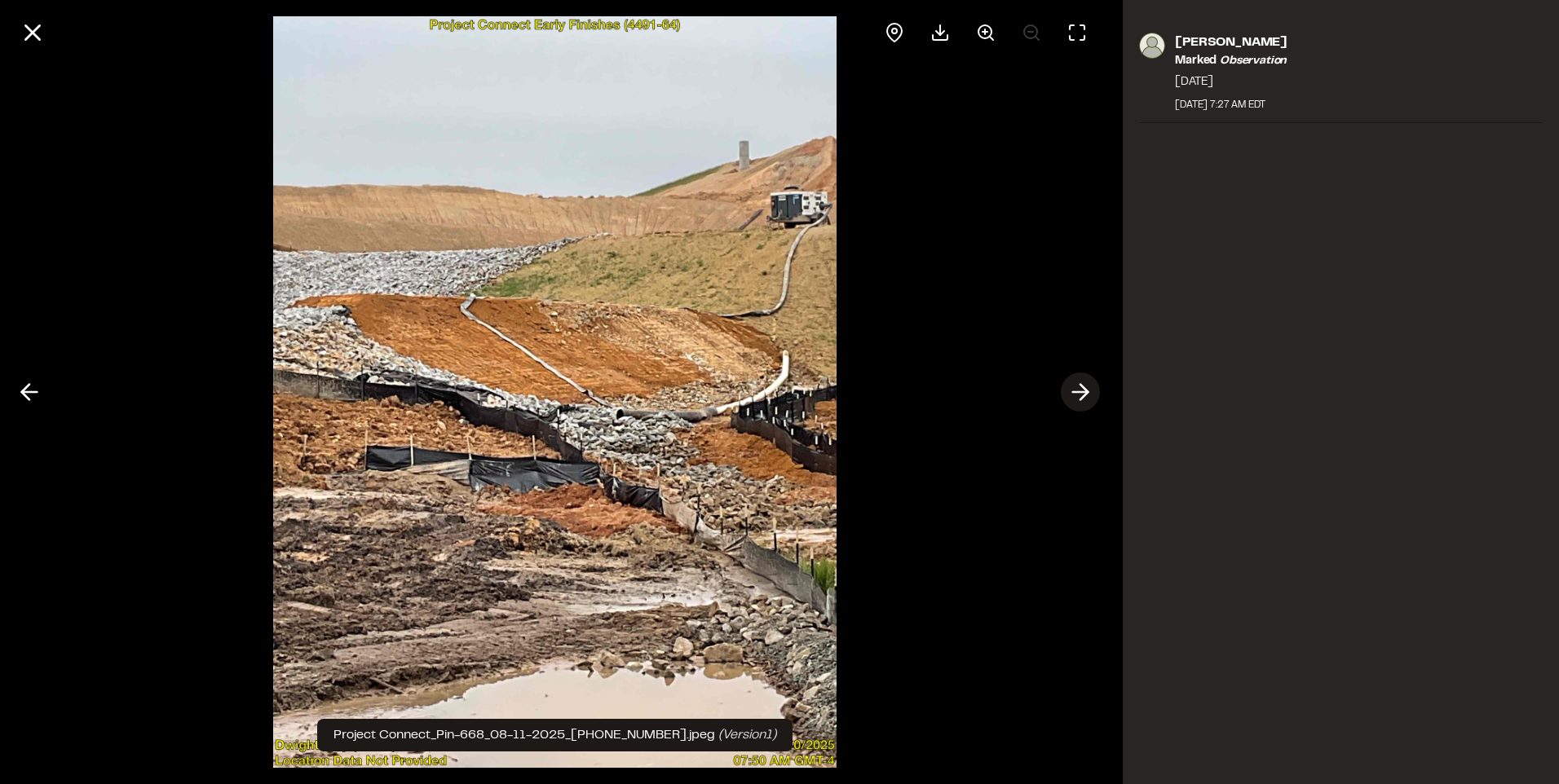
click at [1083, 388] on icon at bounding box center [1080, 392] width 26 height 28
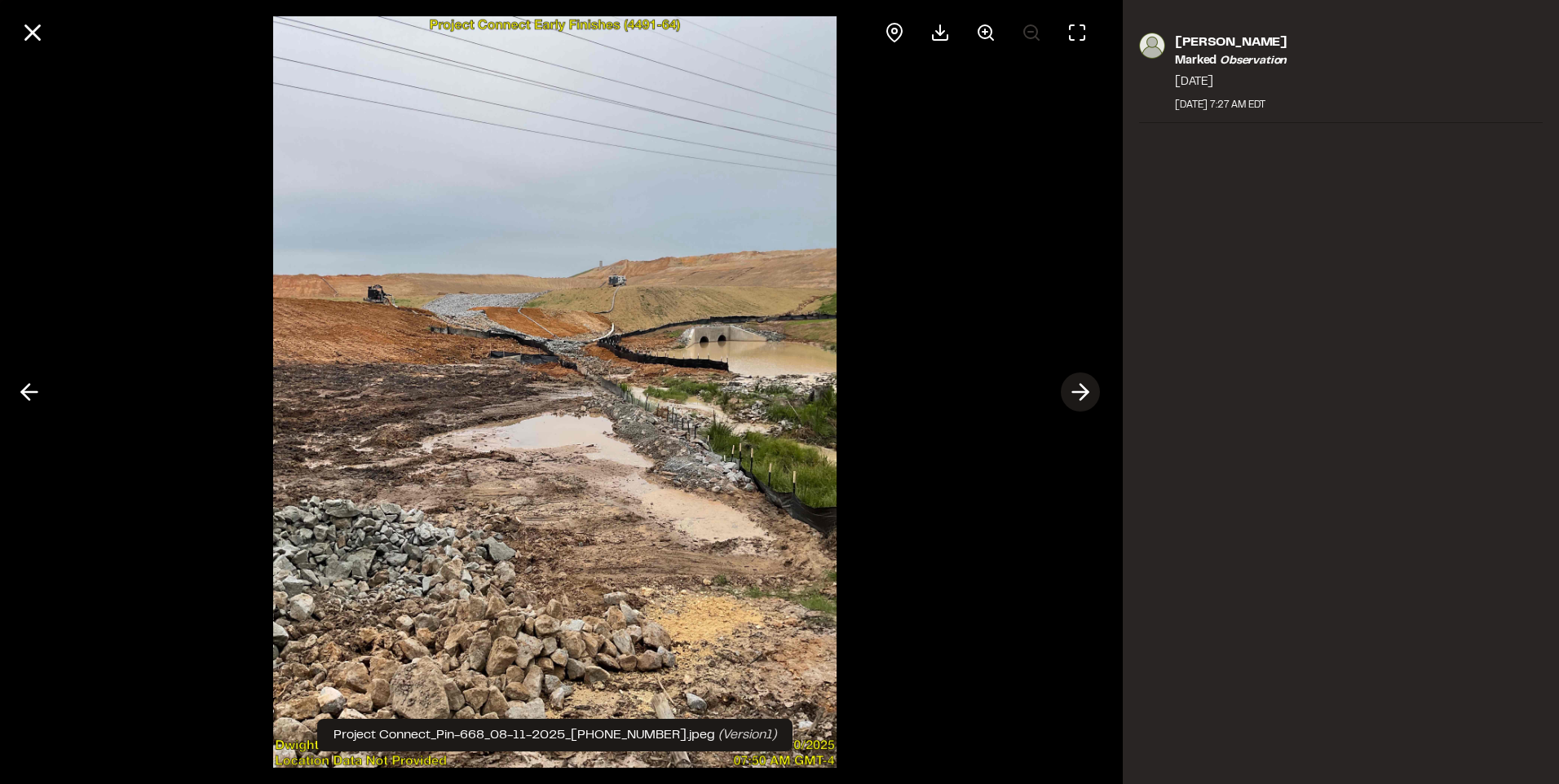
click at [1083, 388] on polyline at bounding box center [1085, 392] width 7 height 15
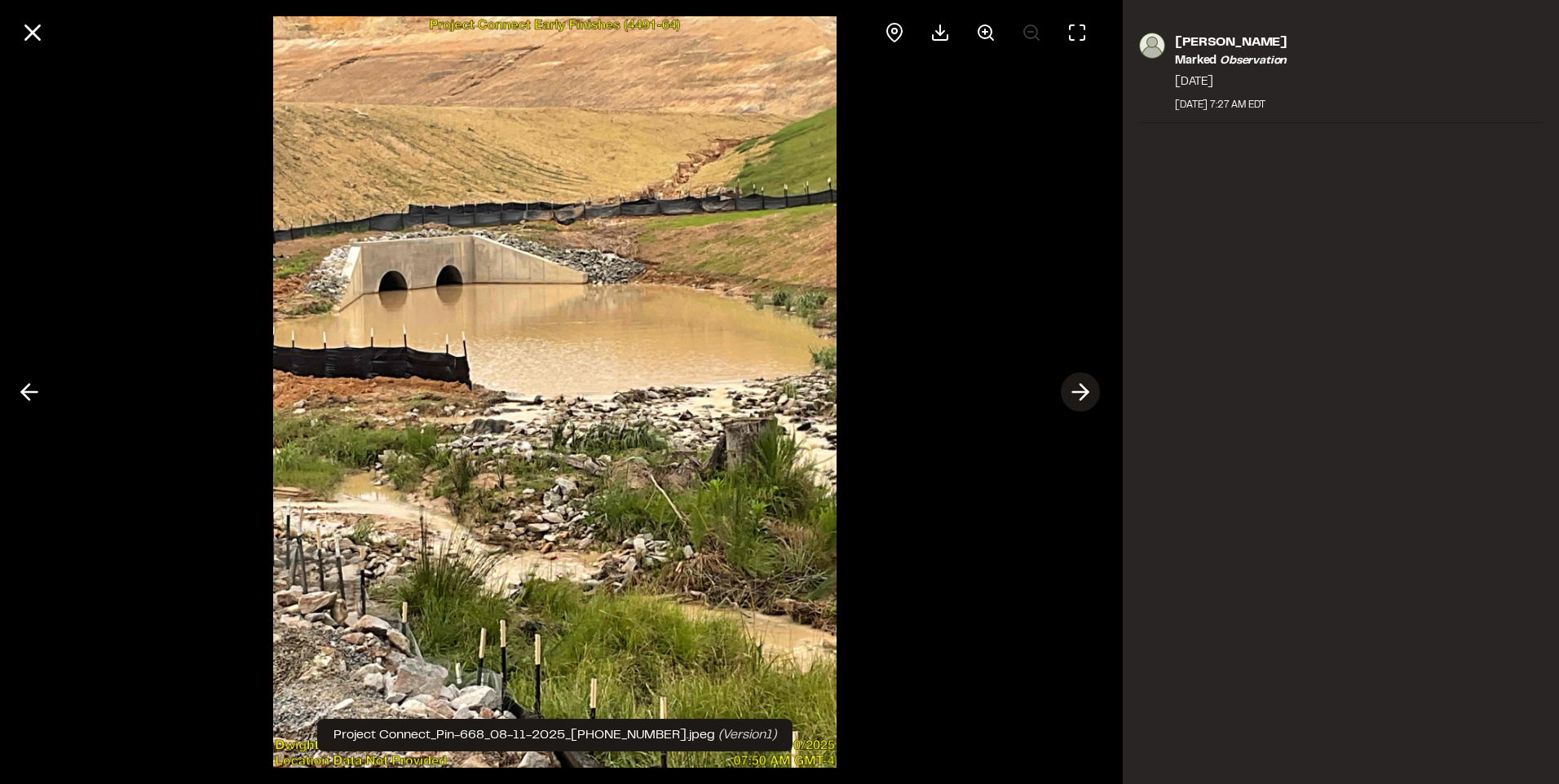
click at [1083, 388] on polyline at bounding box center [1085, 392] width 7 height 15
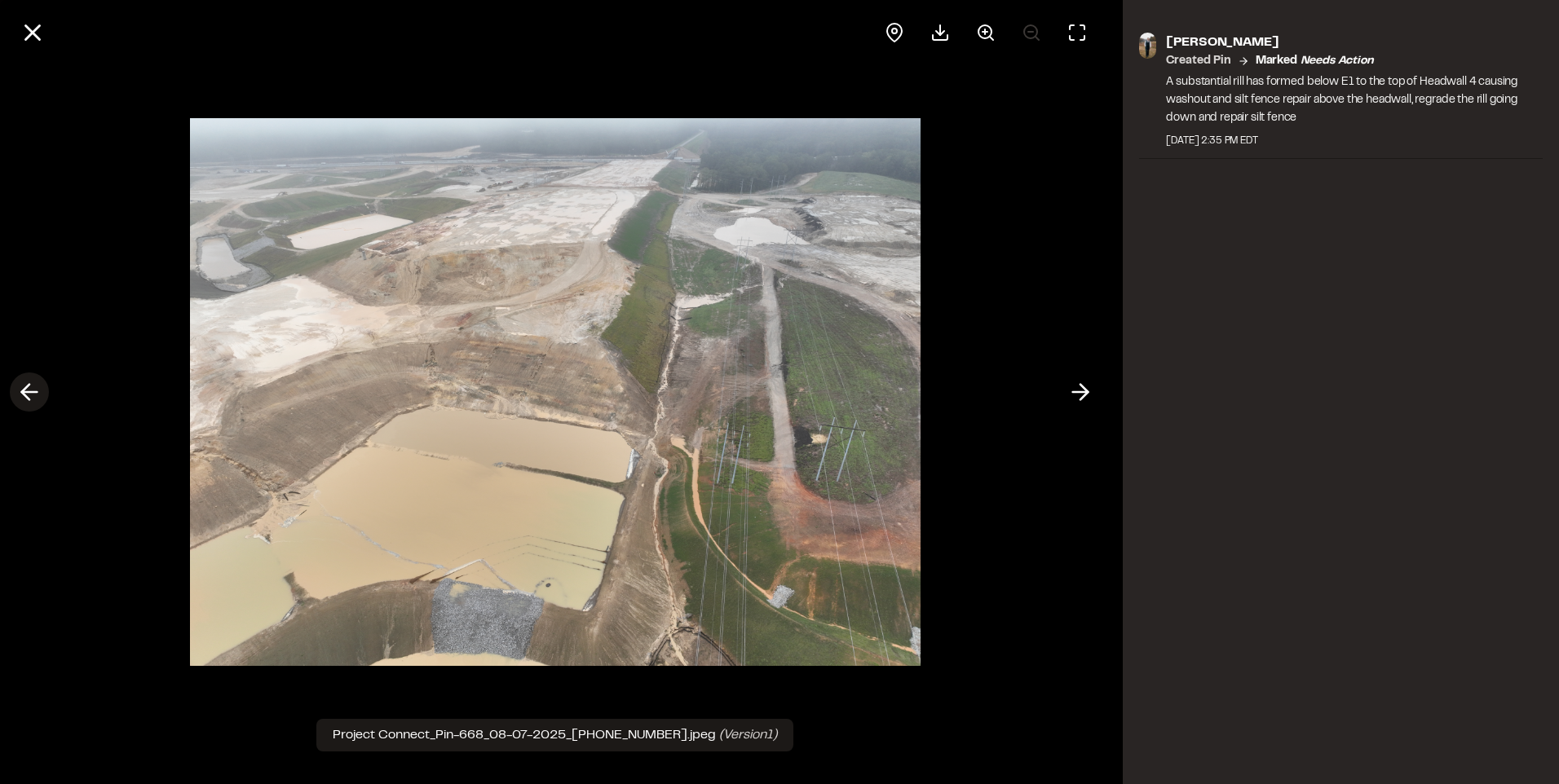
click at [38, 392] on line at bounding box center [29, 392] width 15 height 0
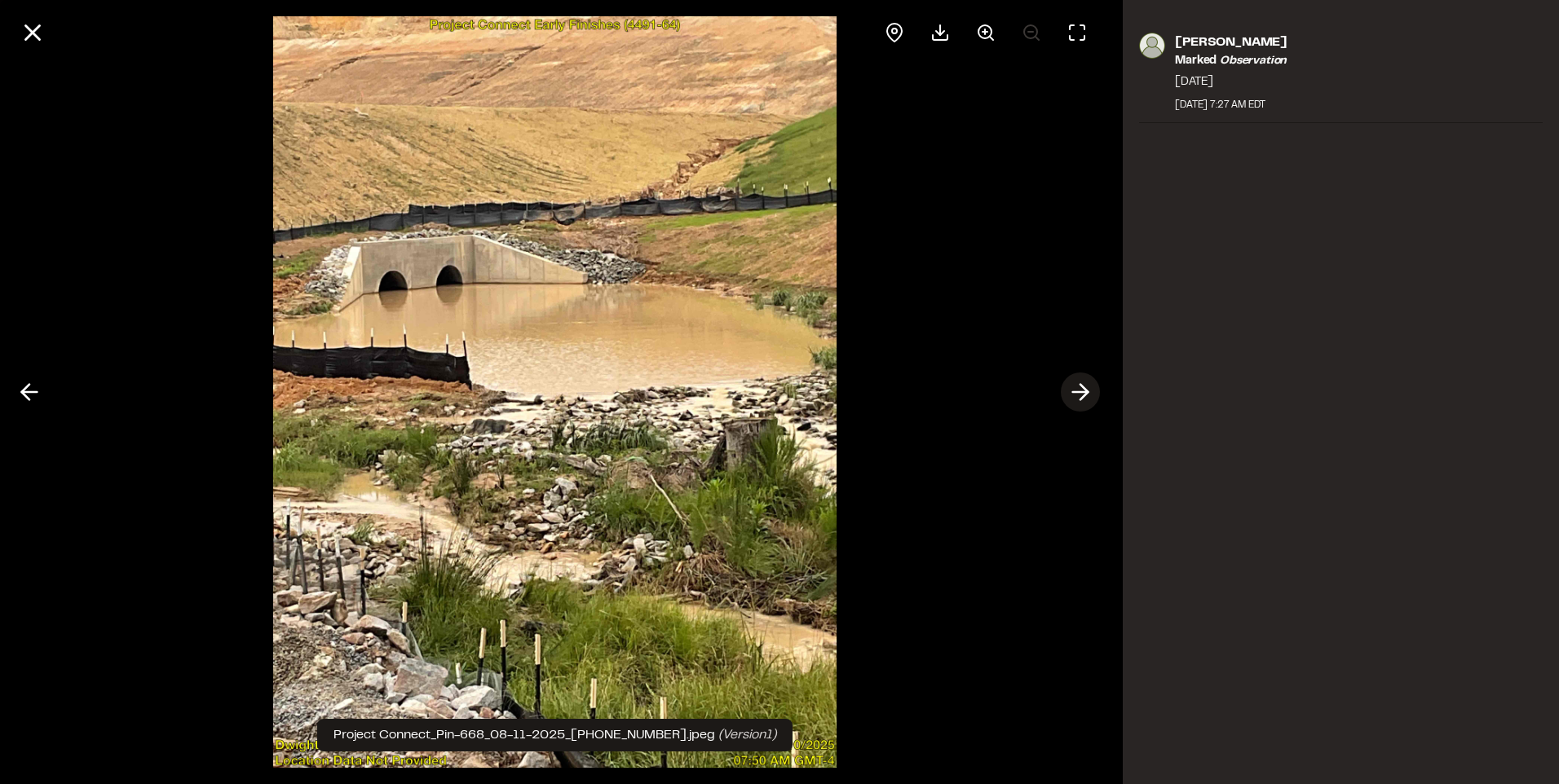
click at [1087, 390] on polyline at bounding box center [1085, 392] width 7 height 15
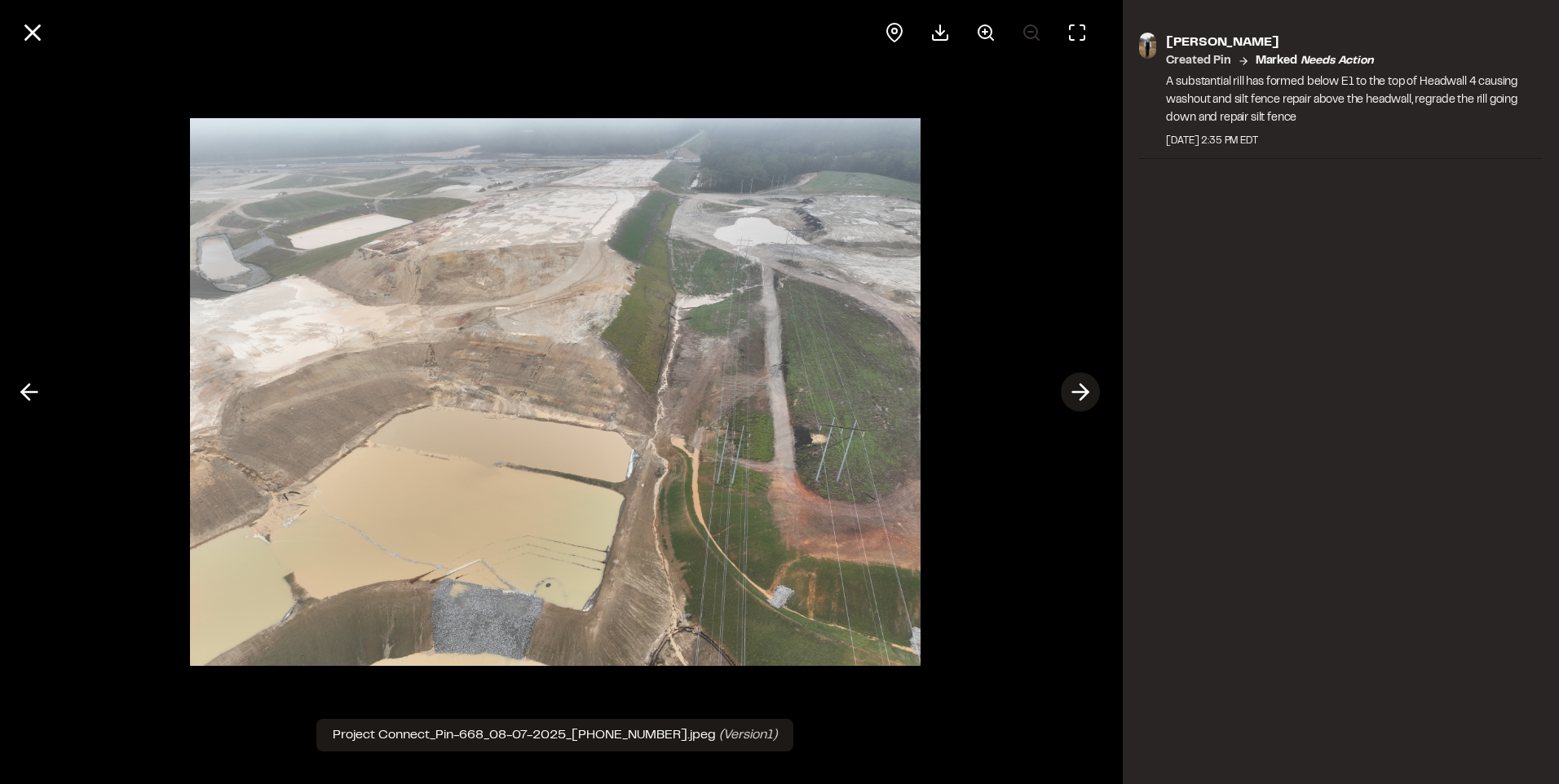
click at [1087, 390] on polyline at bounding box center [1085, 392] width 7 height 15
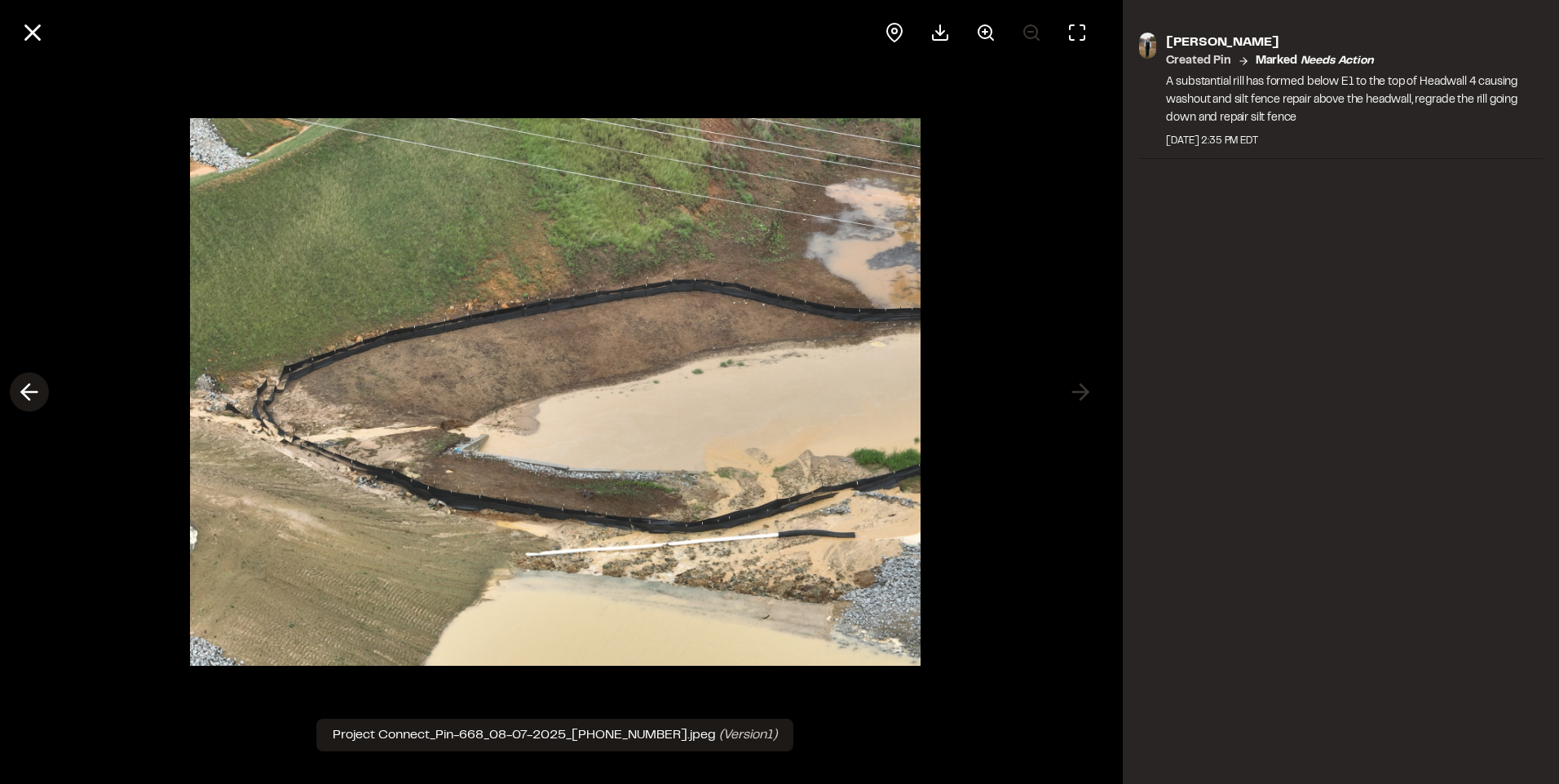
click at [23, 386] on icon at bounding box center [29, 392] width 26 height 28
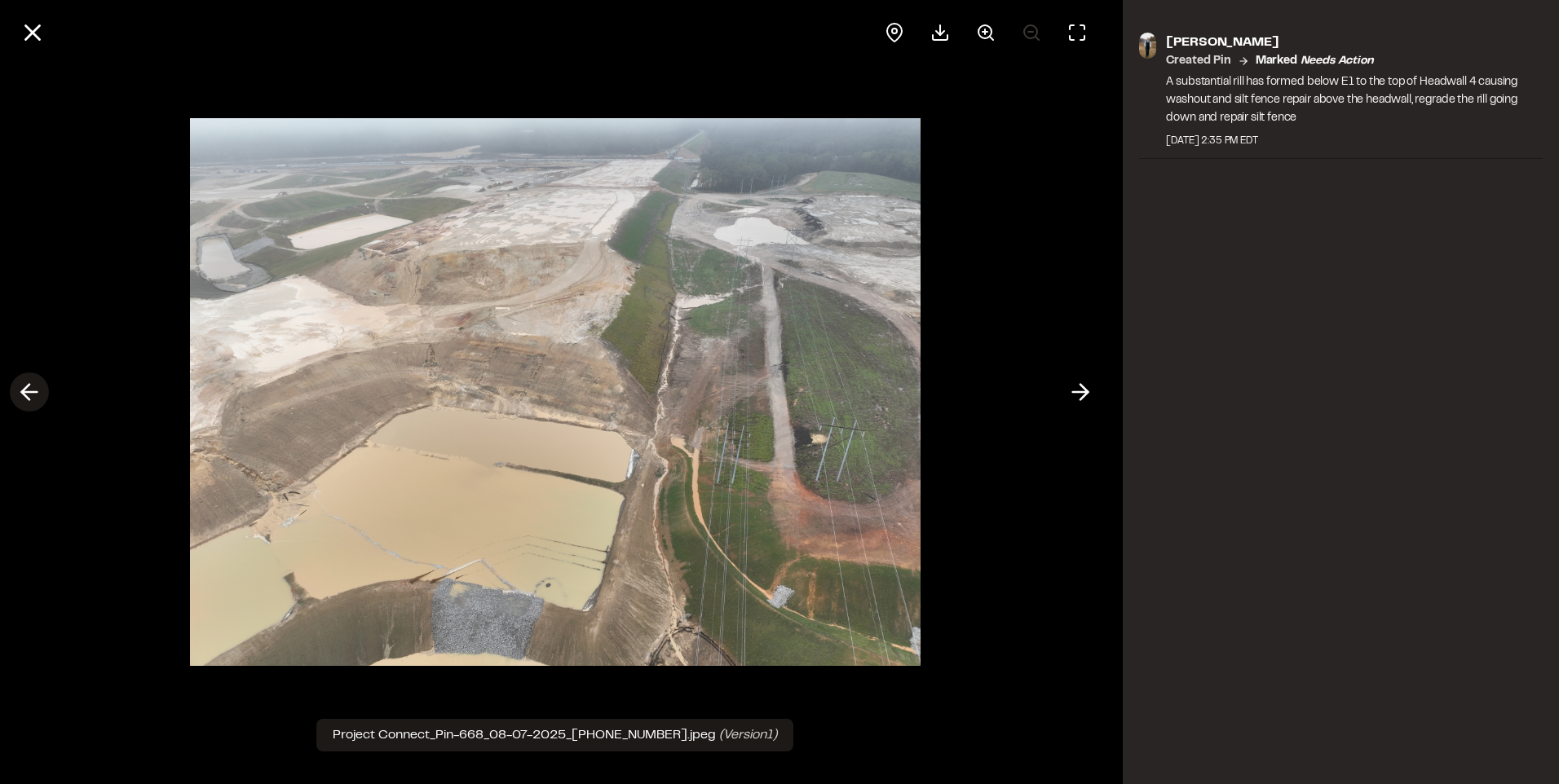
click at [16, 389] on icon at bounding box center [29, 392] width 26 height 28
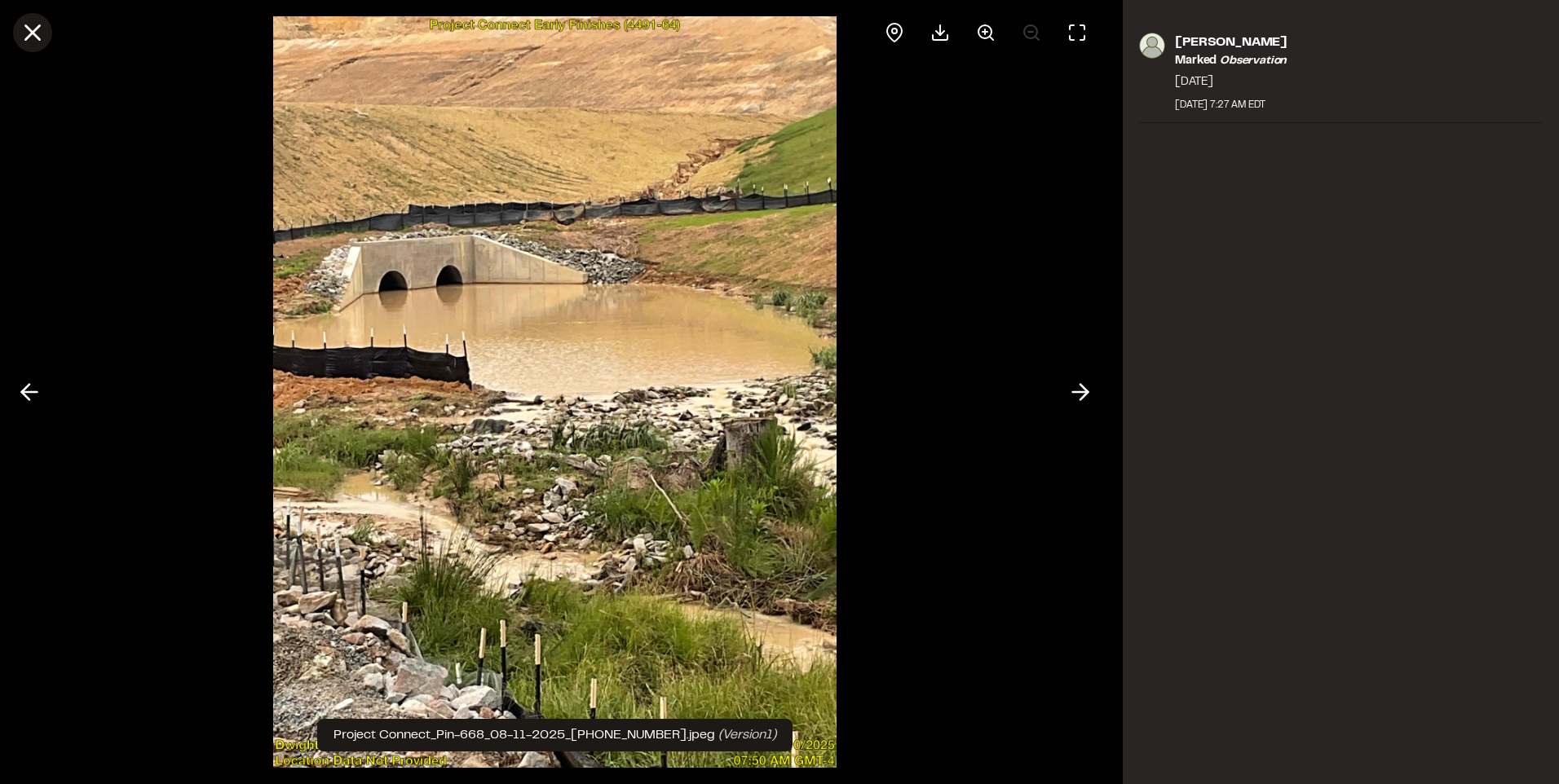
click at [27, 30] on icon at bounding box center [32, 32] width 28 height 28
